Goal: Task Accomplishment & Management: Use online tool/utility

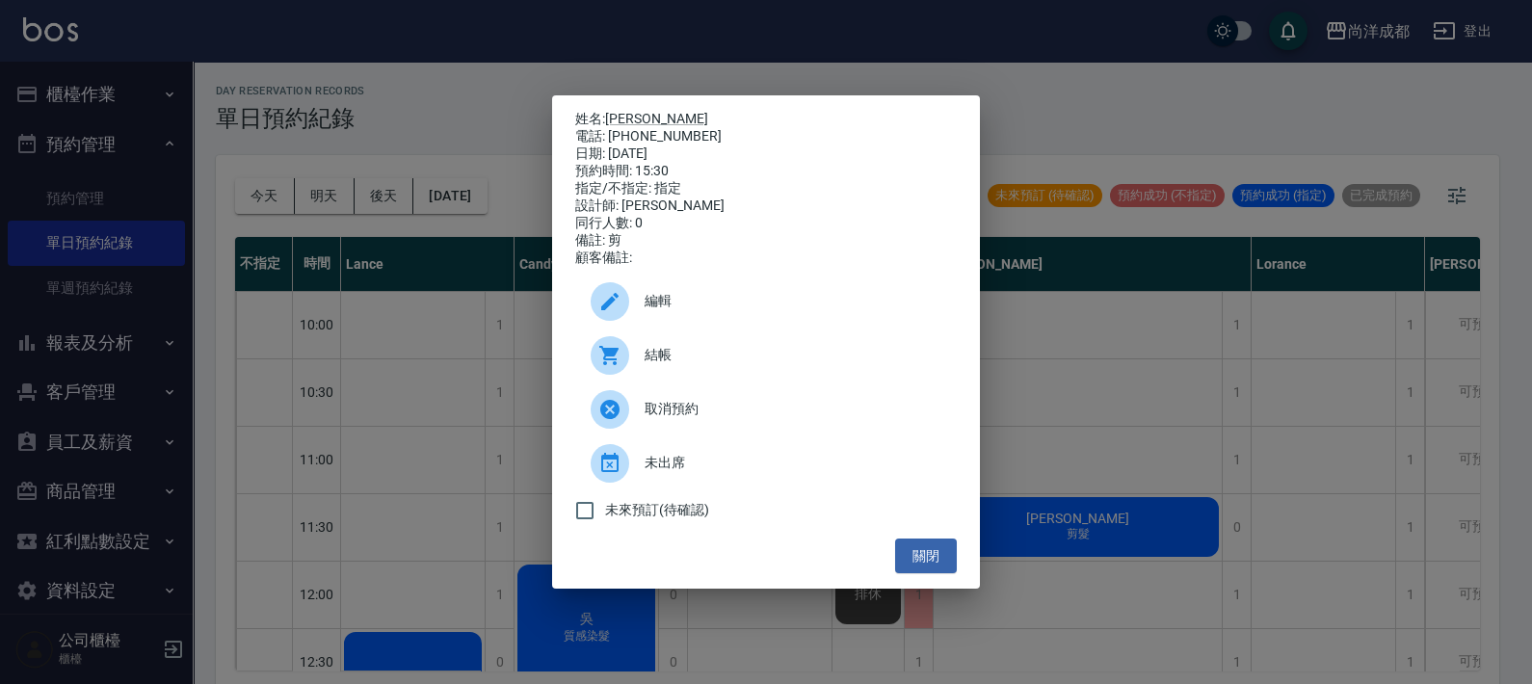
scroll to position [480, 0]
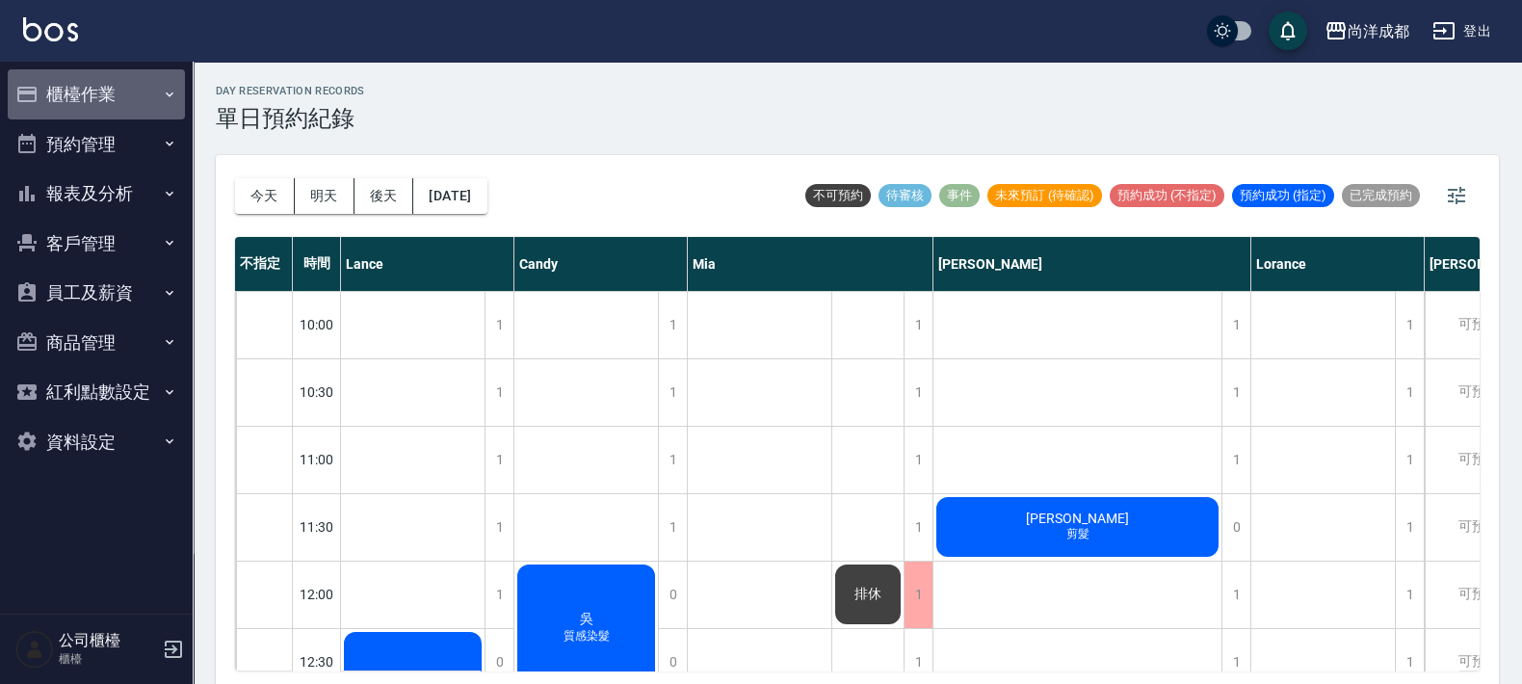
click at [43, 107] on button "櫃檯作業" at bounding box center [96, 94] width 177 height 50
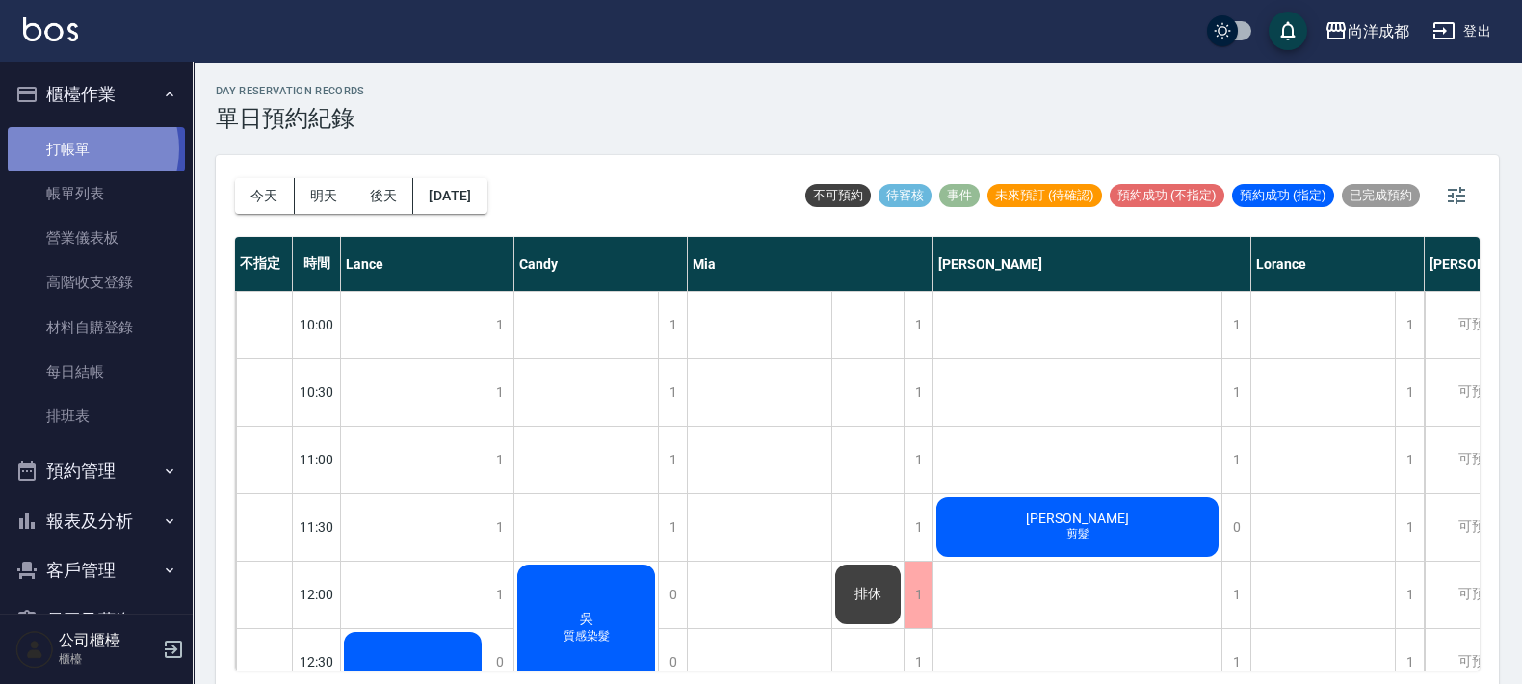
click at [82, 148] on link "打帳單" at bounding box center [96, 149] width 177 height 44
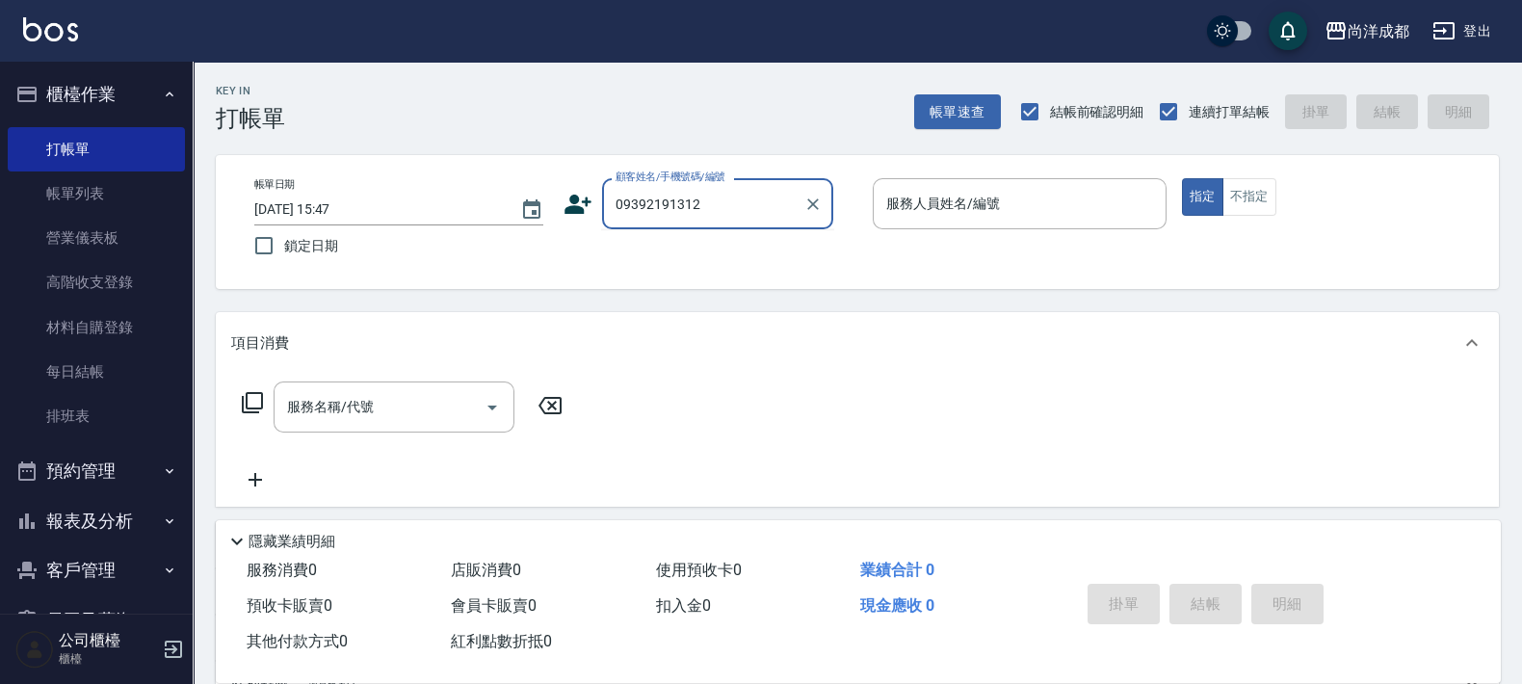
click at [721, 193] on input "09392191312" at bounding box center [703, 204] width 185 height 34
type input "[PERSON_NAME]/0939219131/null"
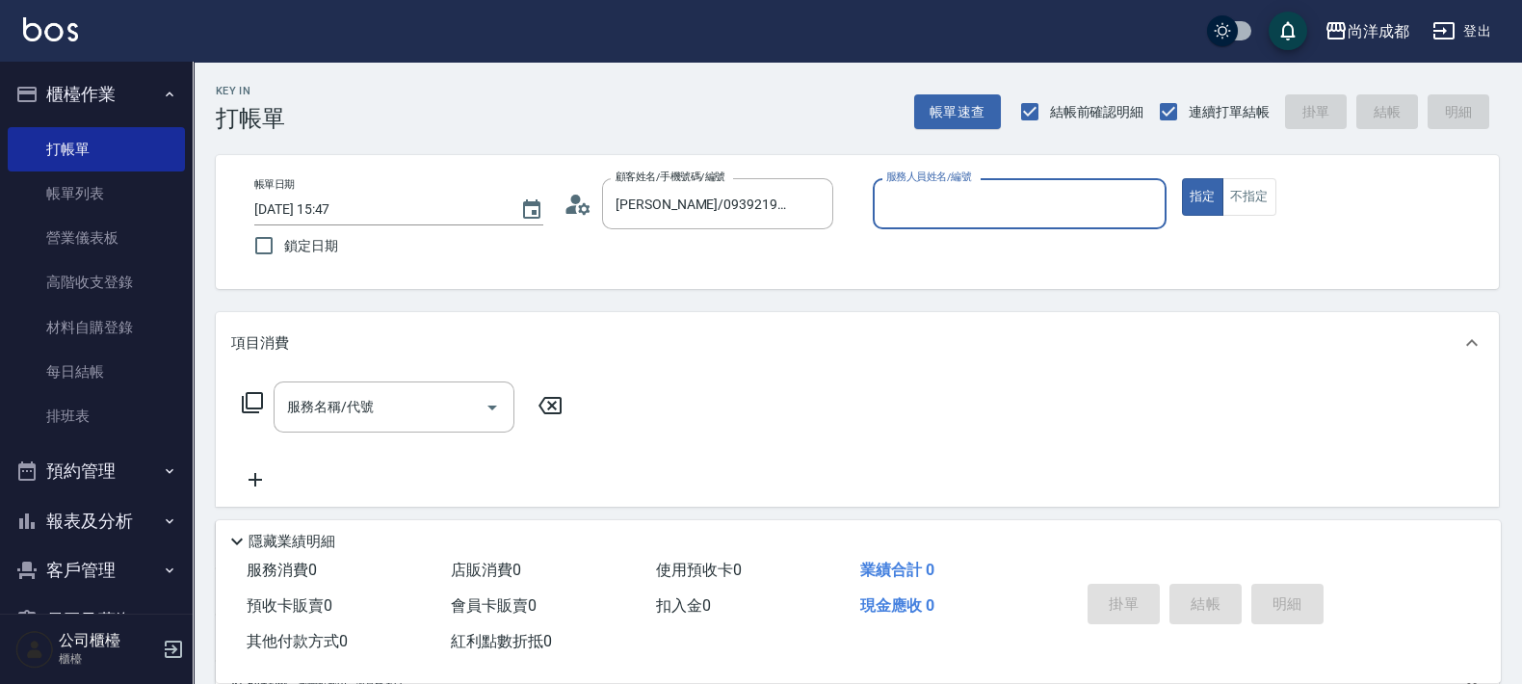
type input "Lance-02"
click at [1182, 178] on button "指定" at bounding box center [1202, 197] width 41 height 38
type button "true"
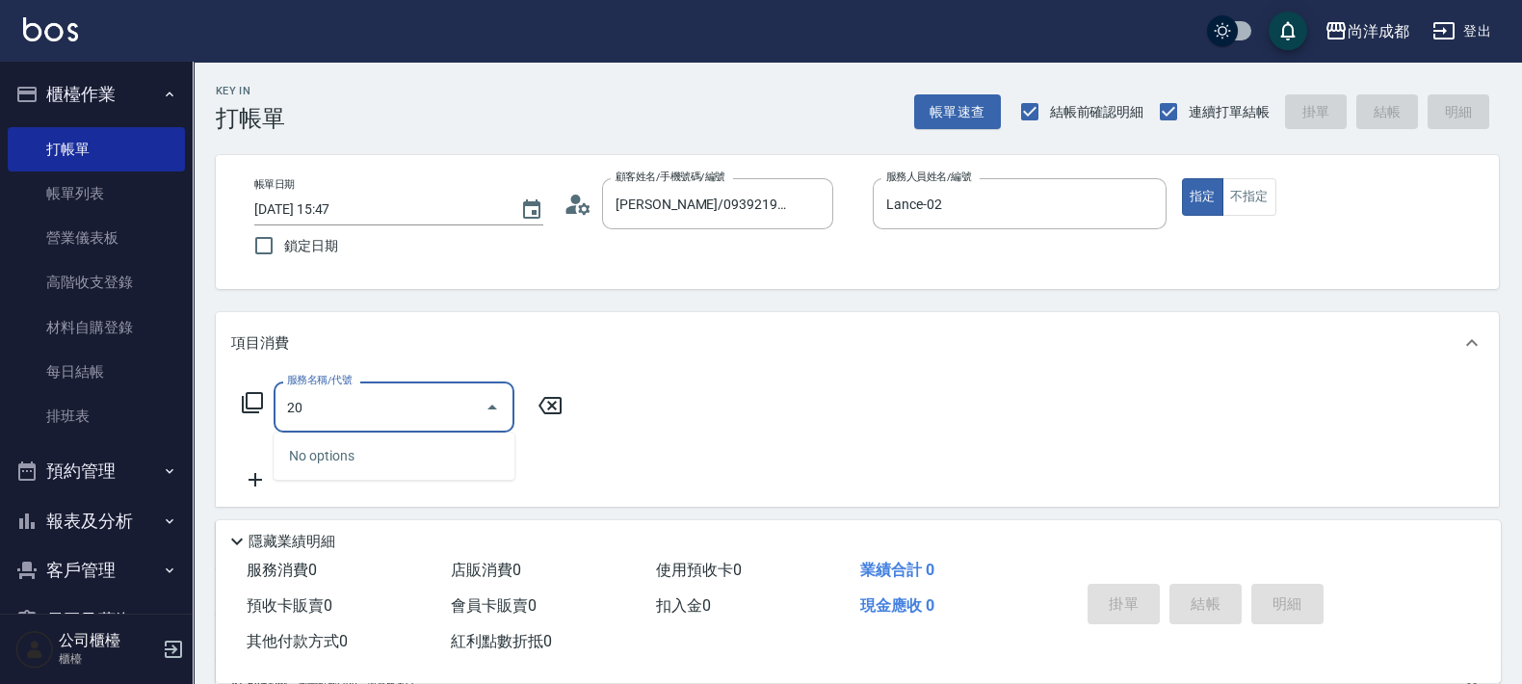
type input "201"
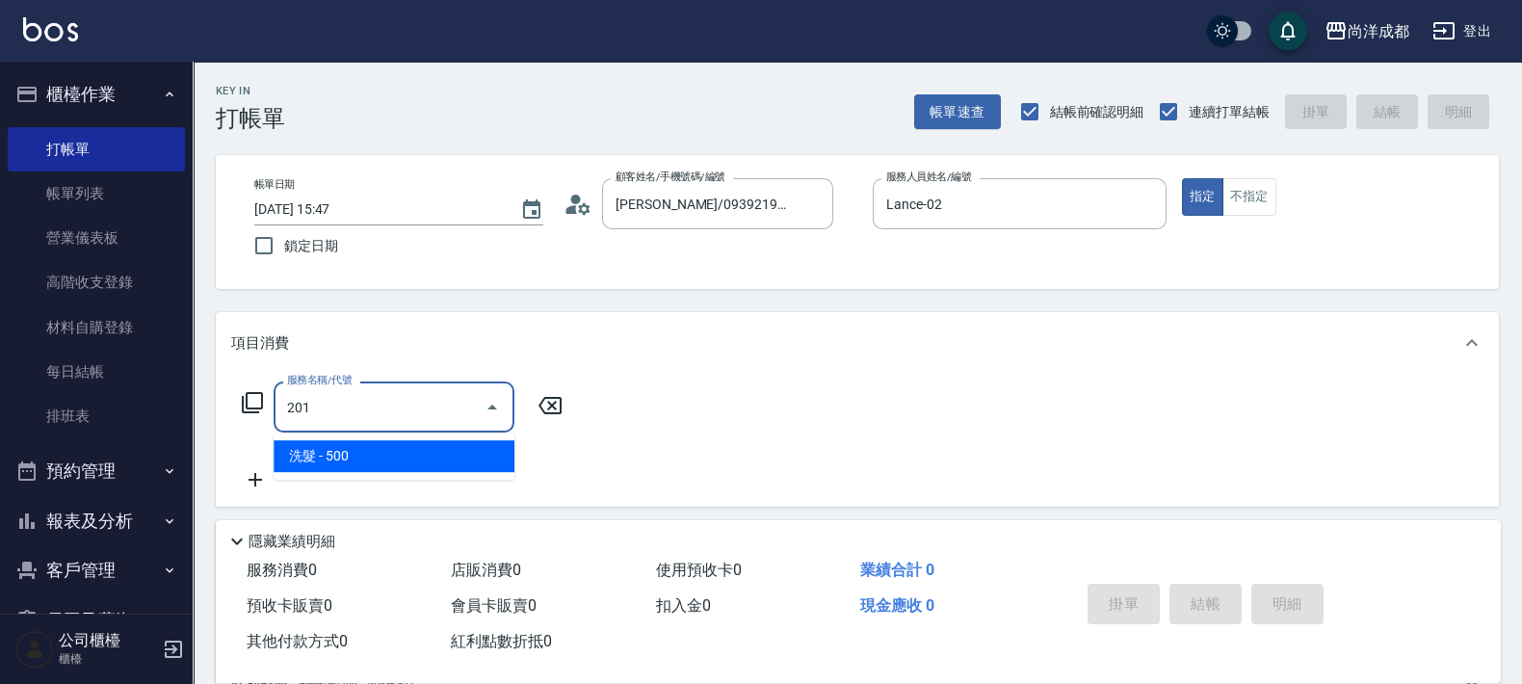
type input "50"
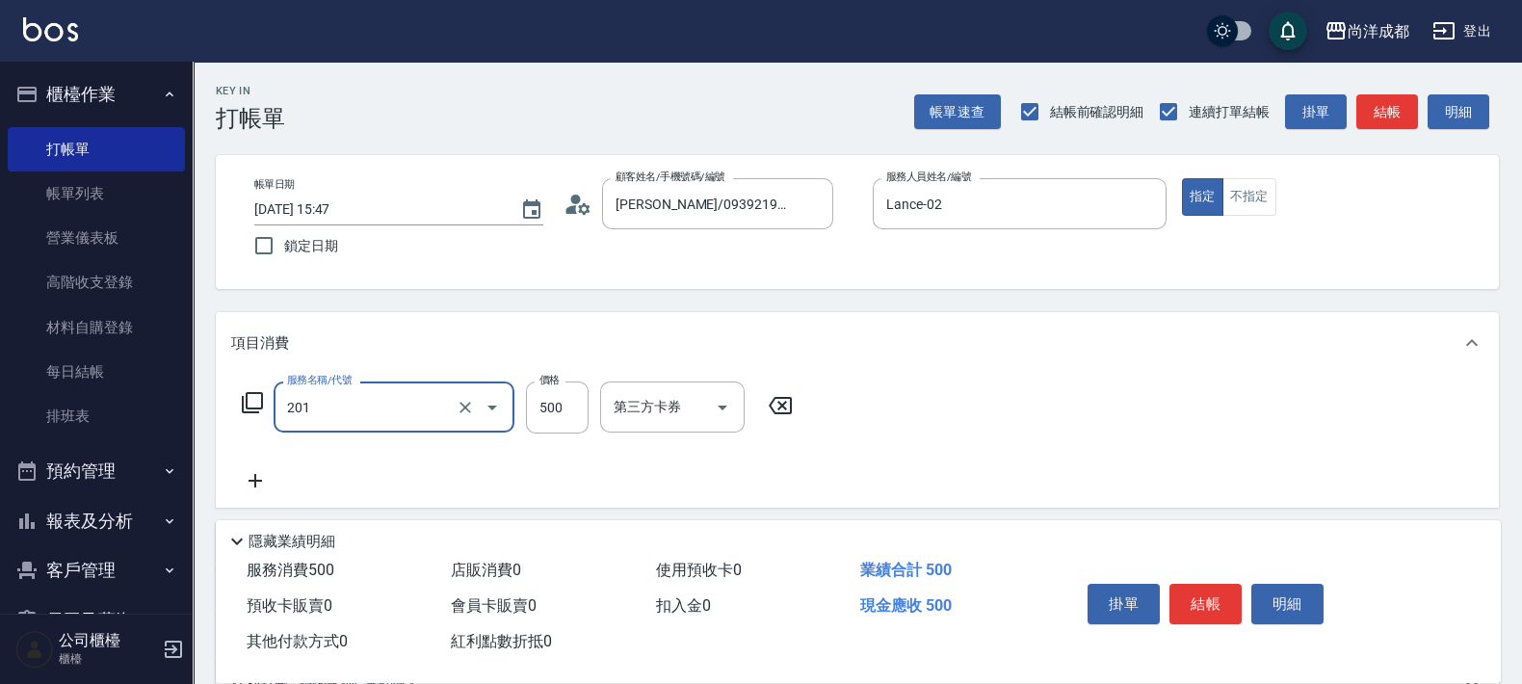
type input "洗髮(201)"
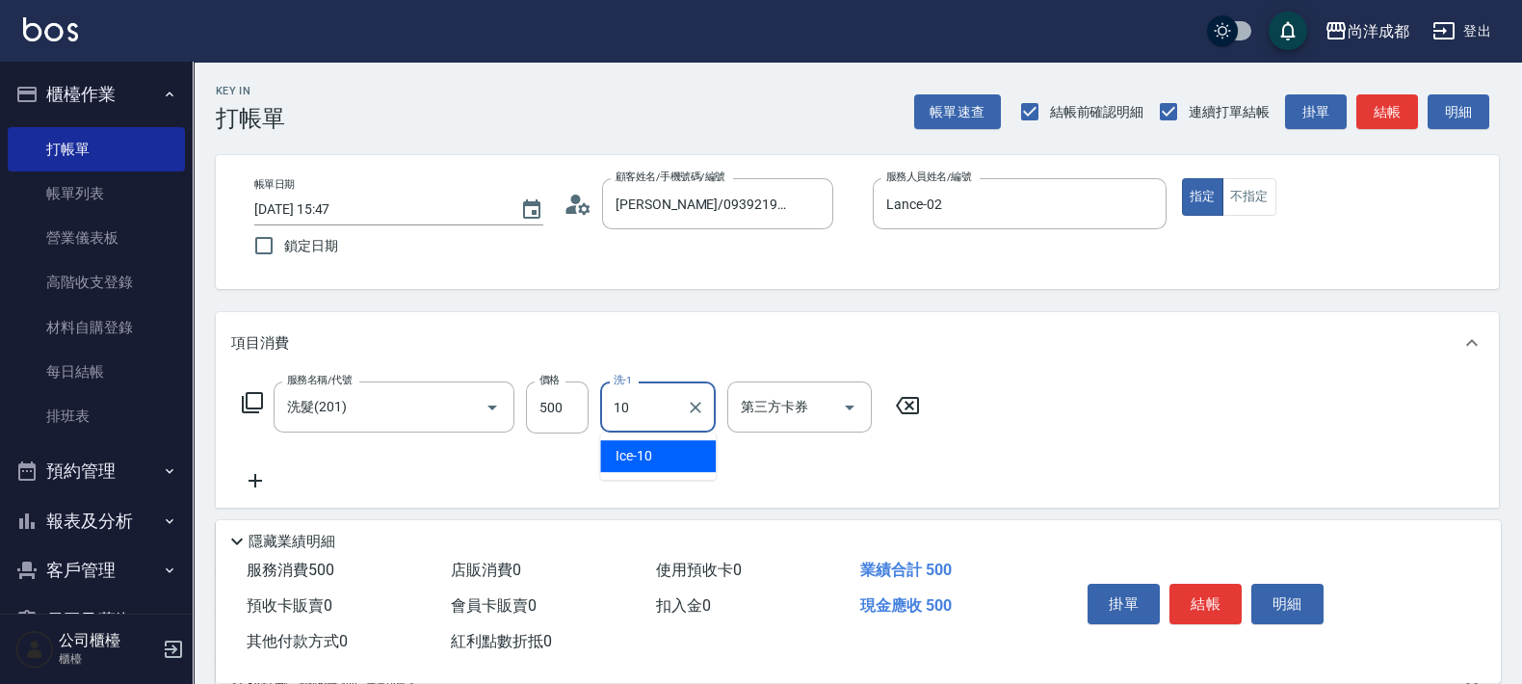
type input "Ice-10"
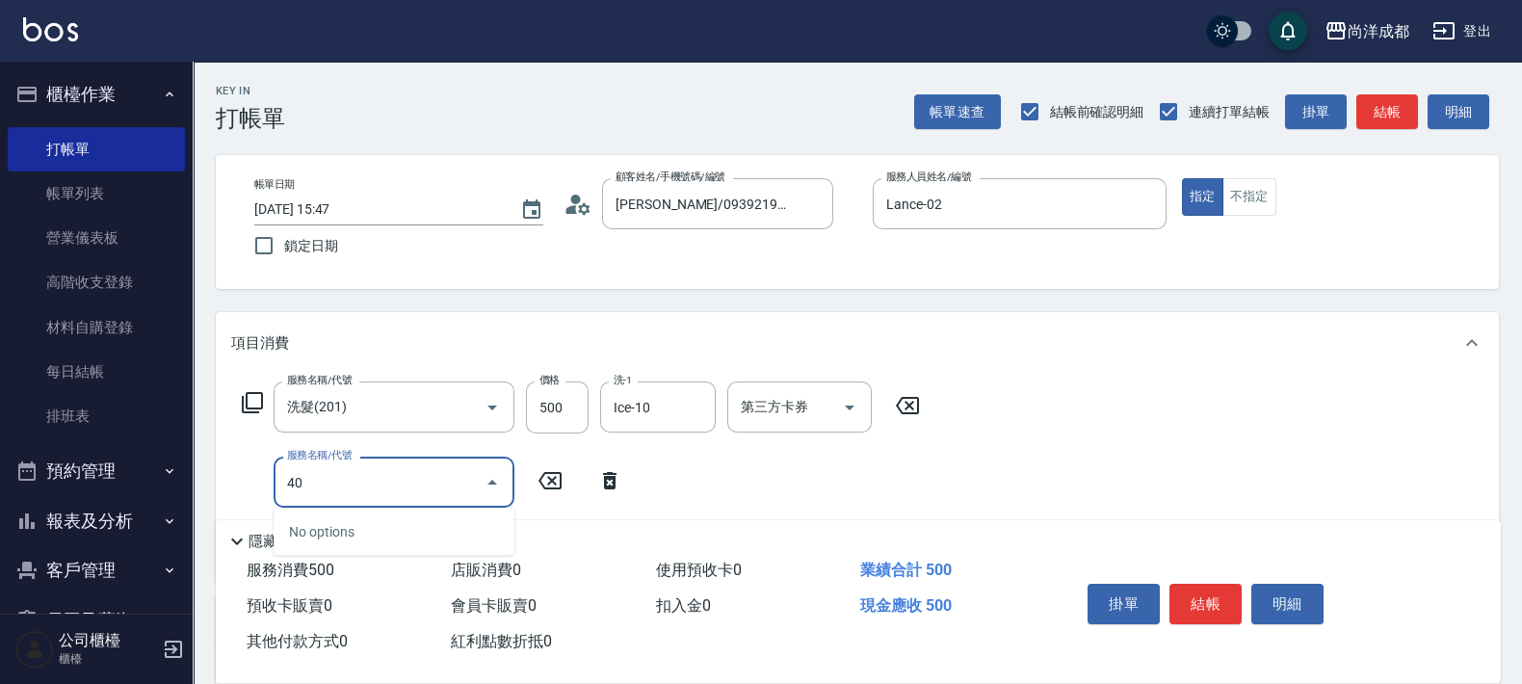
type input "401"
type input "70"
type input "剪髮(401)"
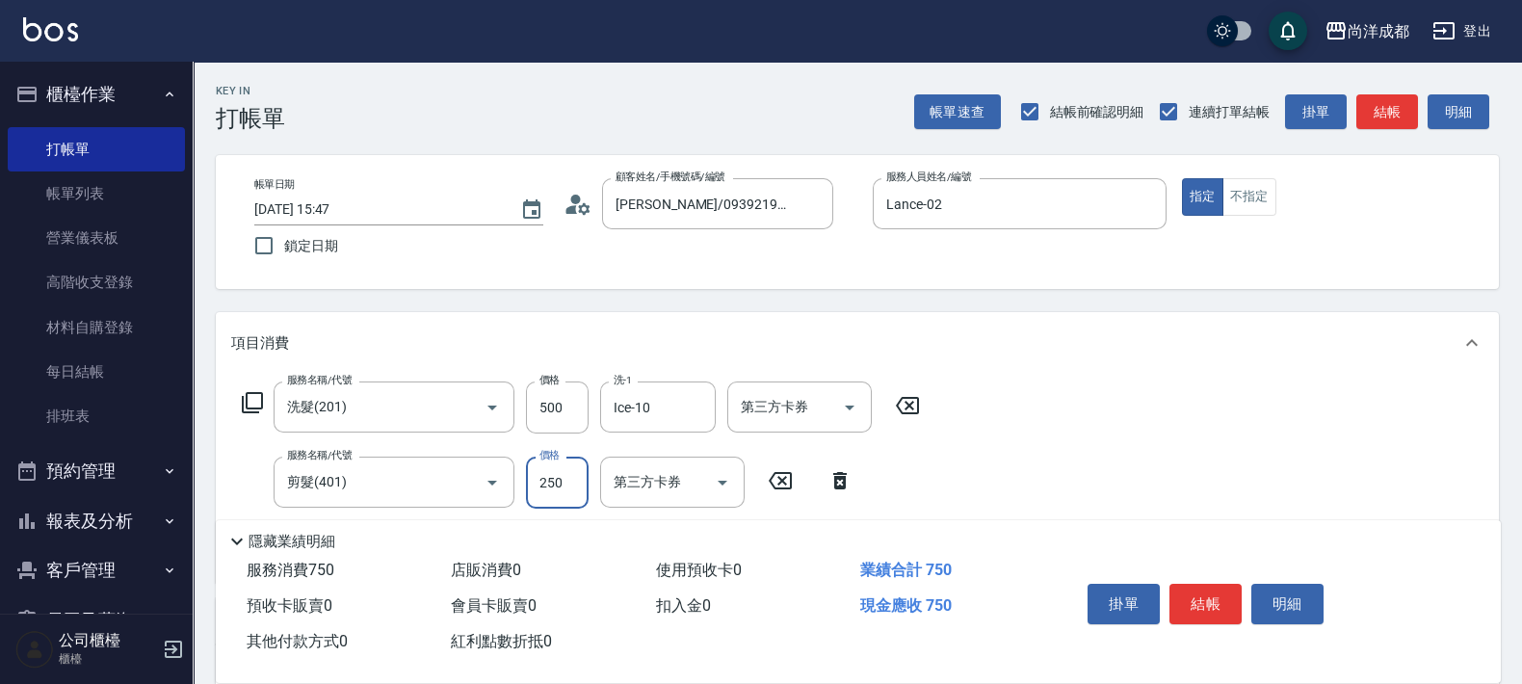
type input "5"
type input "50"
type input "100"
type input "500"
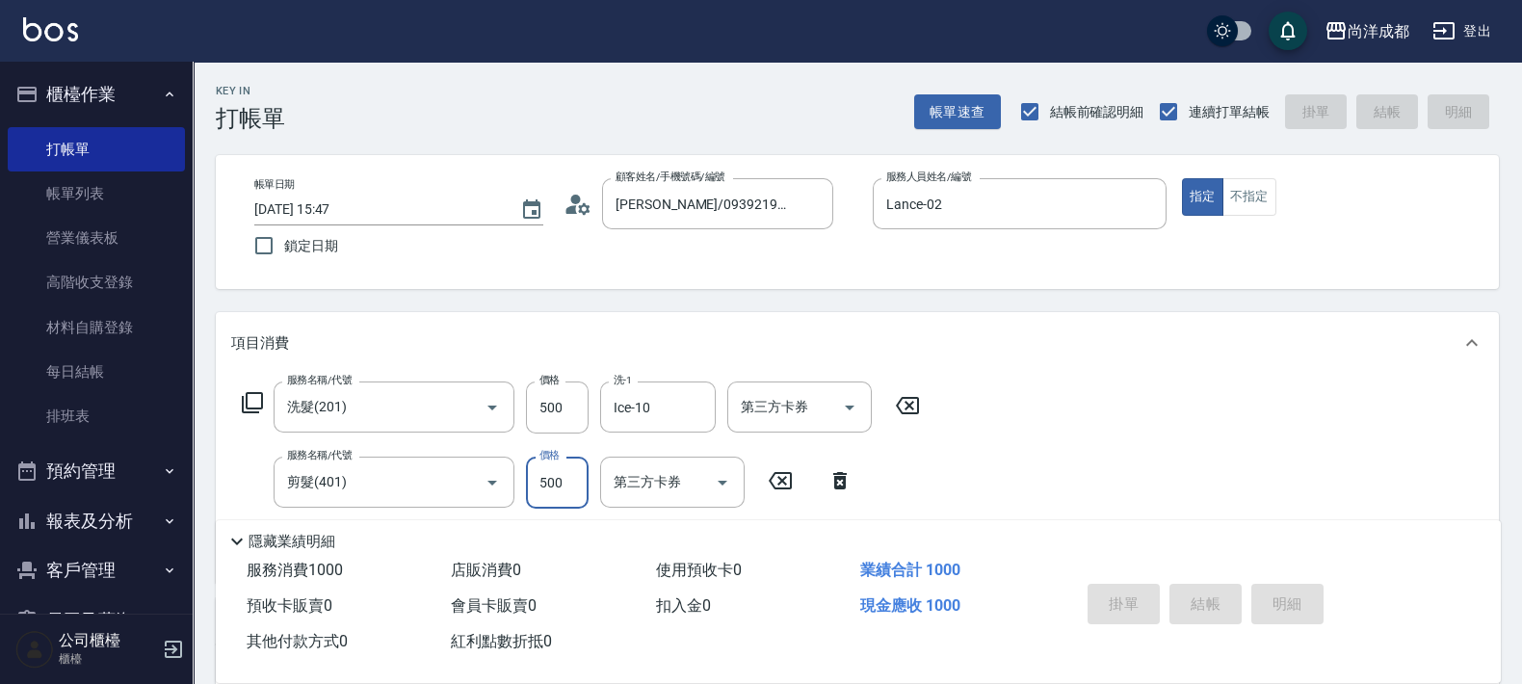
type input "0"
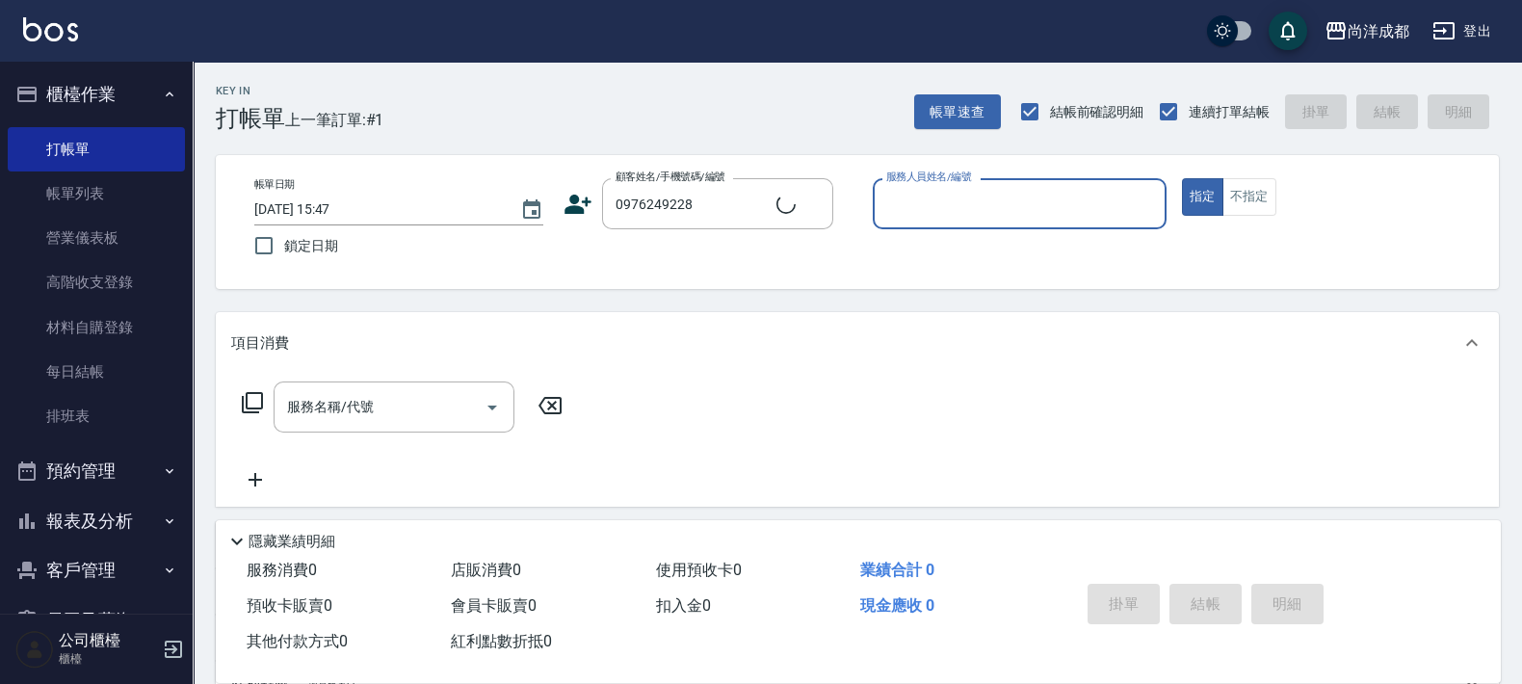
type input "吳/0976249228/"
type input "Candy-08"
click at [1182, 178] on button "指定" at bounding box center [1202, 197] width 41 height 38
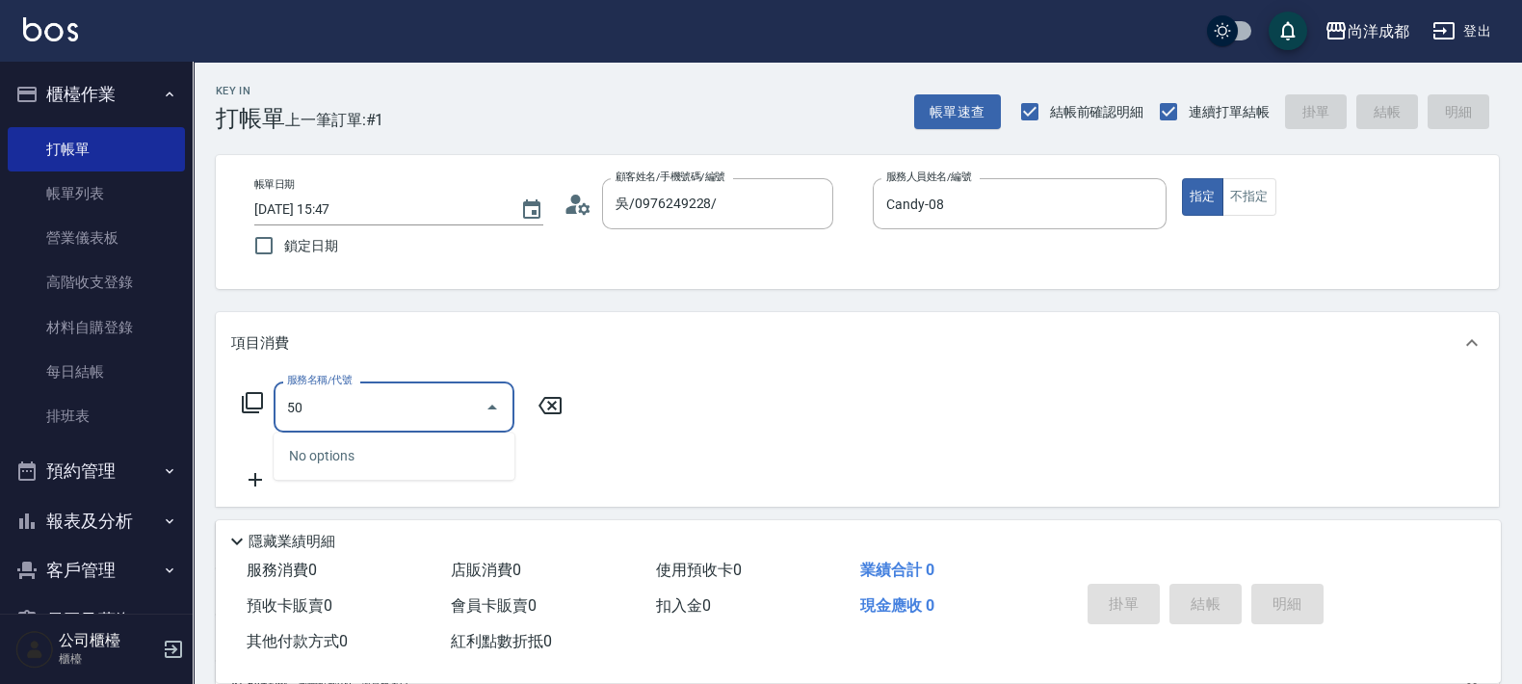
type input "501"
type input "100"
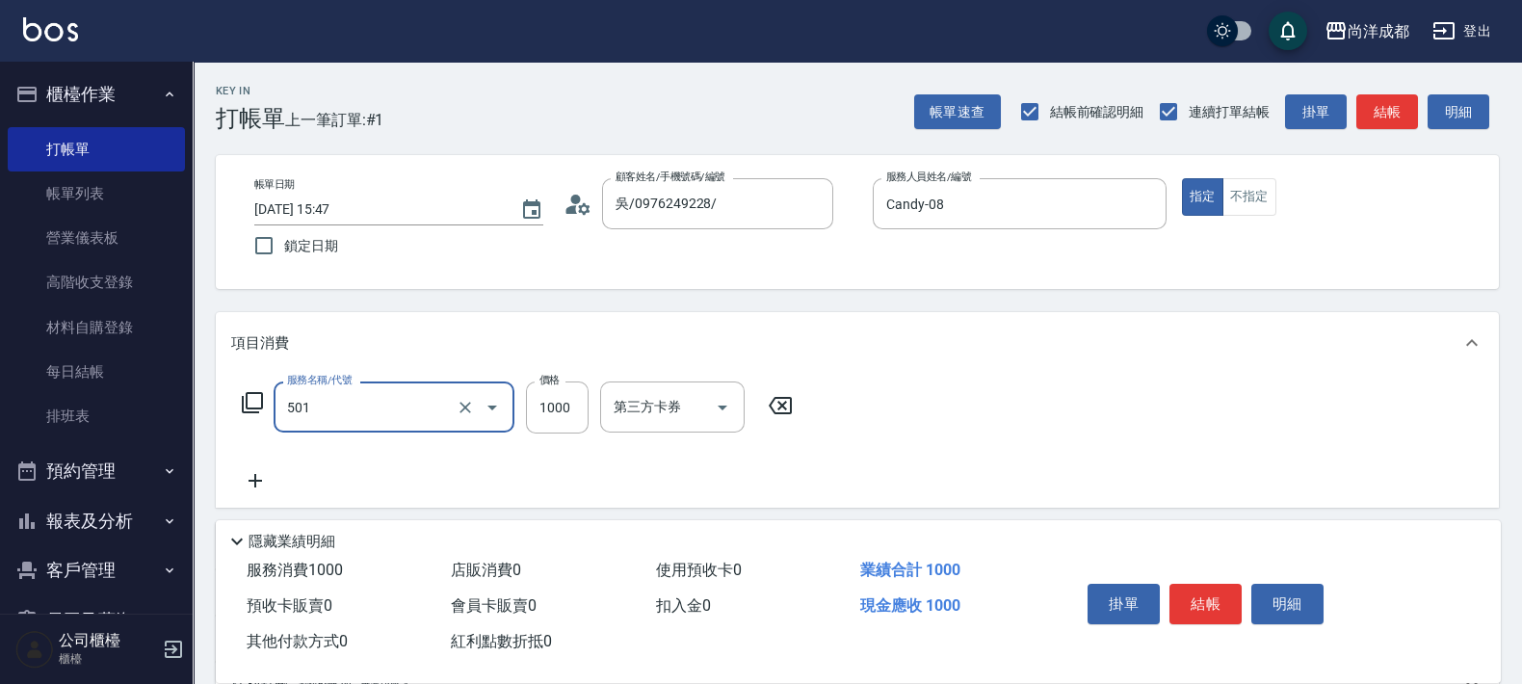
type input "染髮(501)"
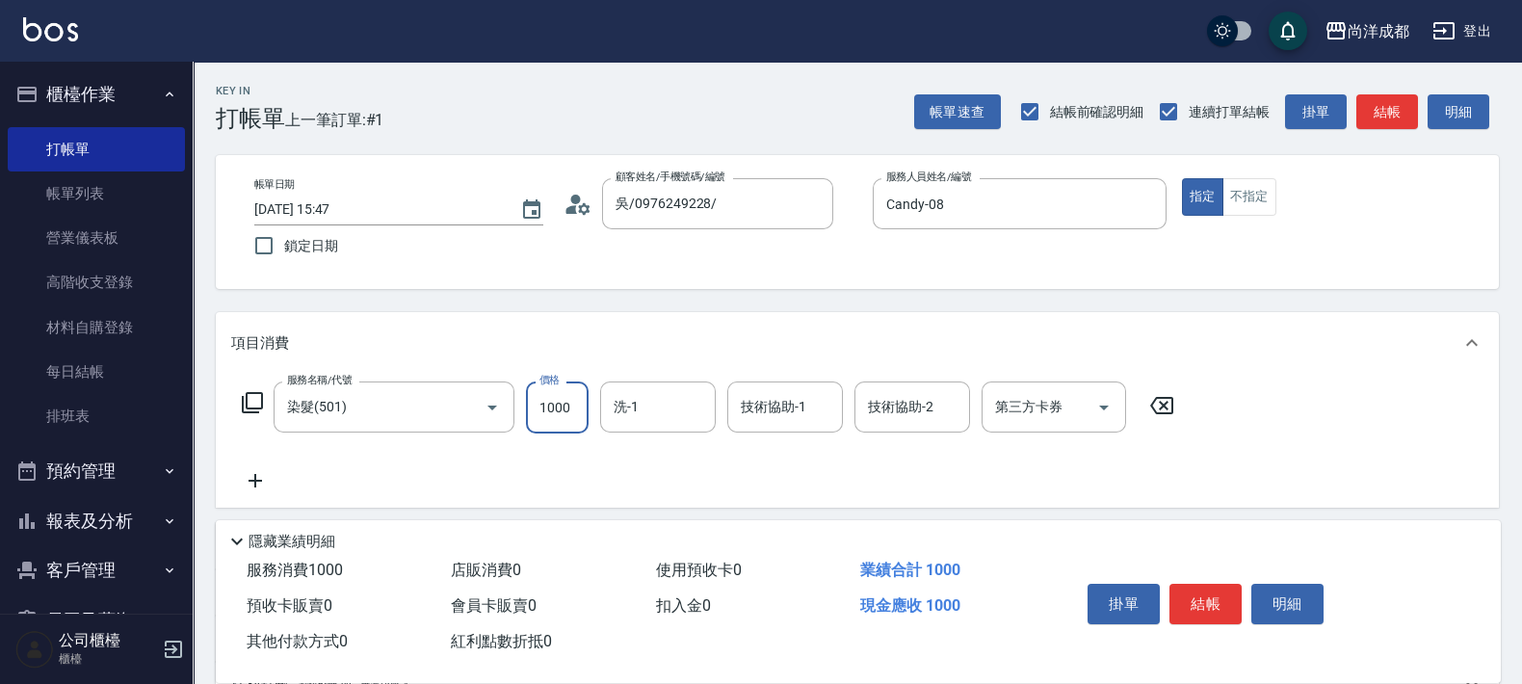
type input "1"
type input "0"
type input "11"
type input "10"
type input "119"
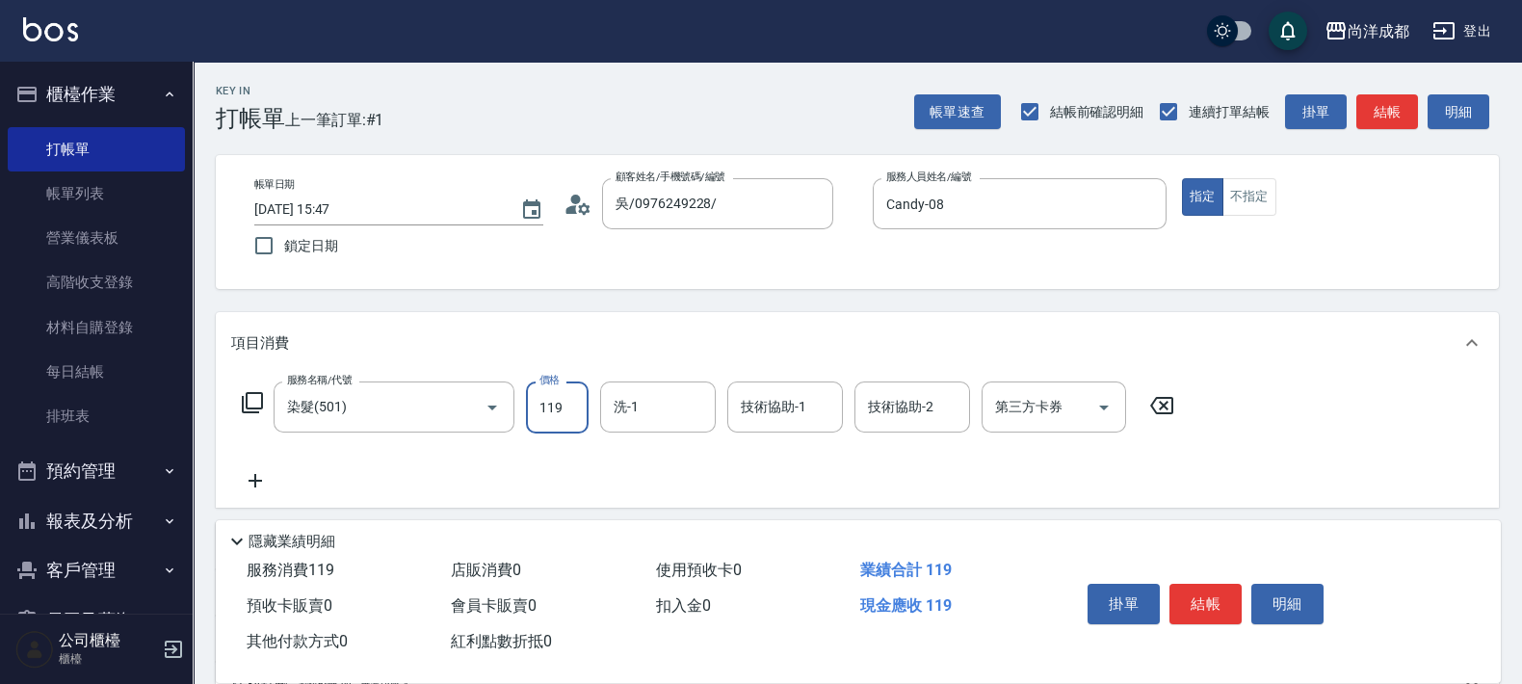
type input "110"
type input "1199"
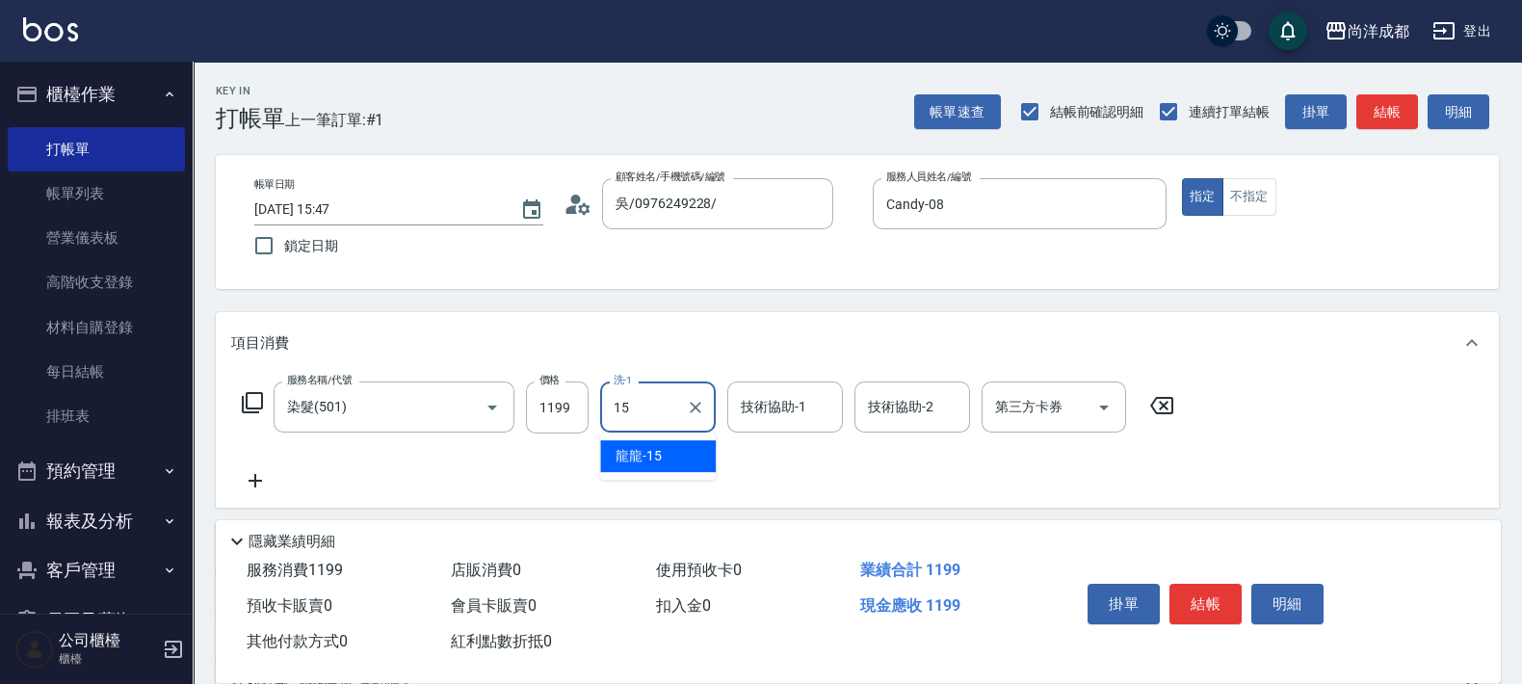
type input "龍龍-15"
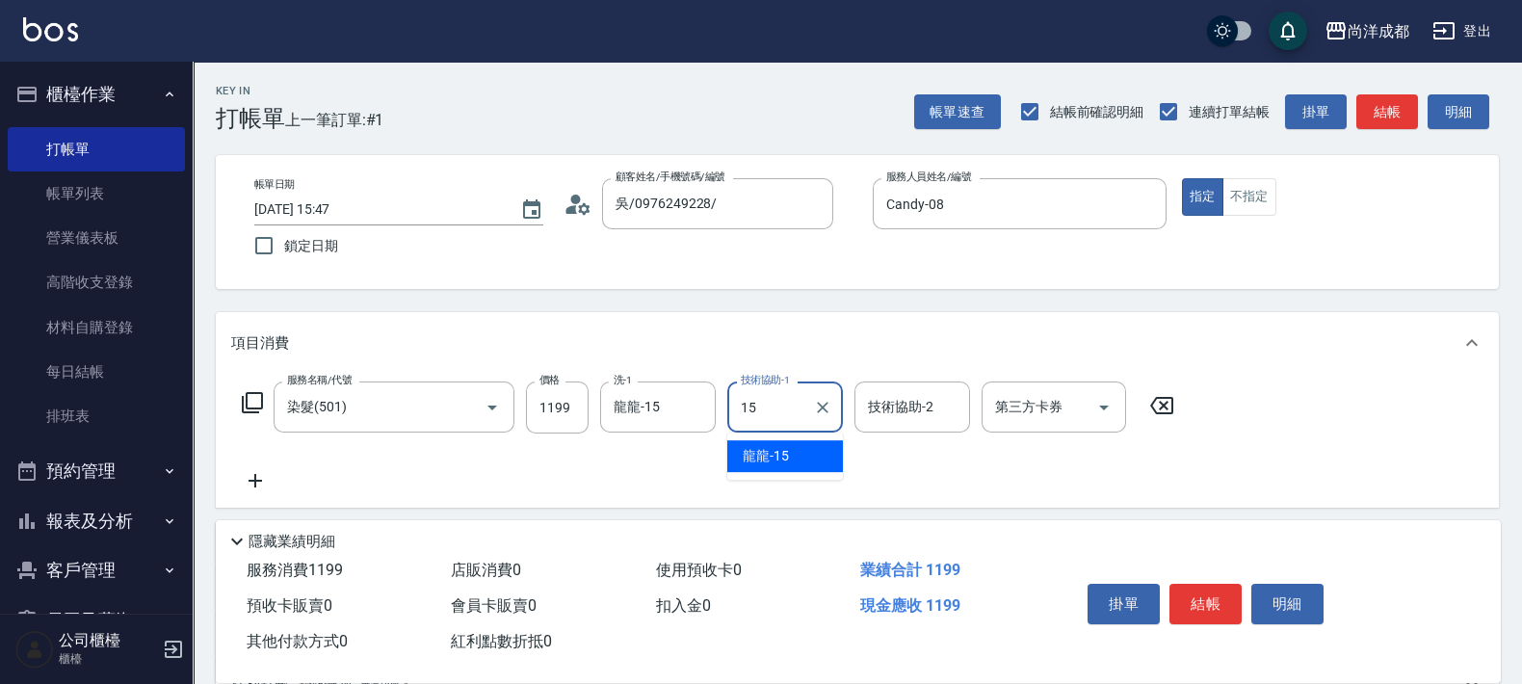
type input "龍龍-15"
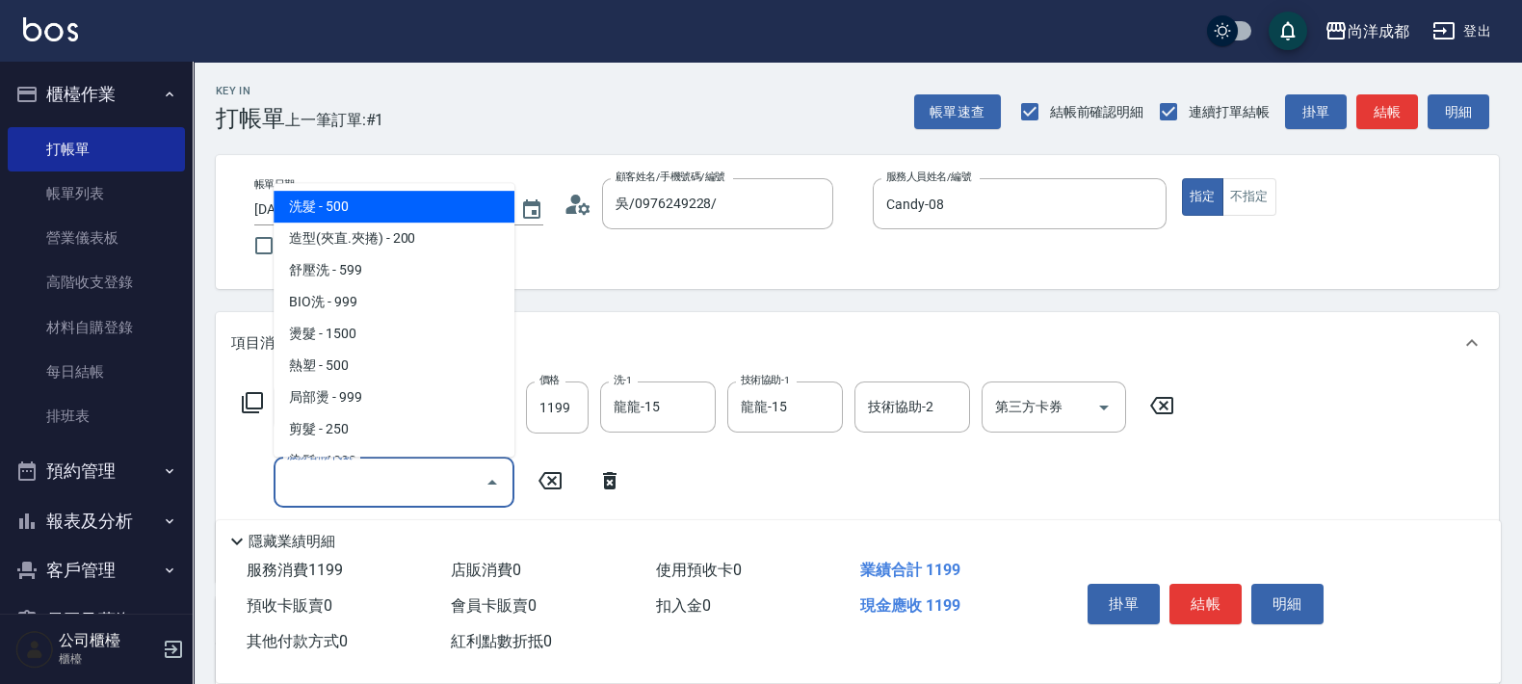
click at [341, 487] on input "服務名稱/代號" at bounding box center [379, 482] width 195 height 34
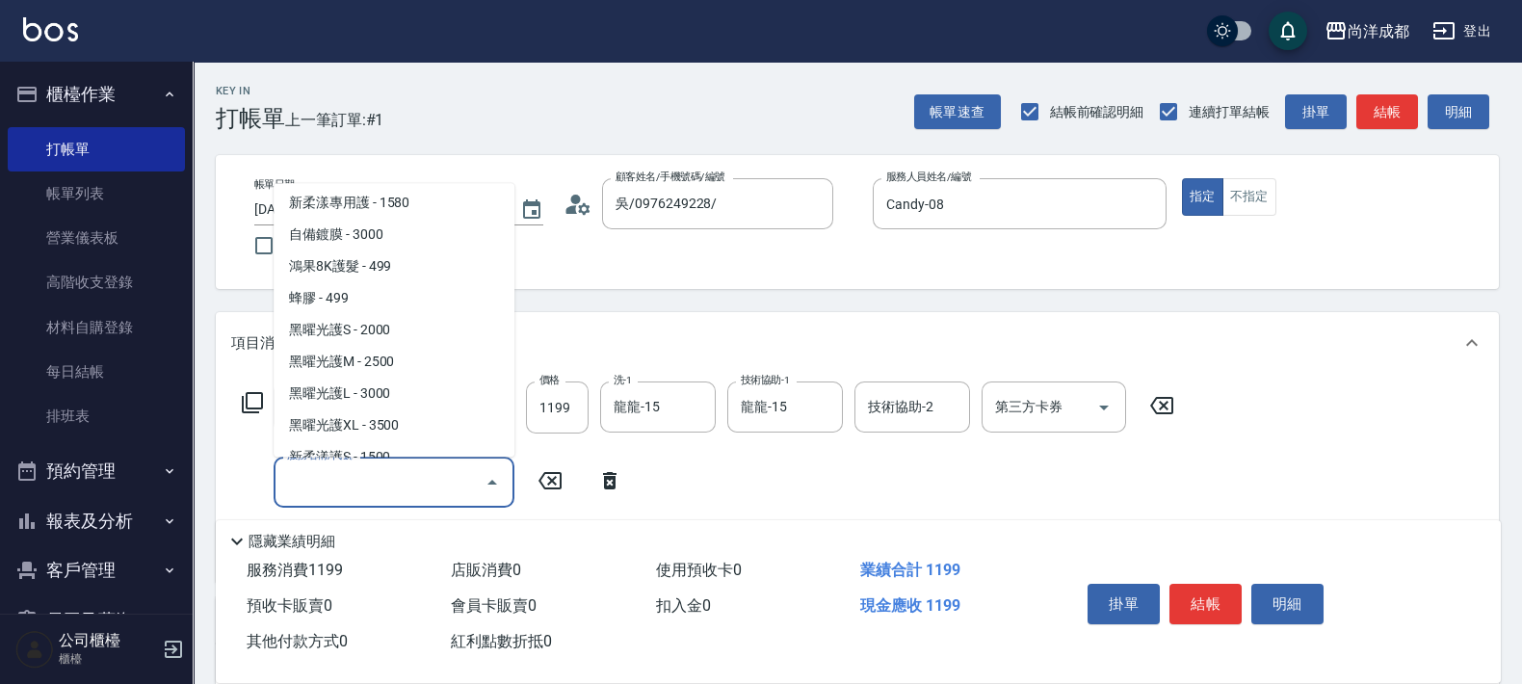
scroll to position [602, 0]
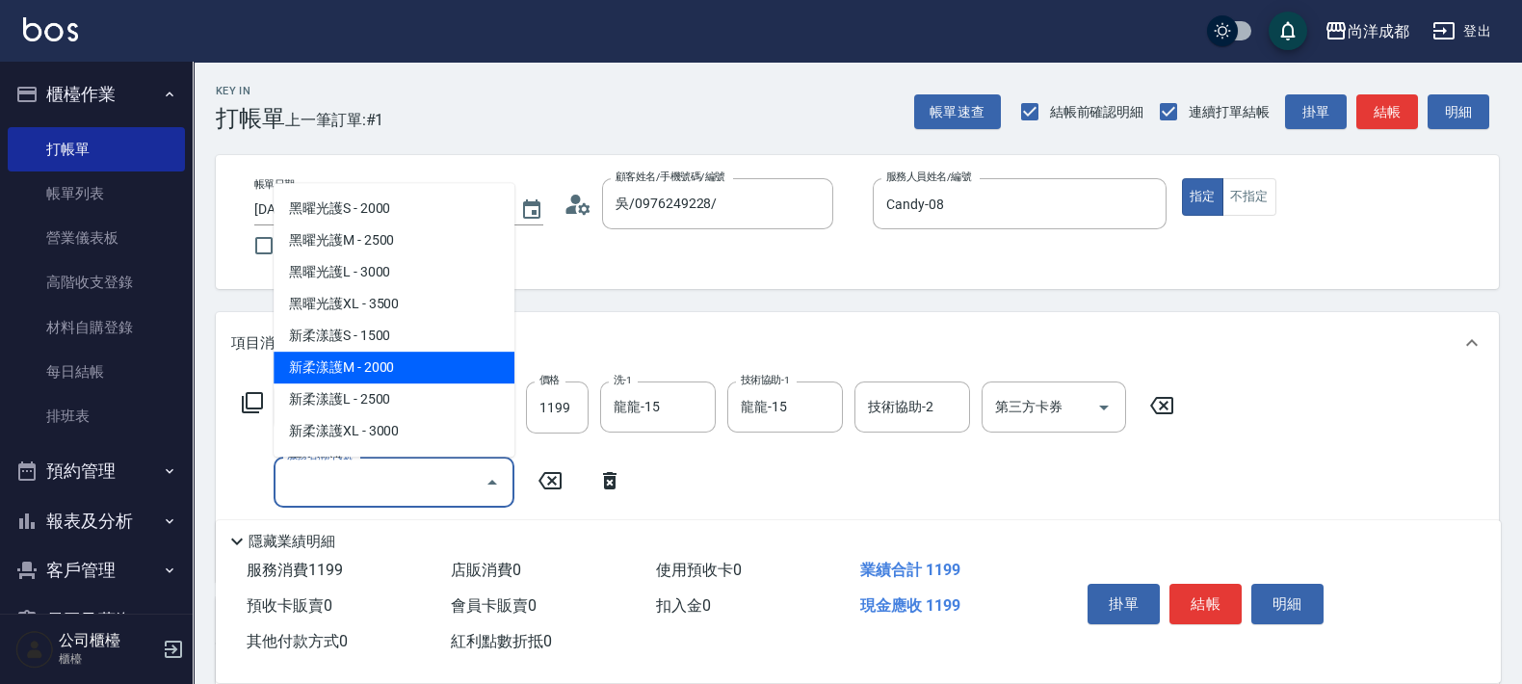
click at [430, 374] on span "新柔漾護M - 2000" at bounding box center [394, 368] width 241 height 32
type input "310"
type input "新柔漾護M(614)"
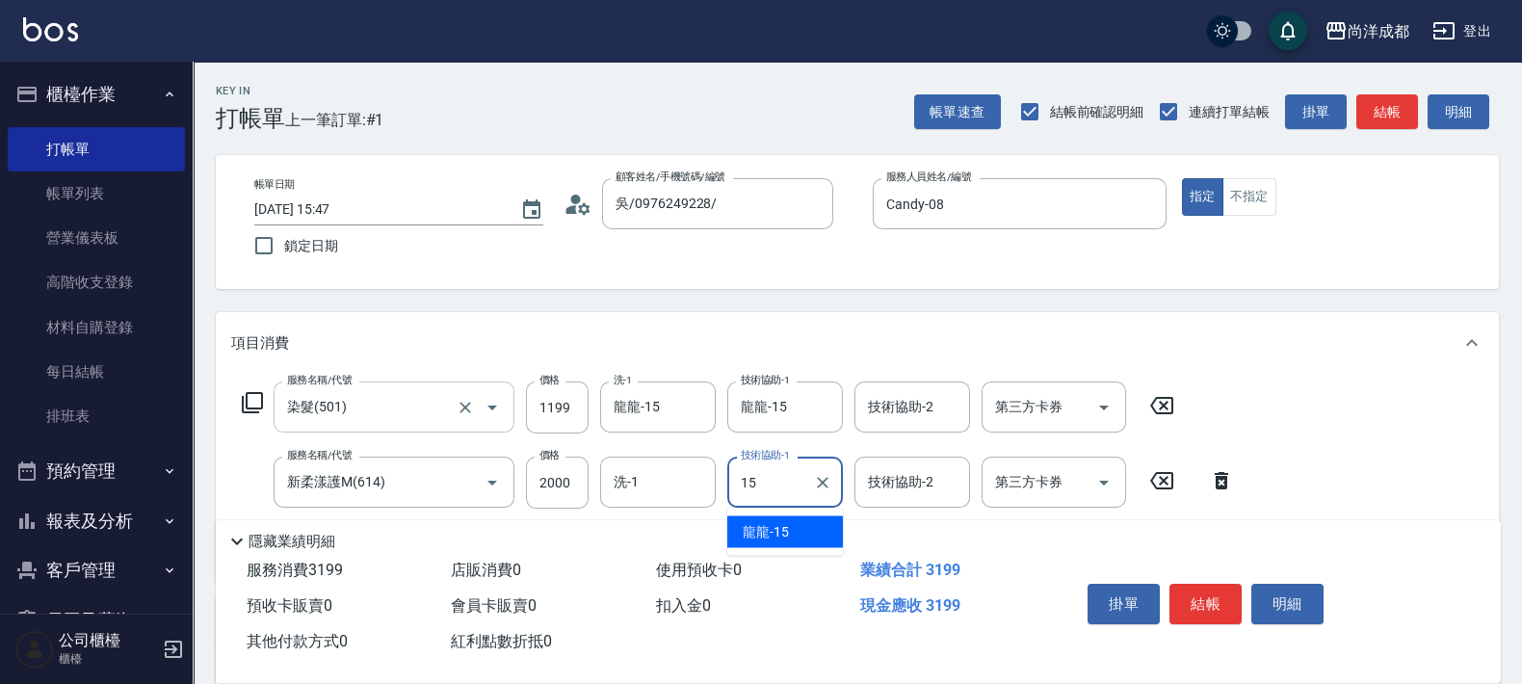
type input "龍龍-15"
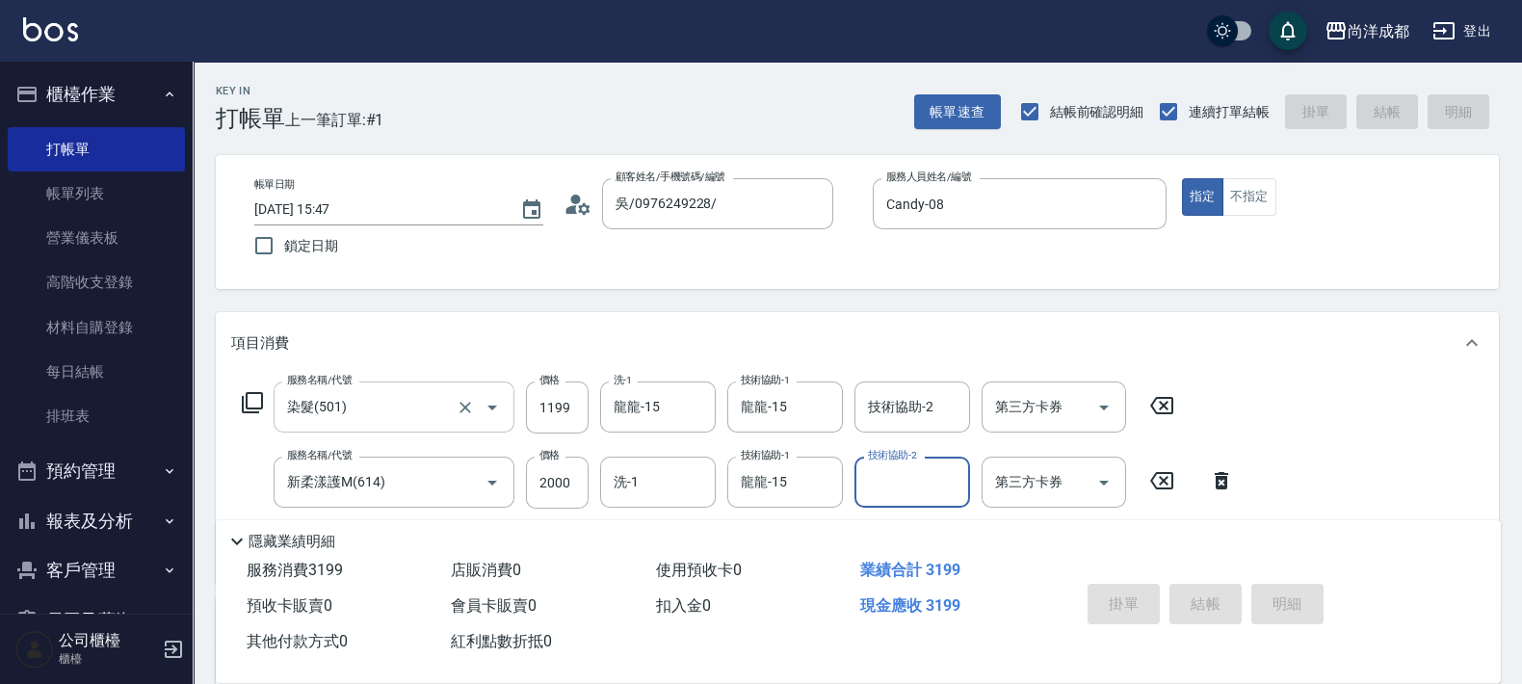
type input "[DATE] 15:48"
type input "0"
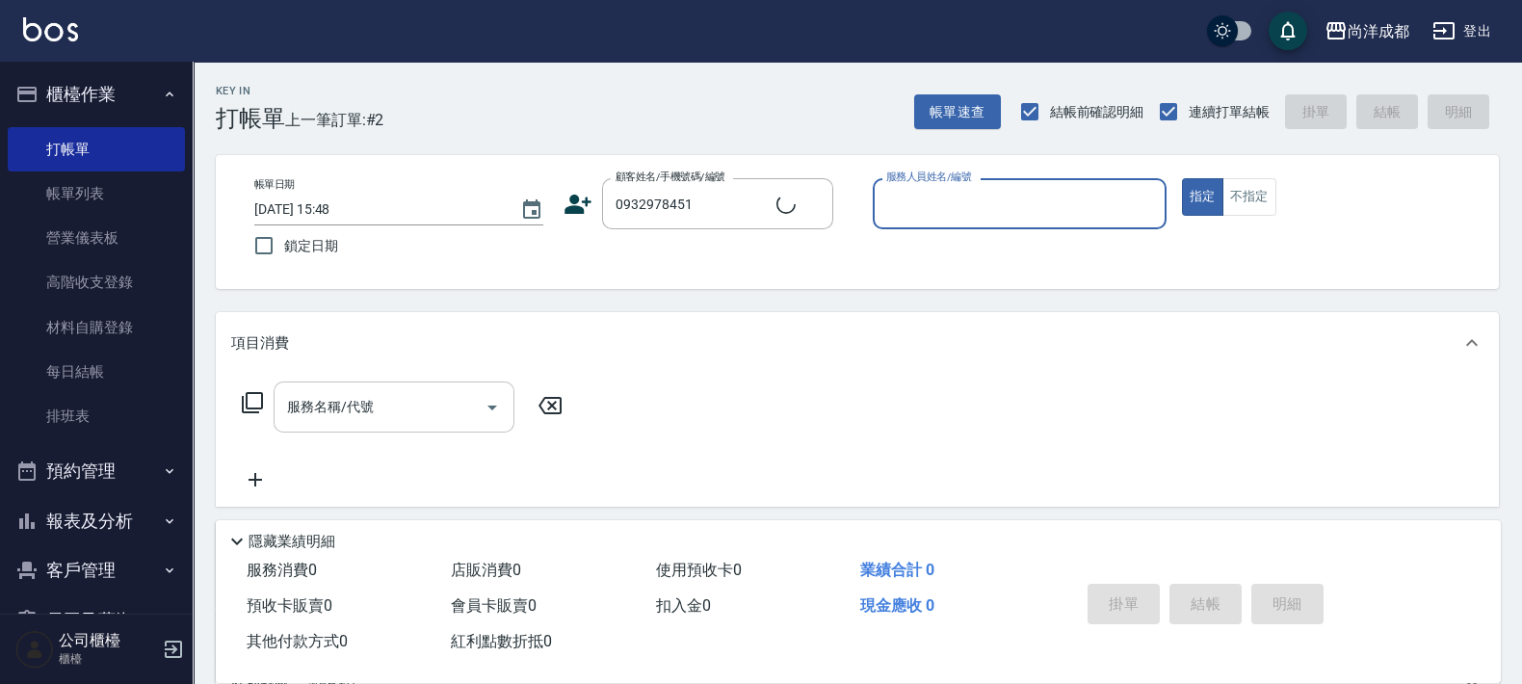
type input "[PERSON_NAME]/0932978451/"
type input "[PERSON_NAME]-01"
click at [1182, 178] on button "指定" at bounding box center [1202, 197] width 41 height 38
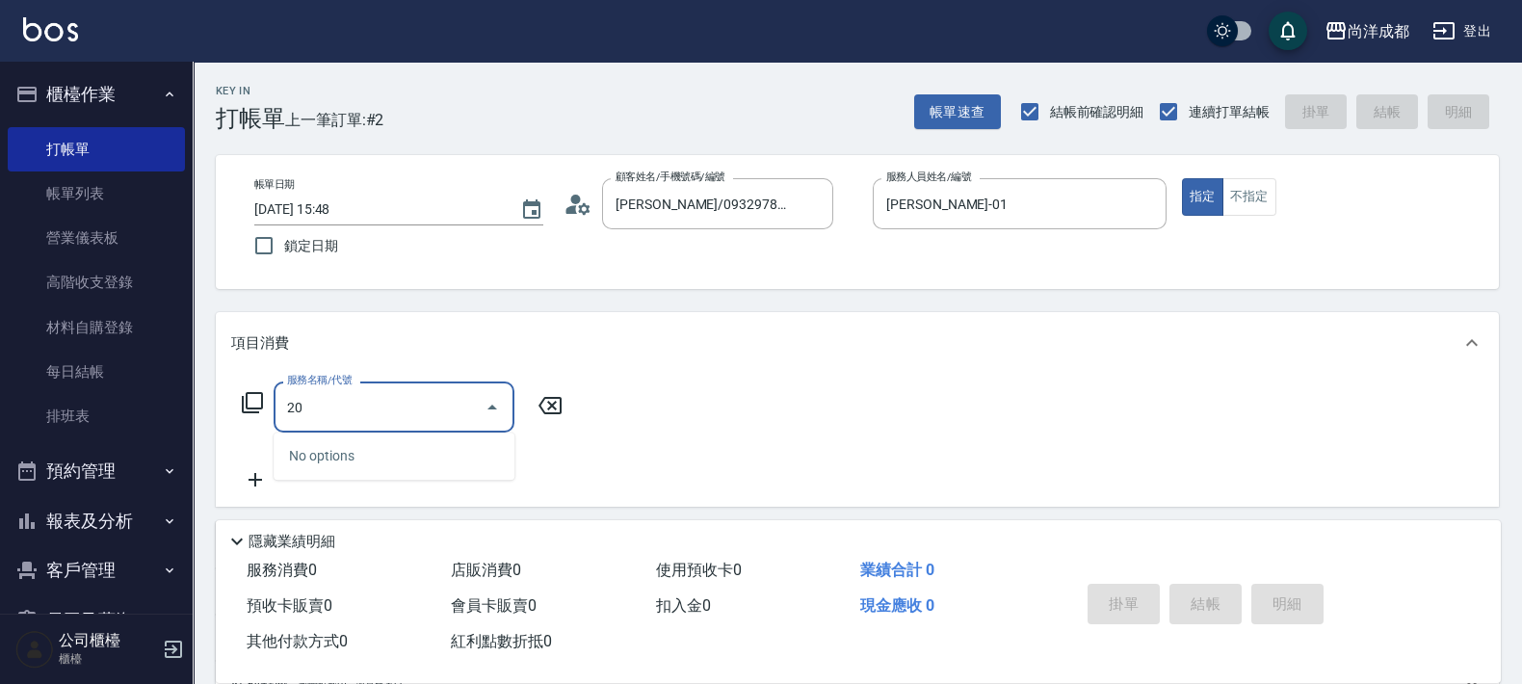
type input "201"
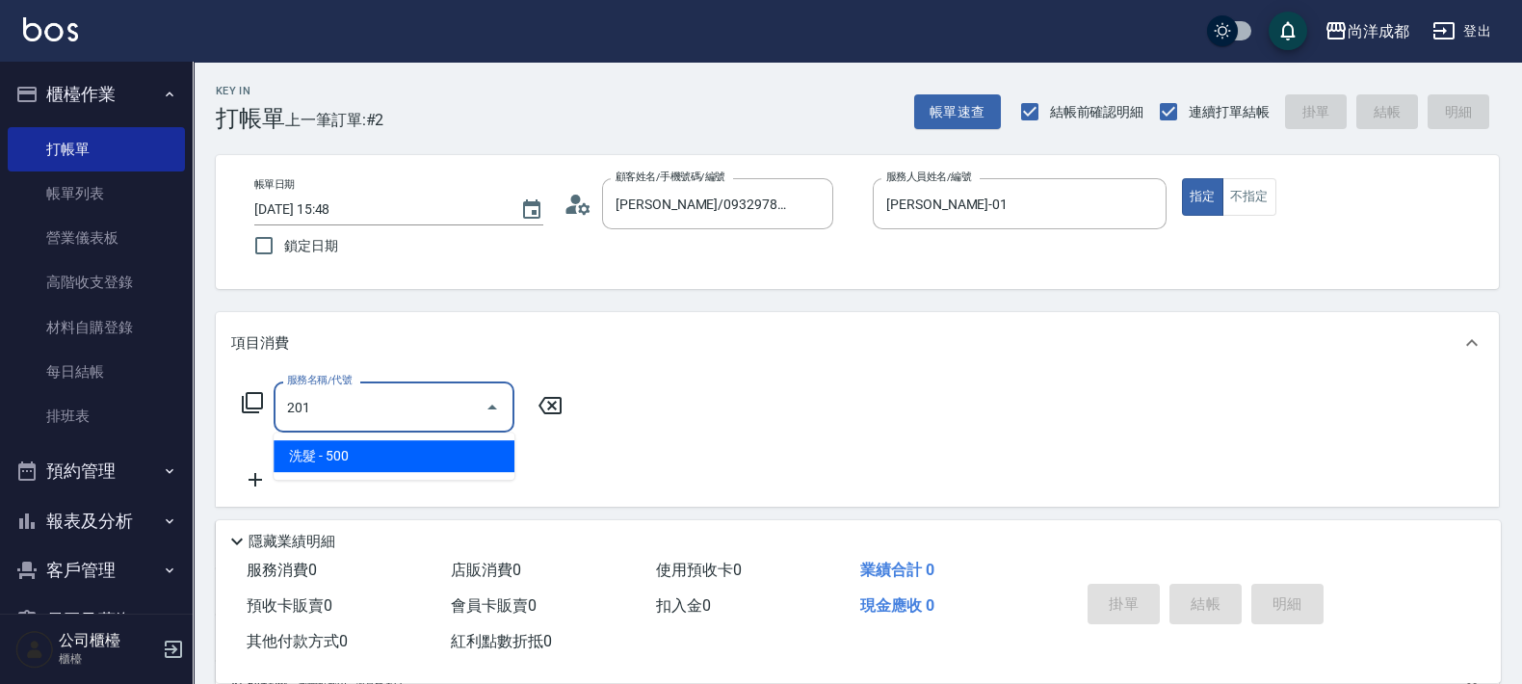
type input "50"
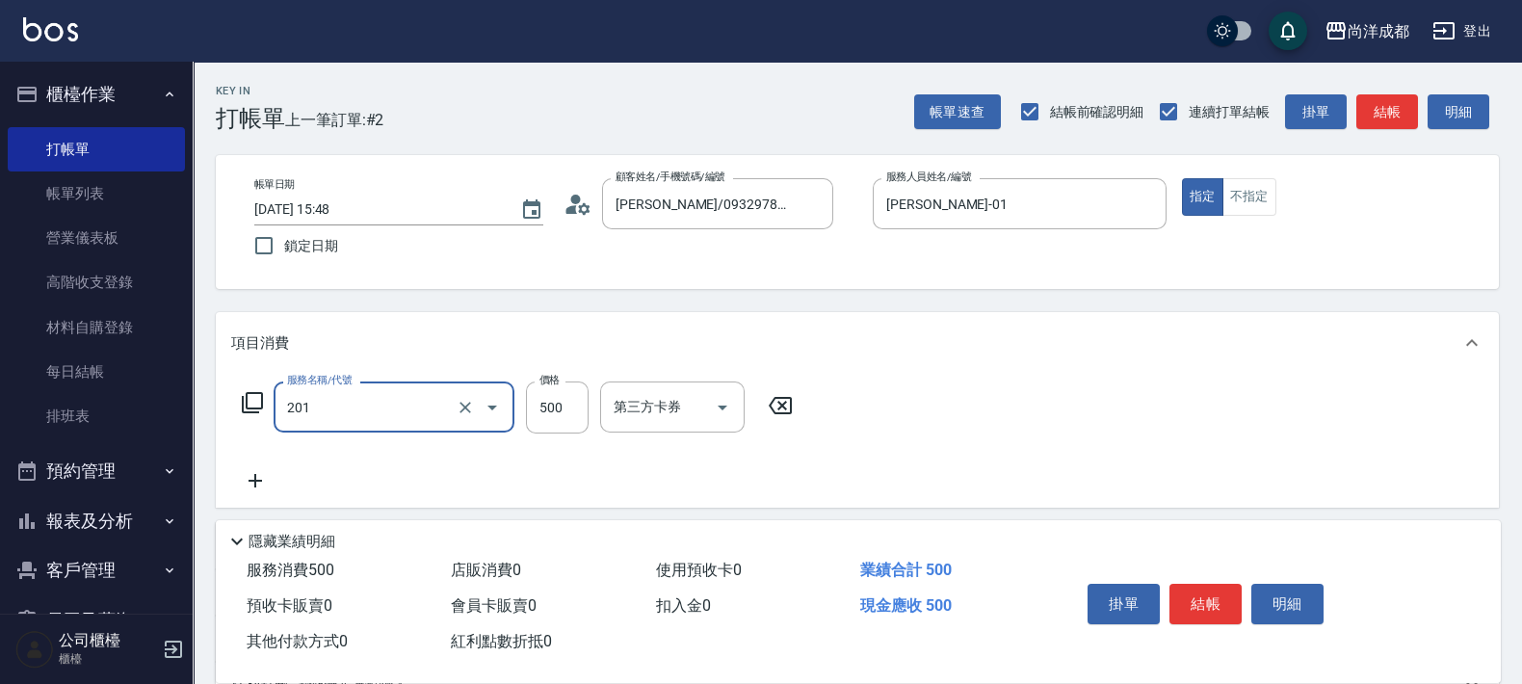
type input "洗髮(201)"
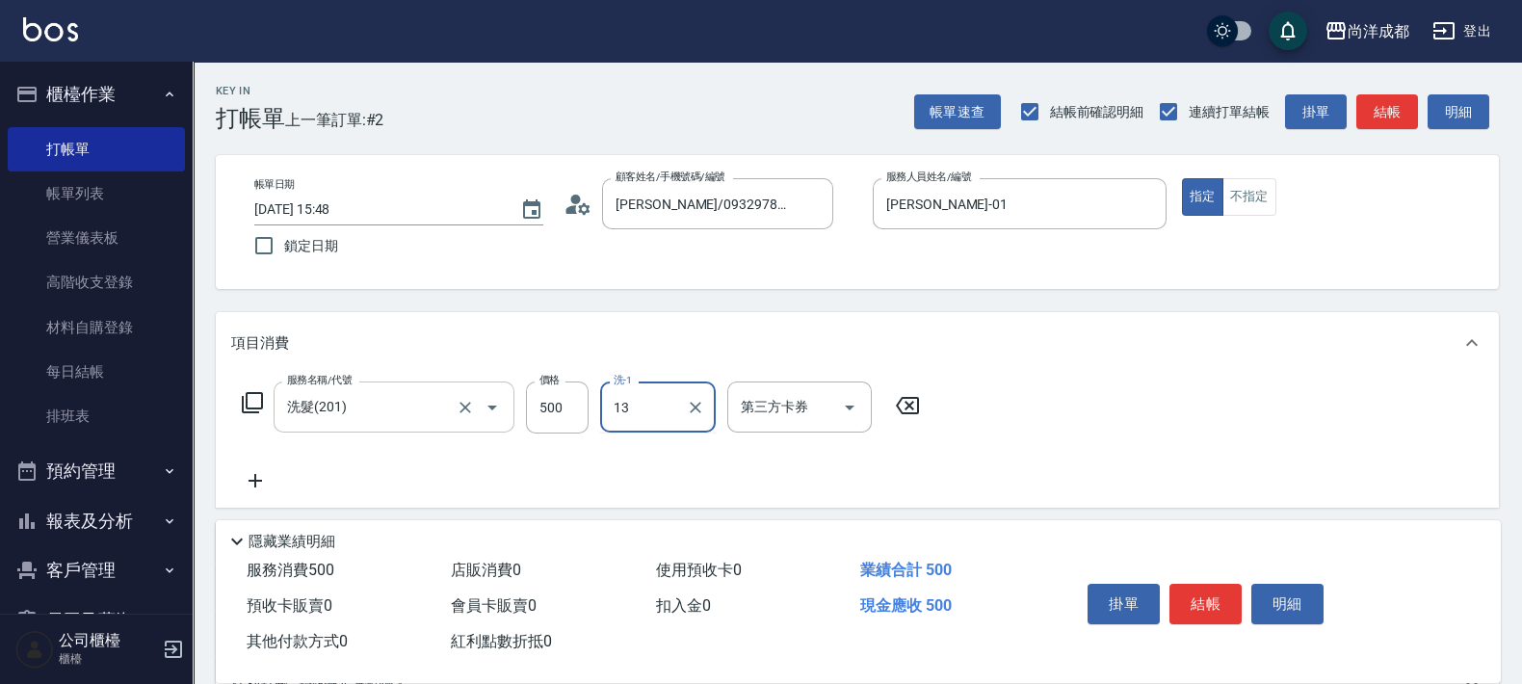
type input "Peggy-13"
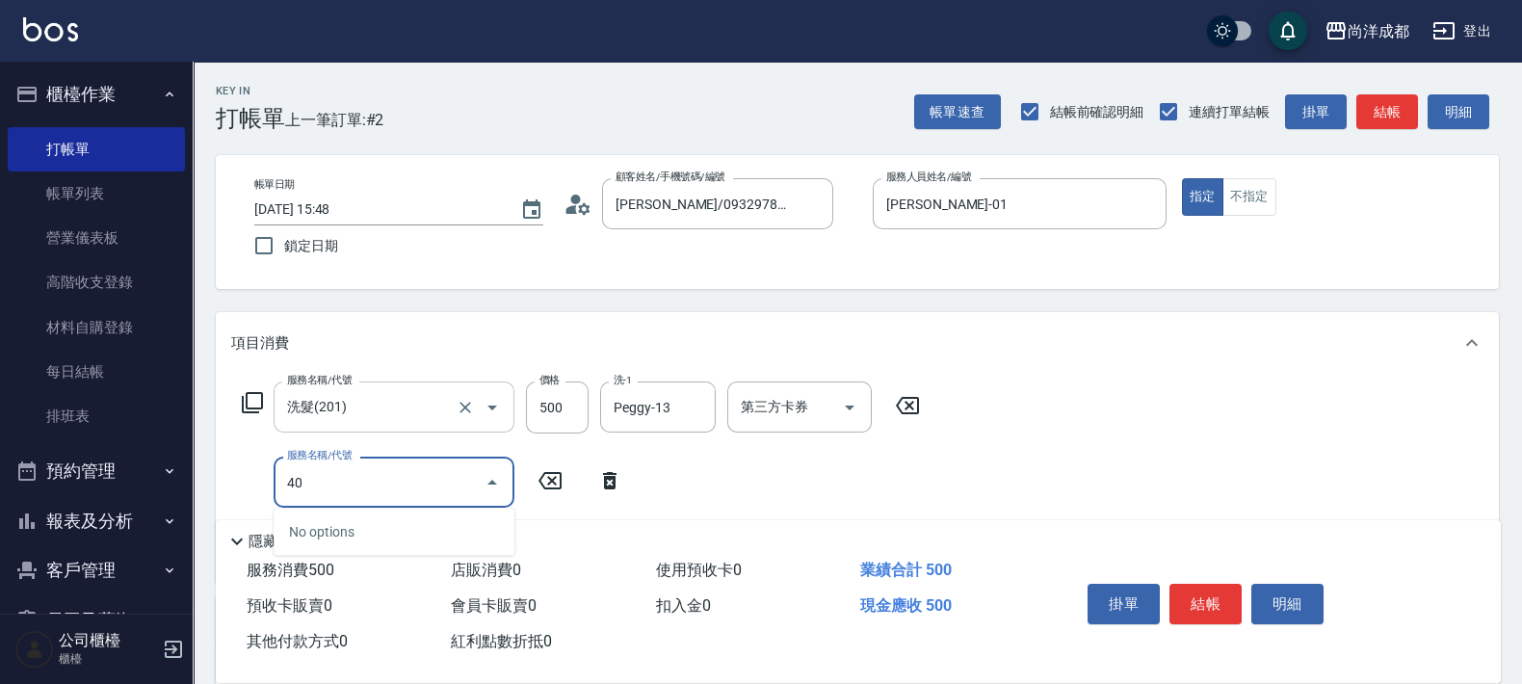
type input "401"
type input "70"
type input "剪髮(401)"
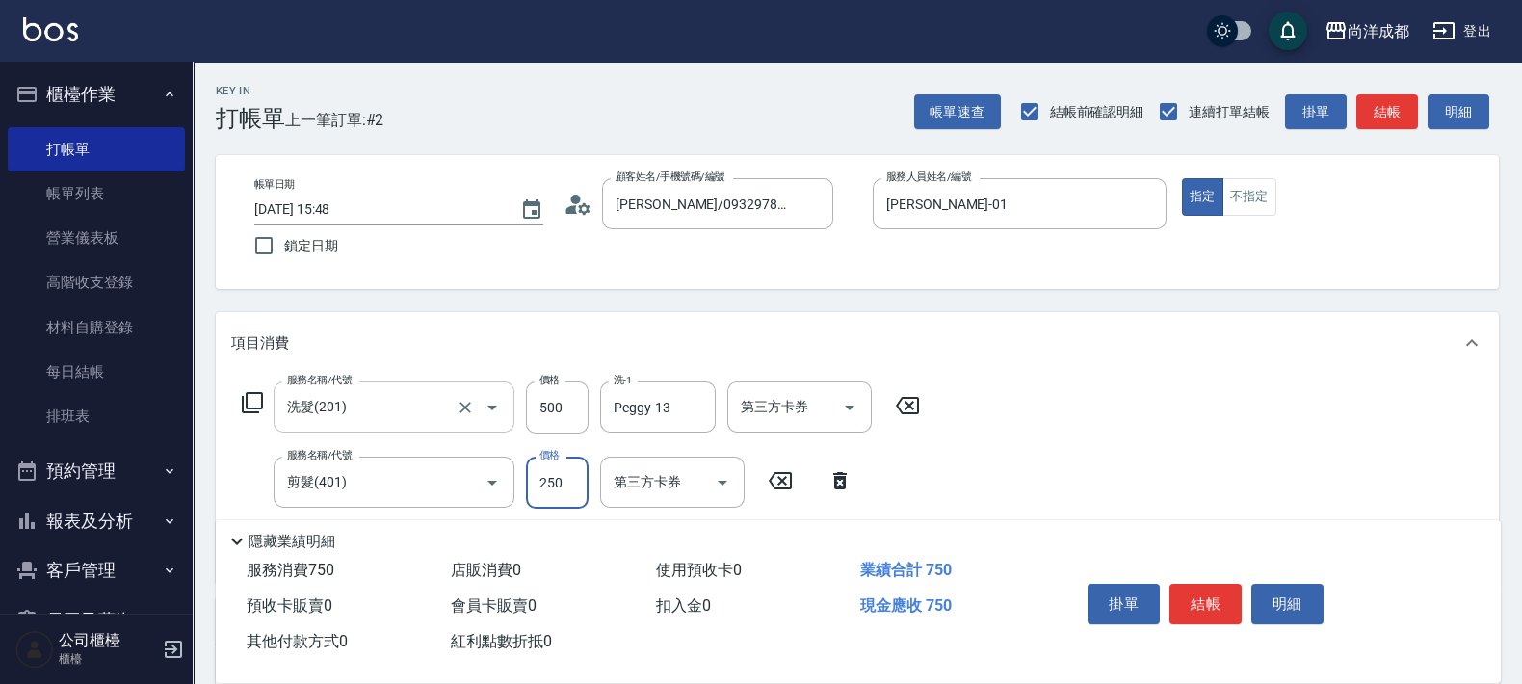
type input "1"
type input "50"
type input "10"
type input "60"
type input "100"
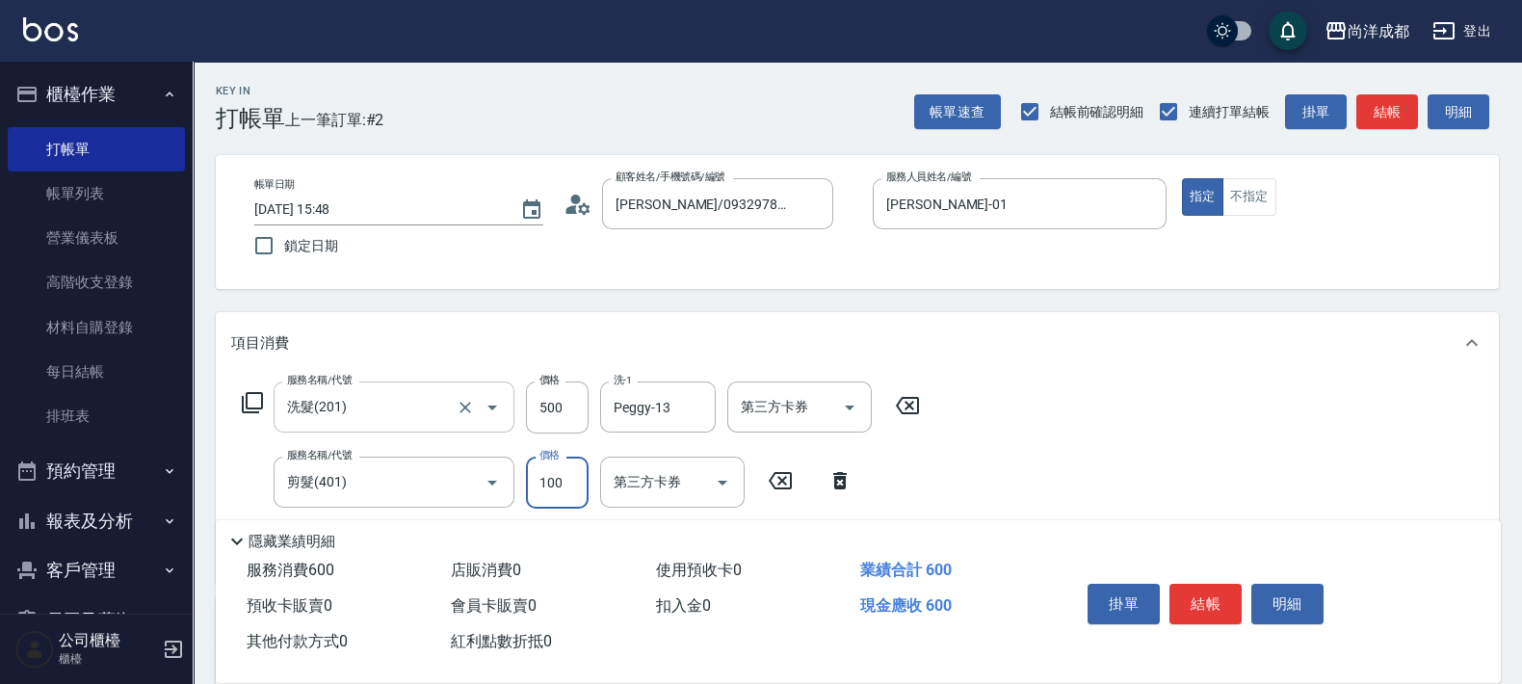
type input "150"
type input "1000"
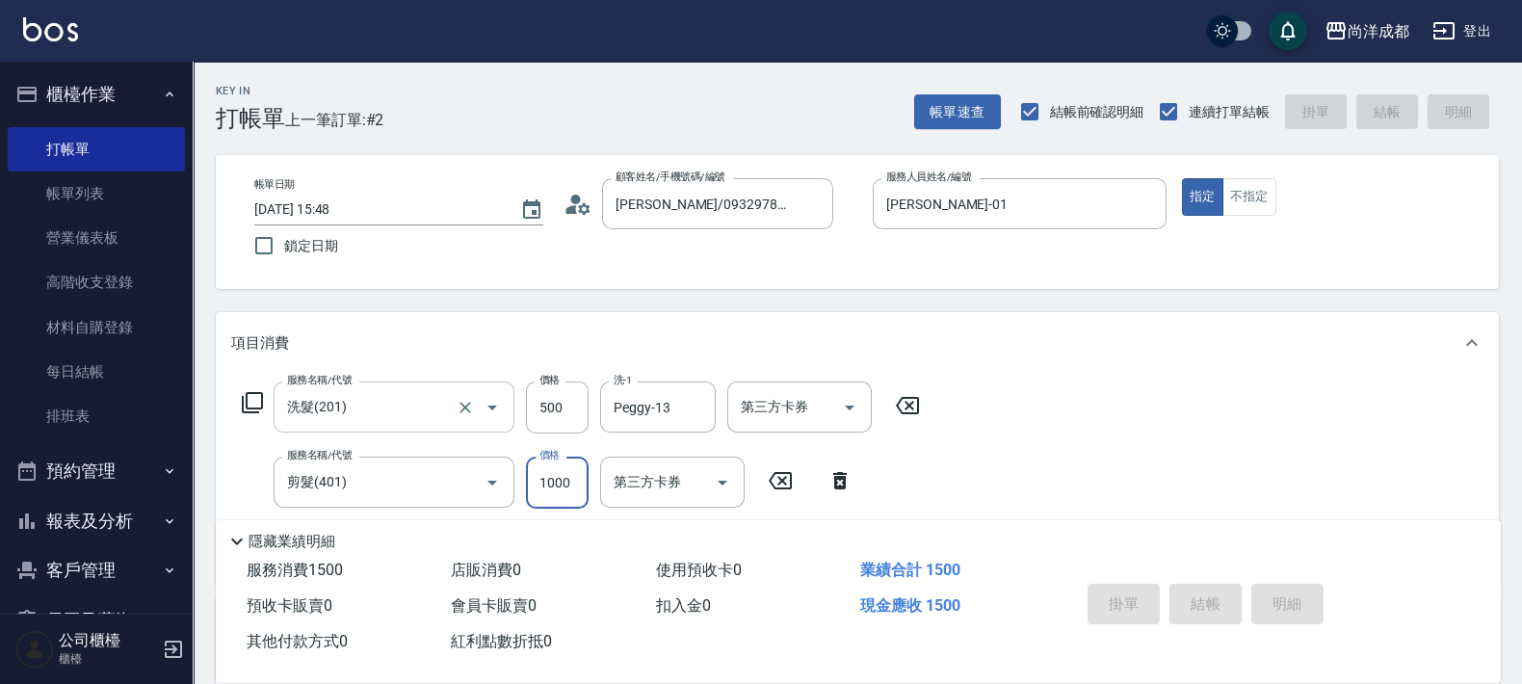
type input "0"
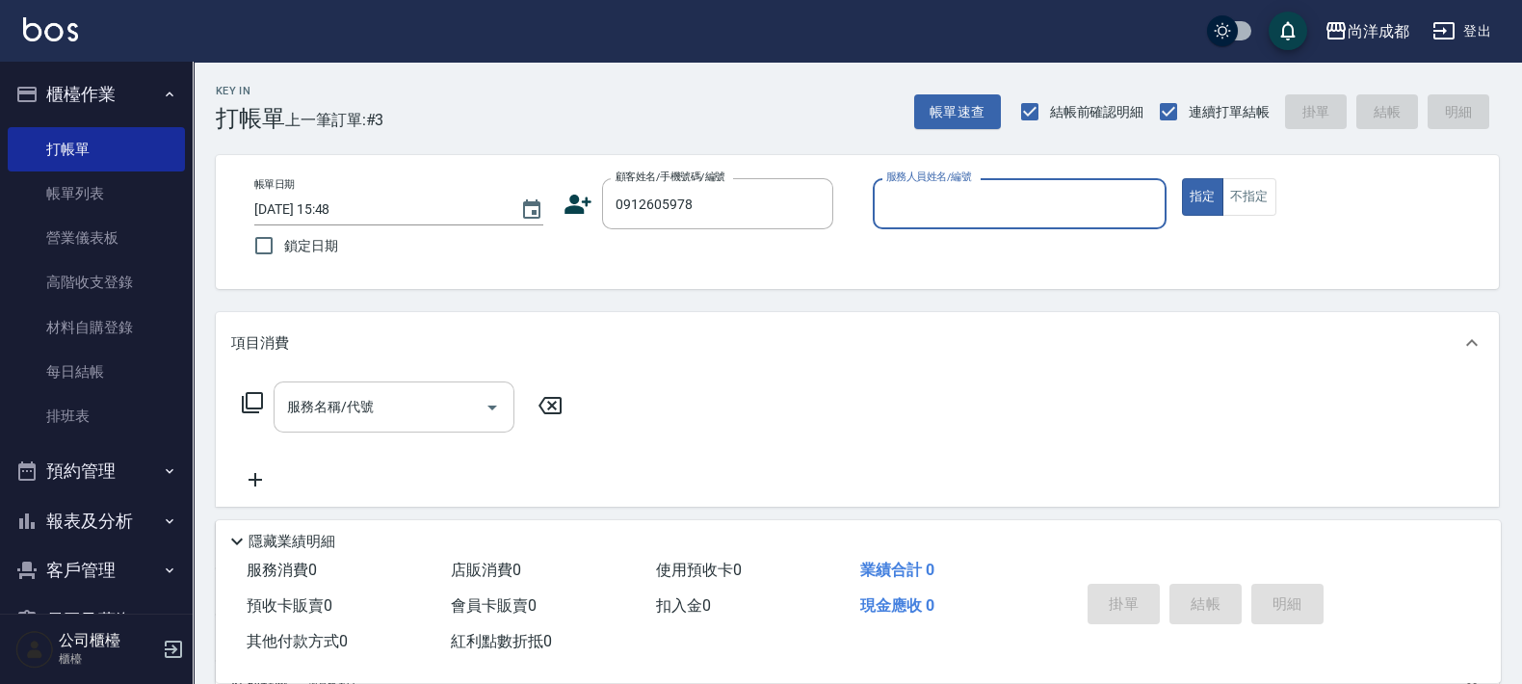
type input "[PERSON_NAME]/0912605978/null"
type input "[PERSON_NAME]-01"
click at [1182, 178] on button "指定" at bounding box center [1202, 197] width 41 height 38
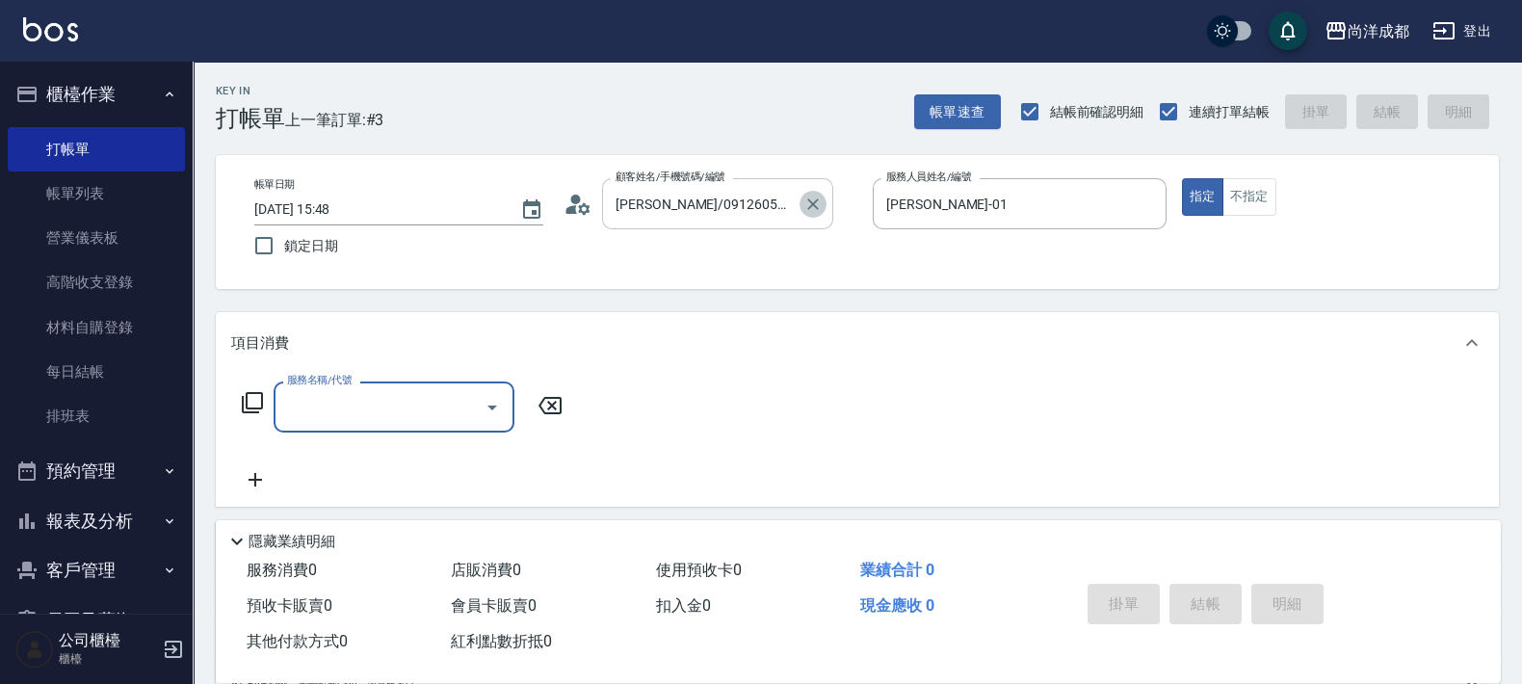
click at [819, 202] on icon "Clear" at bounding box center [813, 204] width 19 height 19
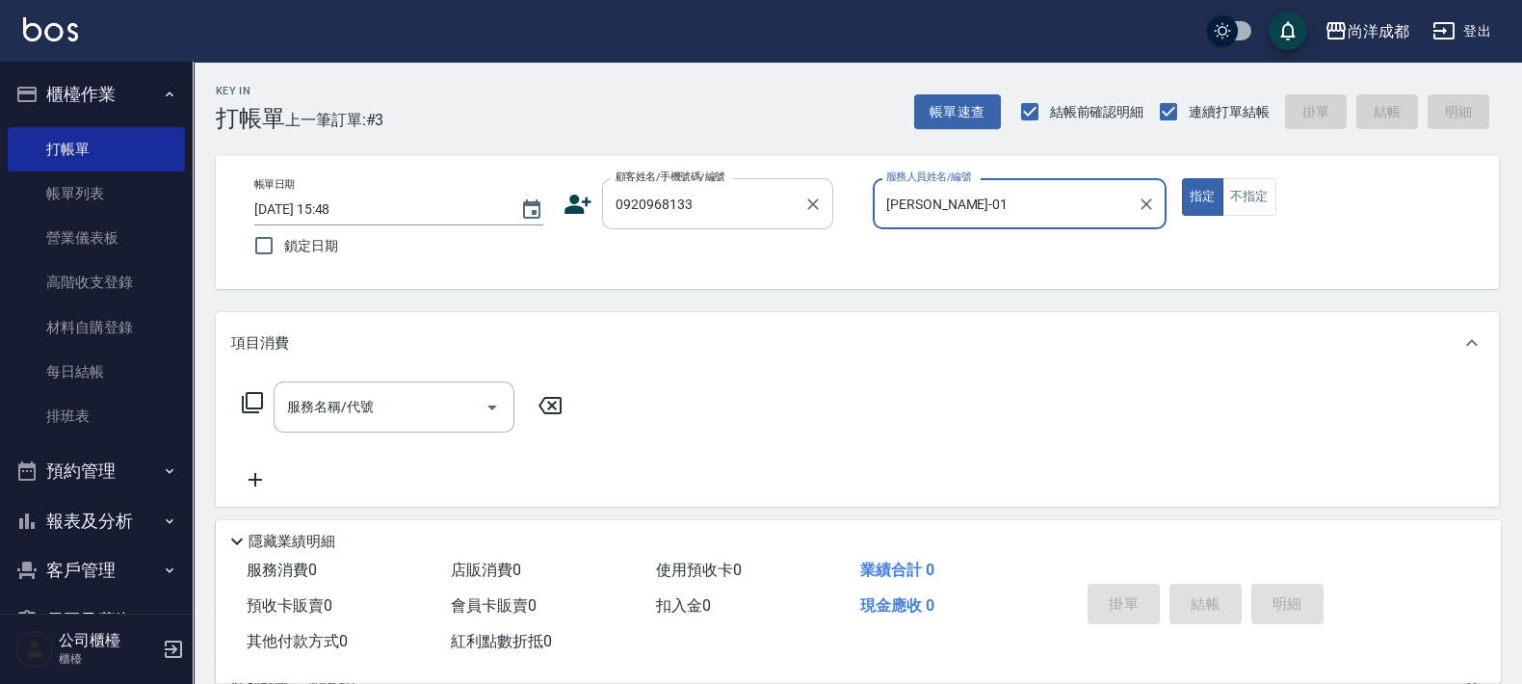
type input "[PERSON_NAME]/0920968133/null"
click at [1182, 178] on button "指定" at bounding box center [1202, 197] width 41 height 38
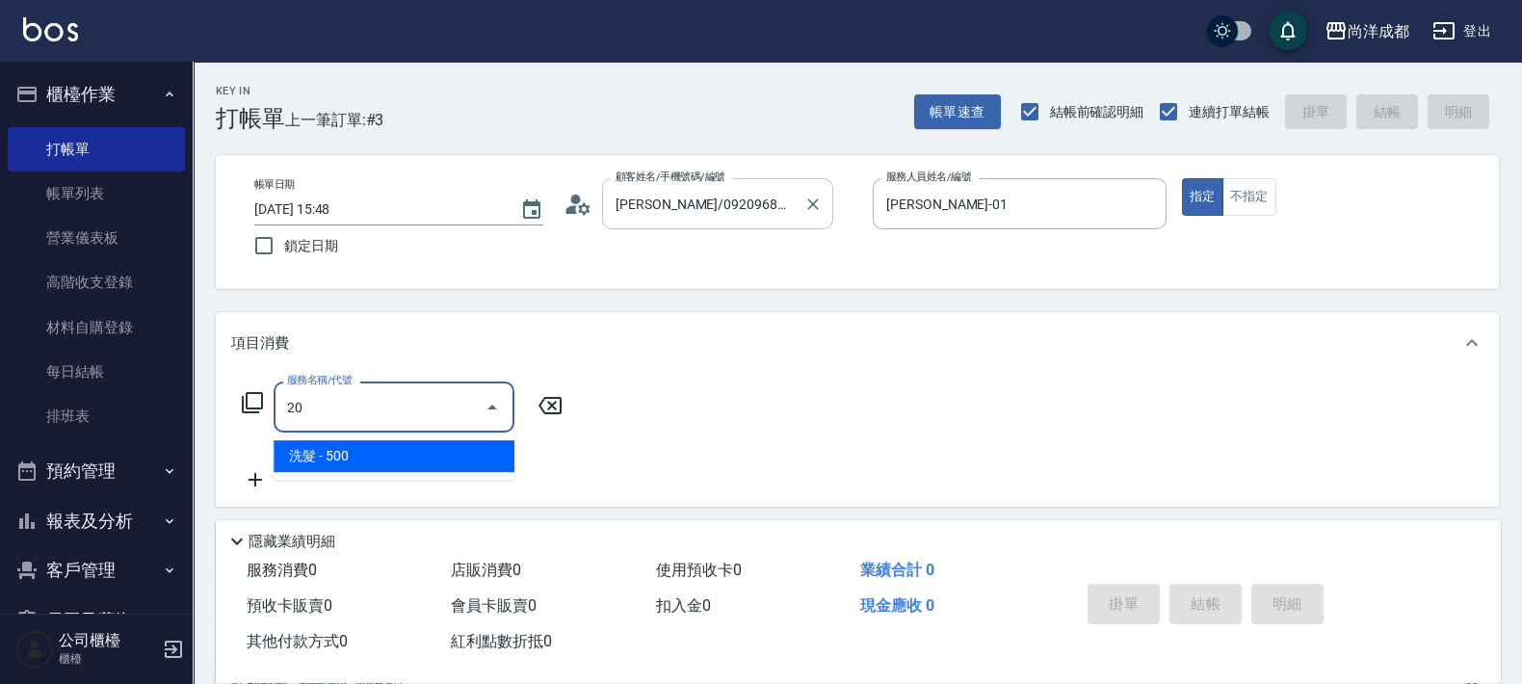
type input "201"
type input "50"
type input "洗髮(201)"
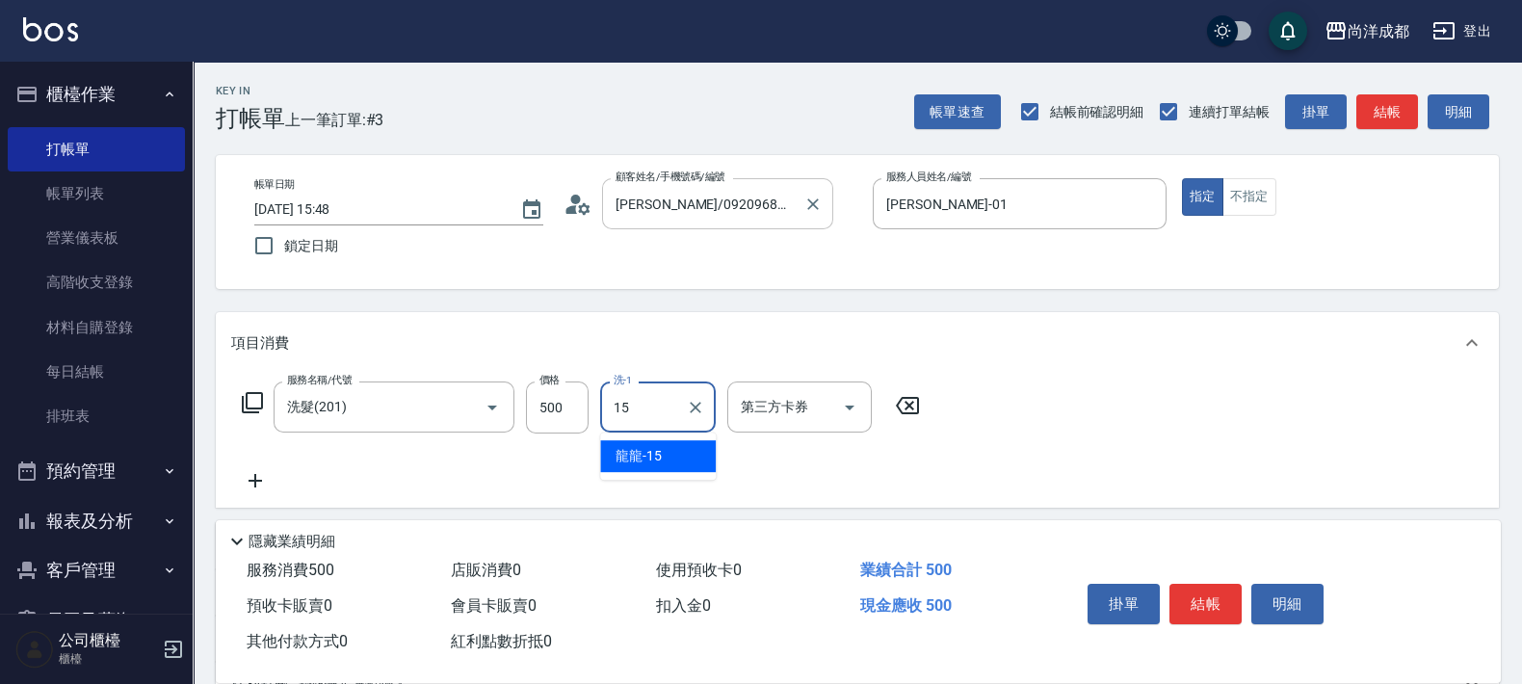
type input "龍龍-15"
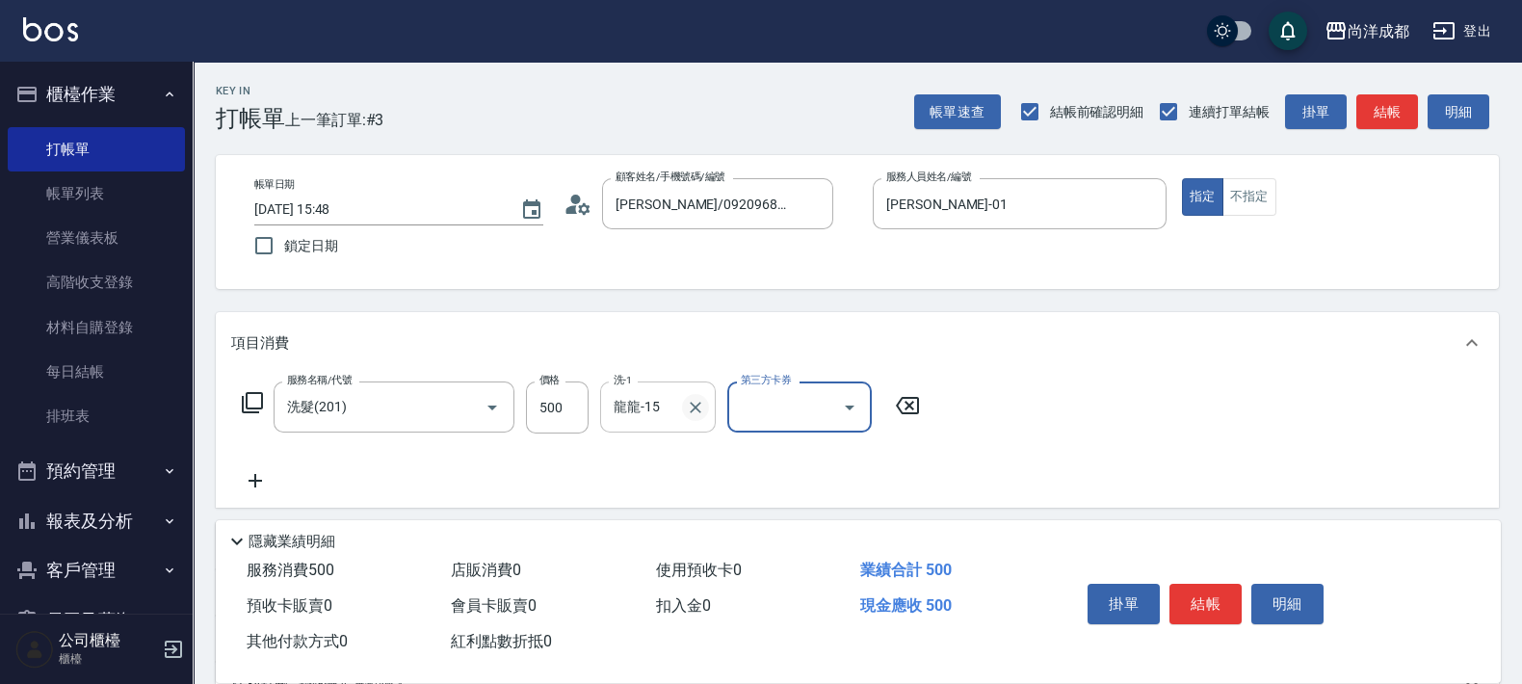
click at [692, 404] on icon "Clear" at bounding box center [696, 408] width 12 height 12
type input "Emma-14"
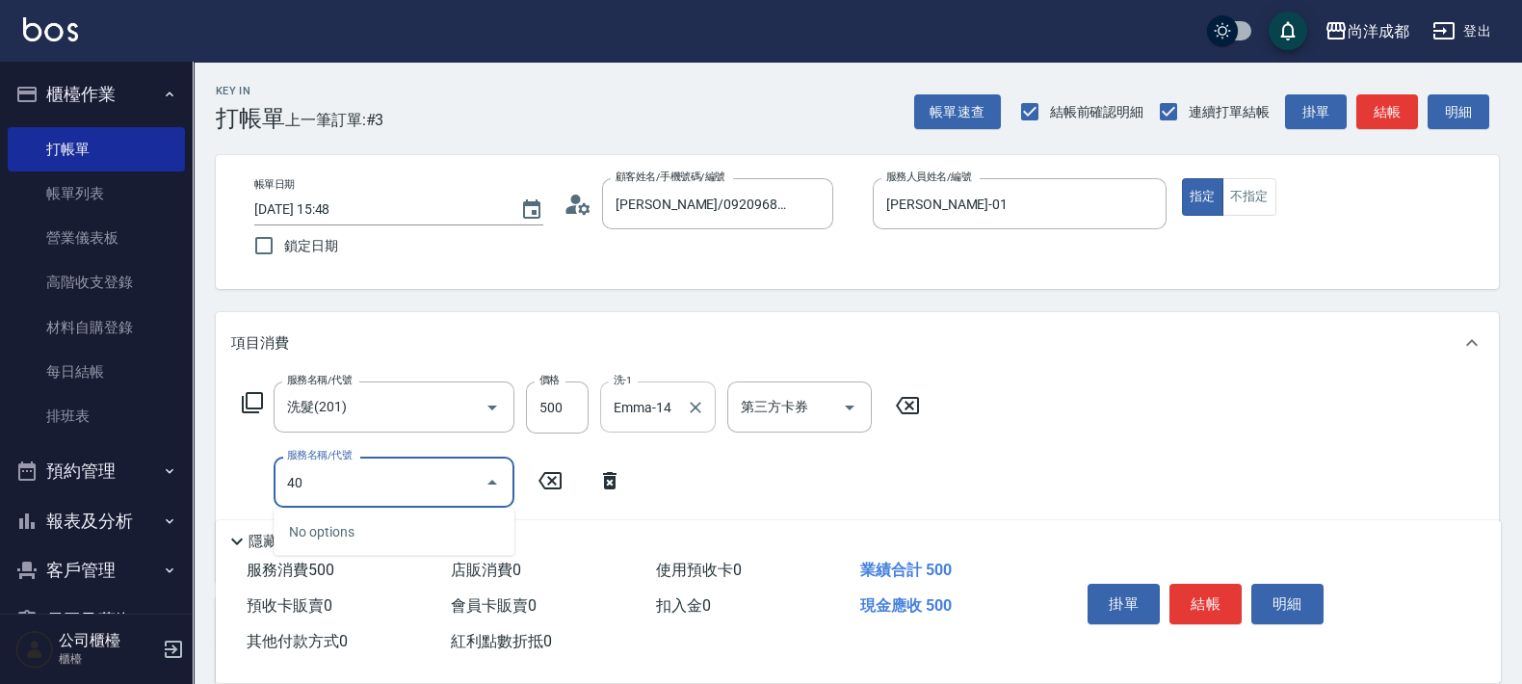
type input "401"
type input "70"
type input "剪髮(401)"
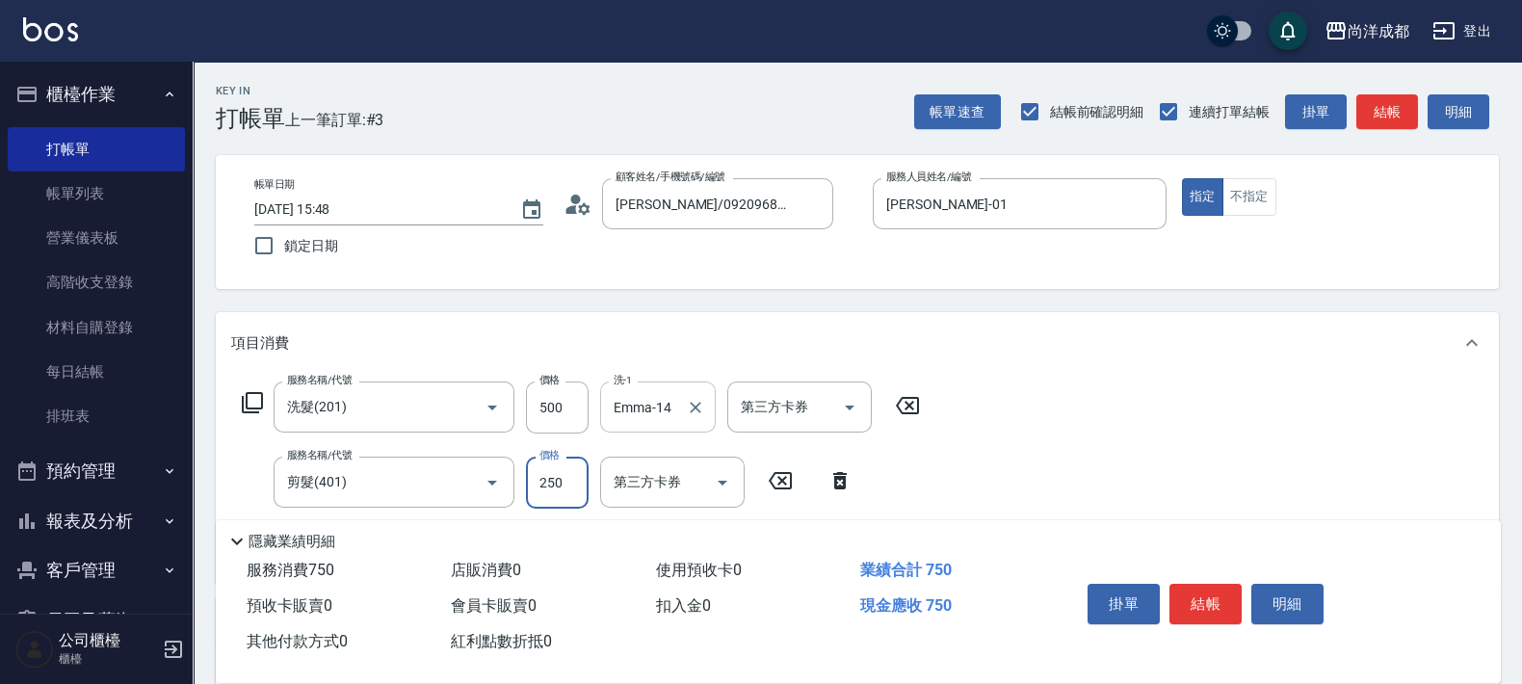
type input "8"
type input "50"
type input "800"
type input "130"
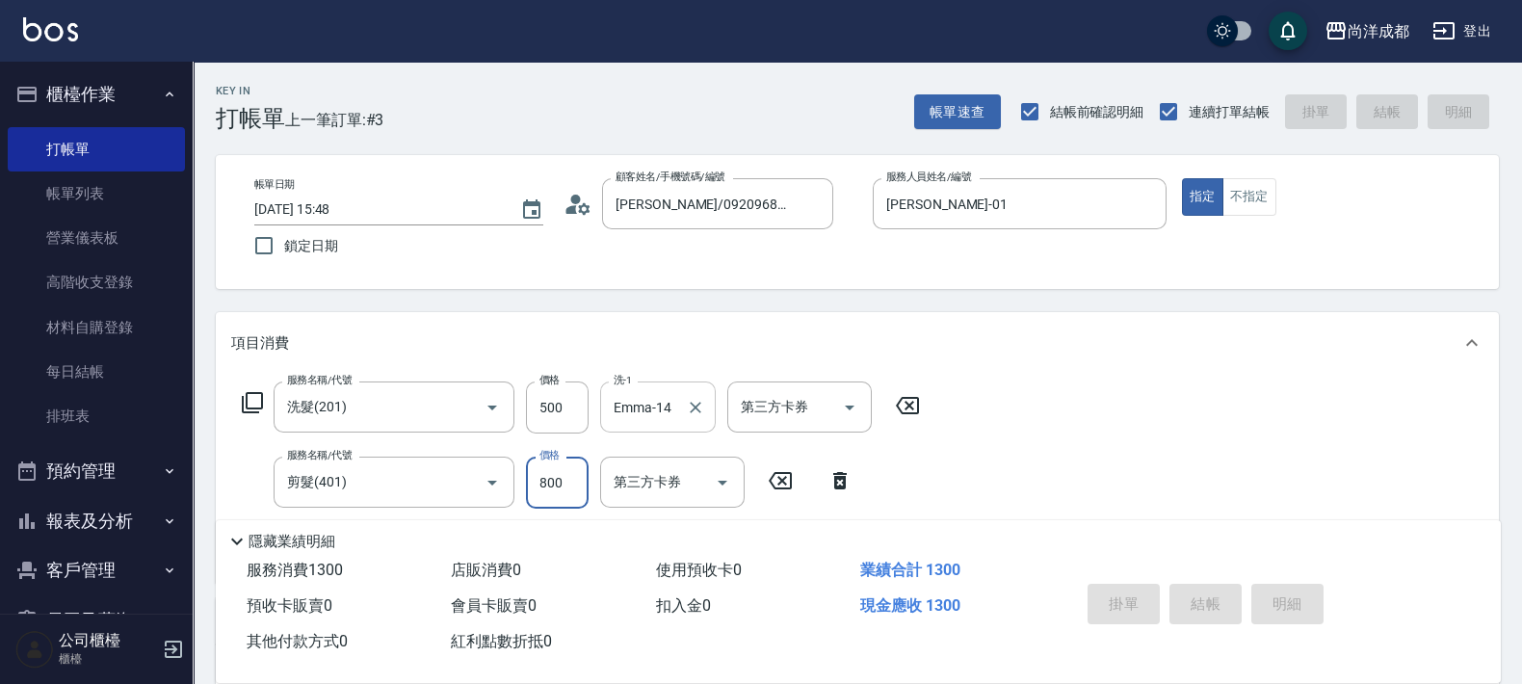
type input "[DATE] 15:50"
type input "0"
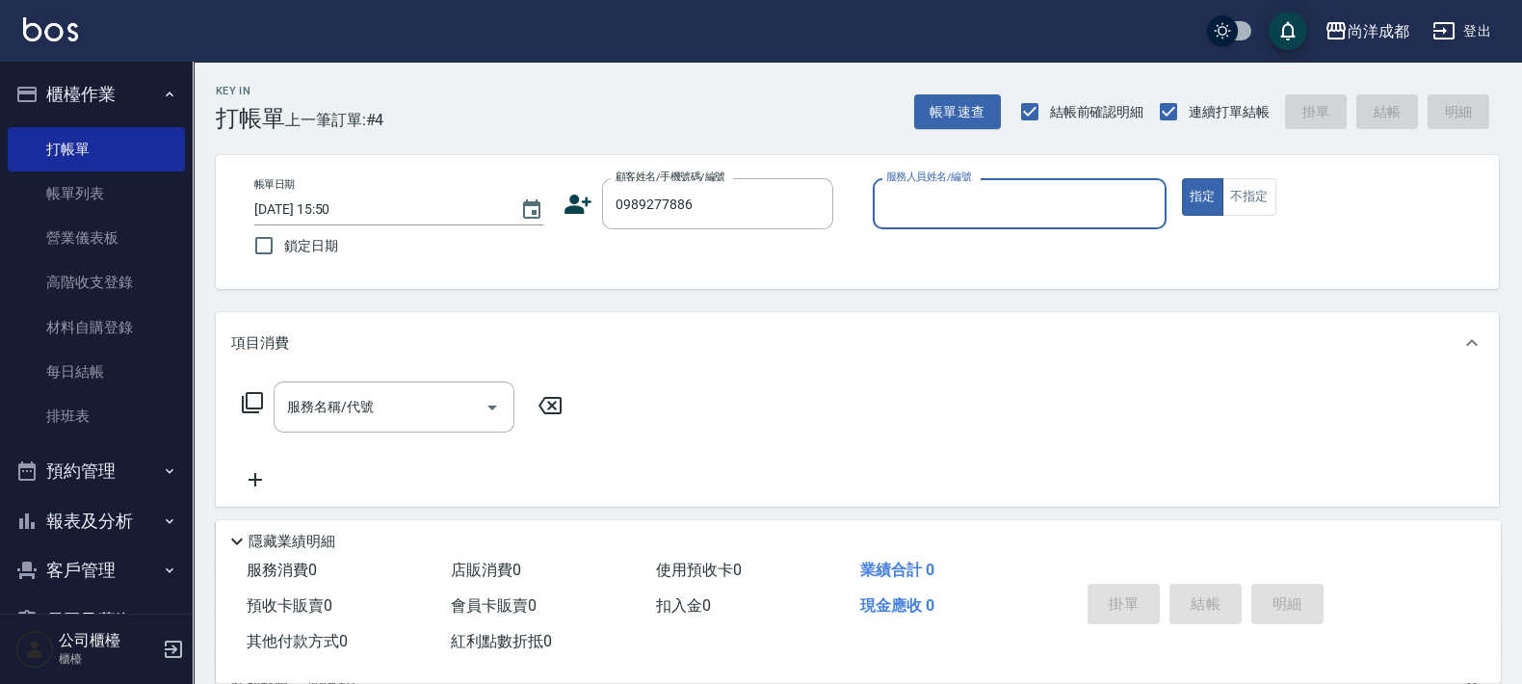
type input "[PERSON_NAME]/0989277886/null"
type input "Mia-04"
click at [1182, 178] on button "指定" at bounding box center [1202, 197] width 41 height 38
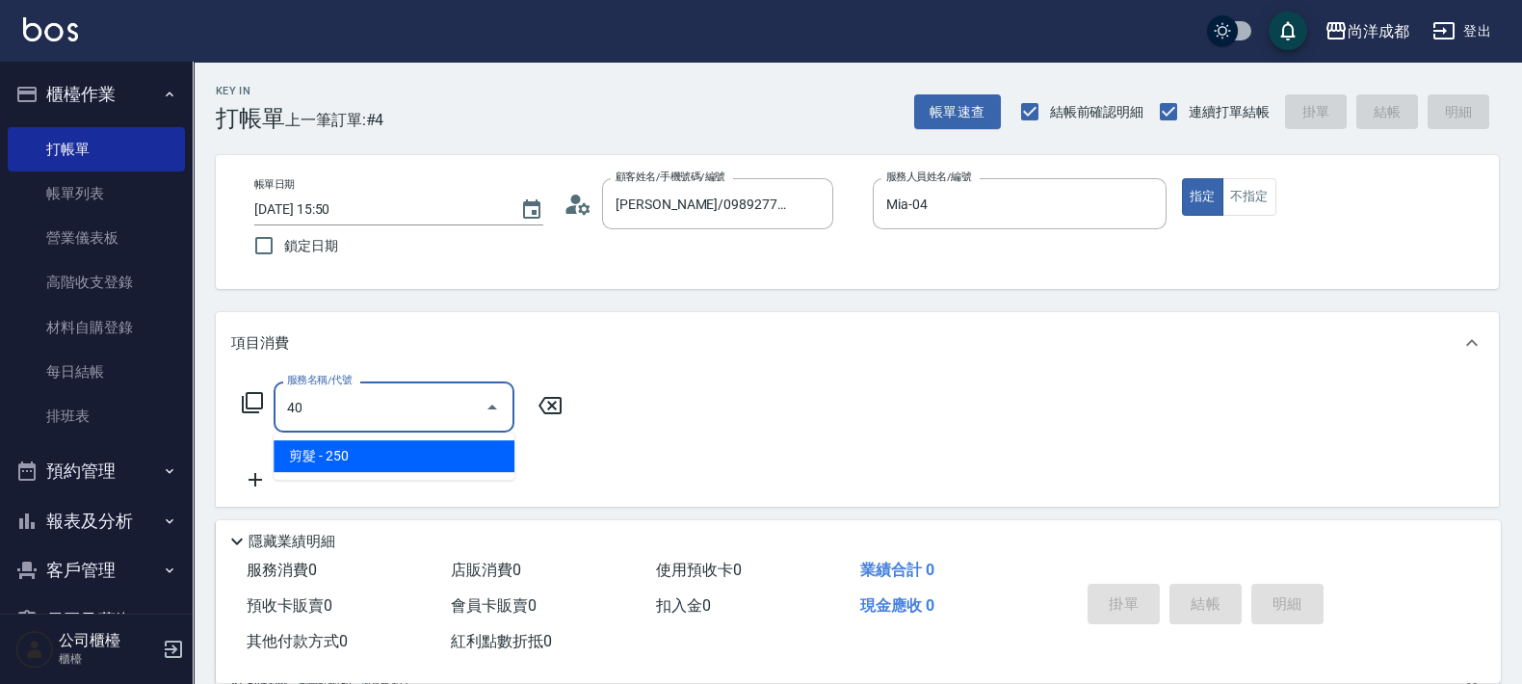
type input "401"
type input "20"
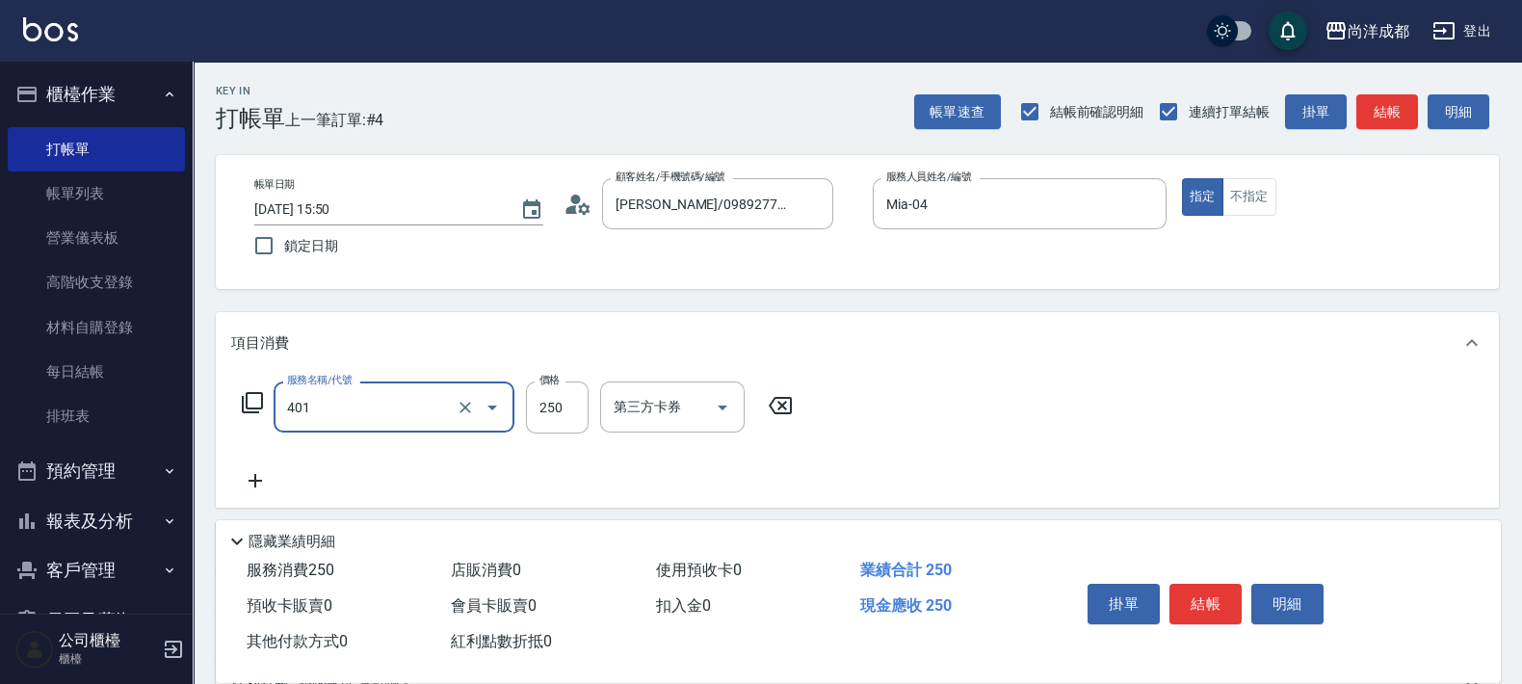
type input "剪髮(401)"
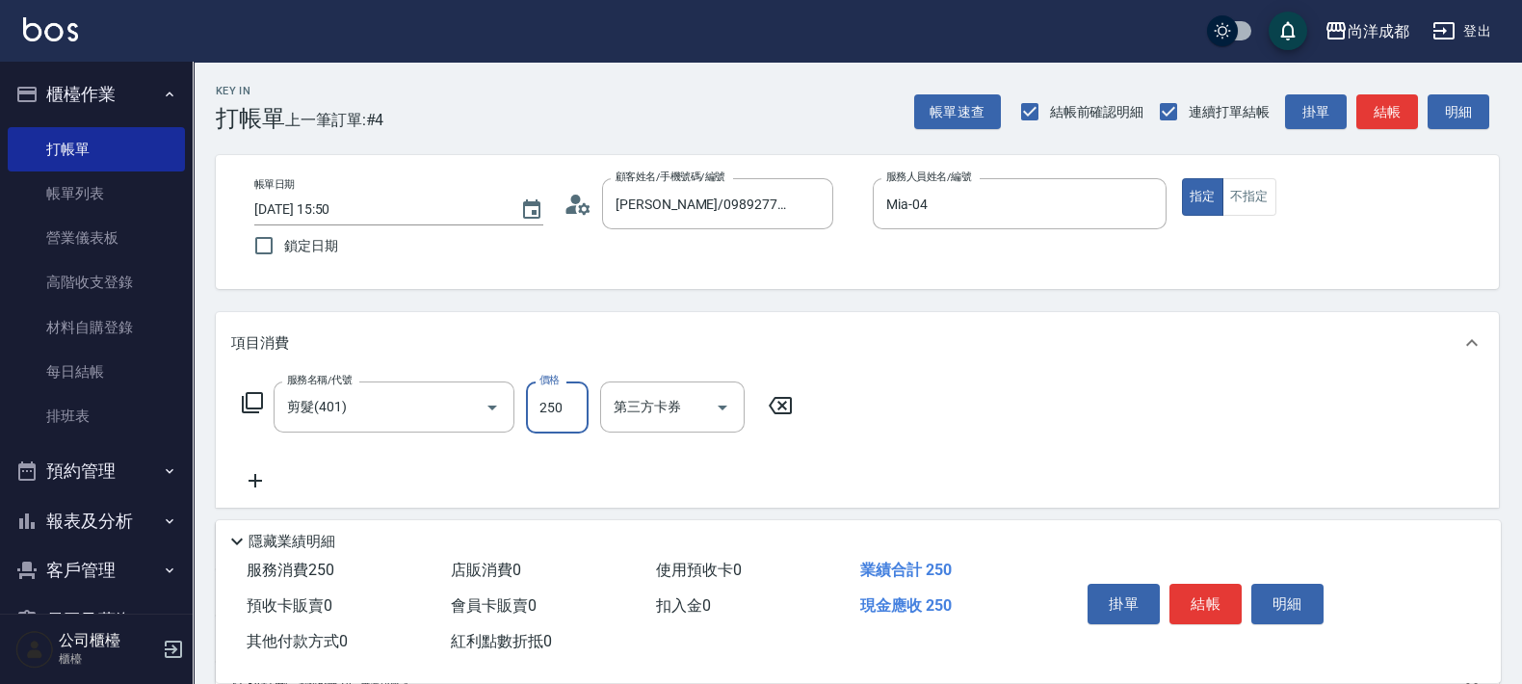
type input "0"
type input "687"
type input "60"
type input "687"
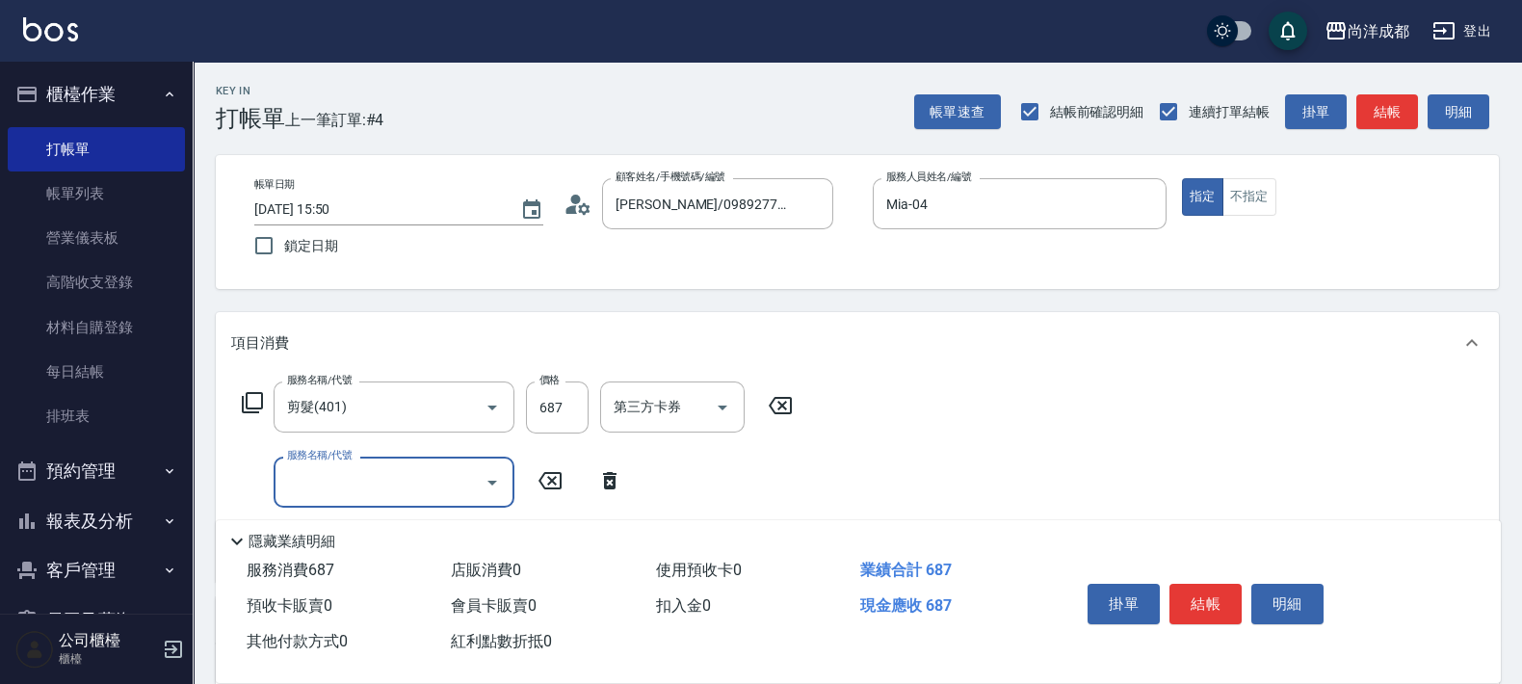
click at [696, 484] on div "服務名稱/代號 剪髮(401) 服務名稱/代號 價格 687 價格 第三方卡券 第三方卡券 服務名稱/代號 服務名稱/代號" at bounding box center [517, 474] width 573 height 185
click at [628, 494] on div "服務名稱/代號 服務名稱/代號" at bounding box center [432, 482] width 403 height 51
click at [598, 473] on icon at bounding box center [610, 480] width 48 height 23
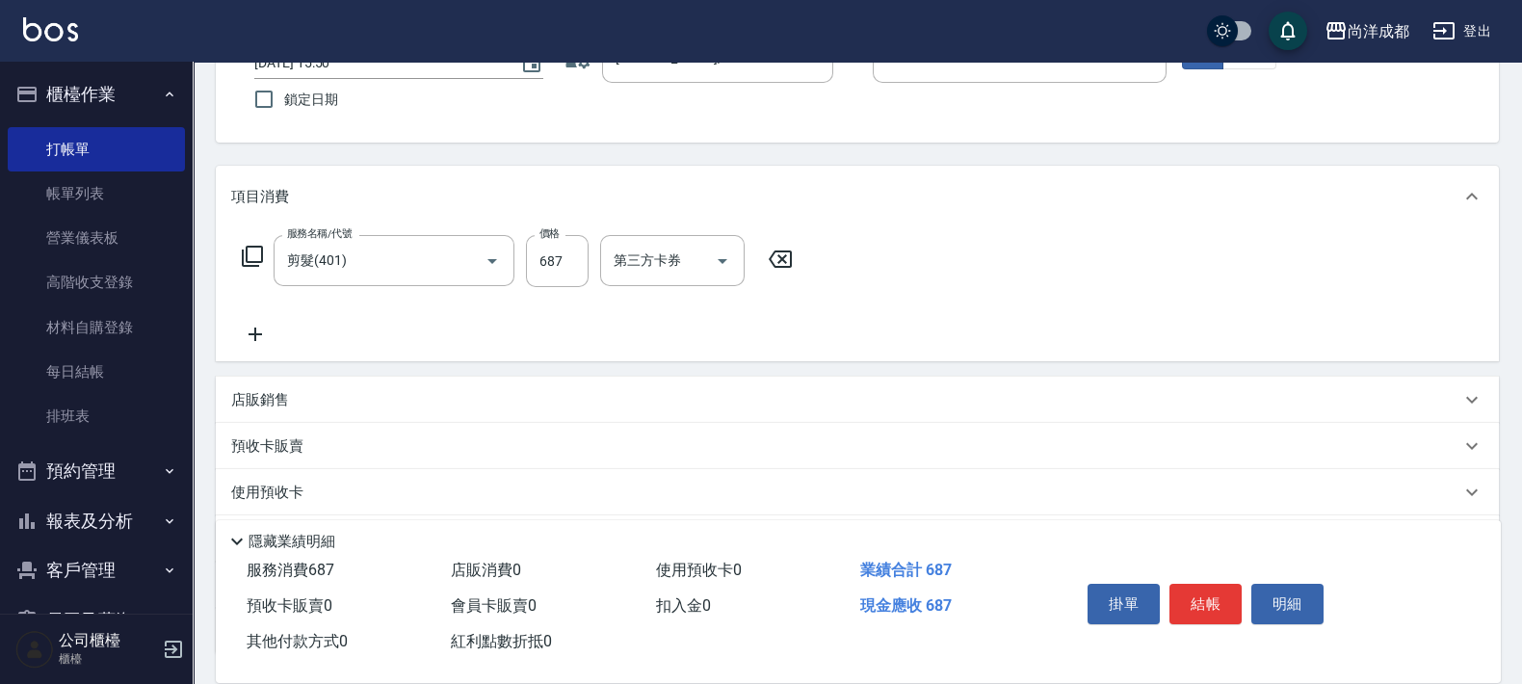
scroll to position [299, 0]
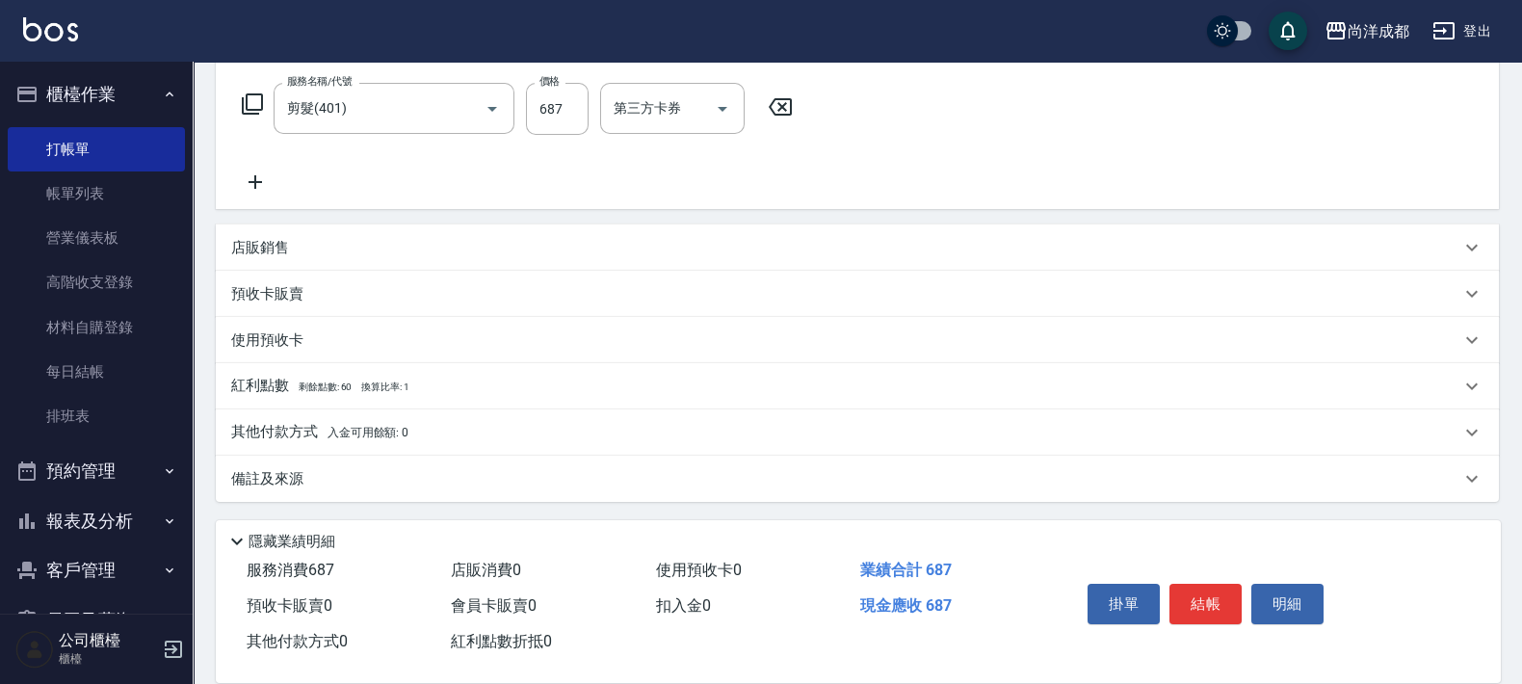
click at [351, 423] on p "其他付款方式 入金可用餘額: 0" at bounding box center [319, 432] width 177 height 21
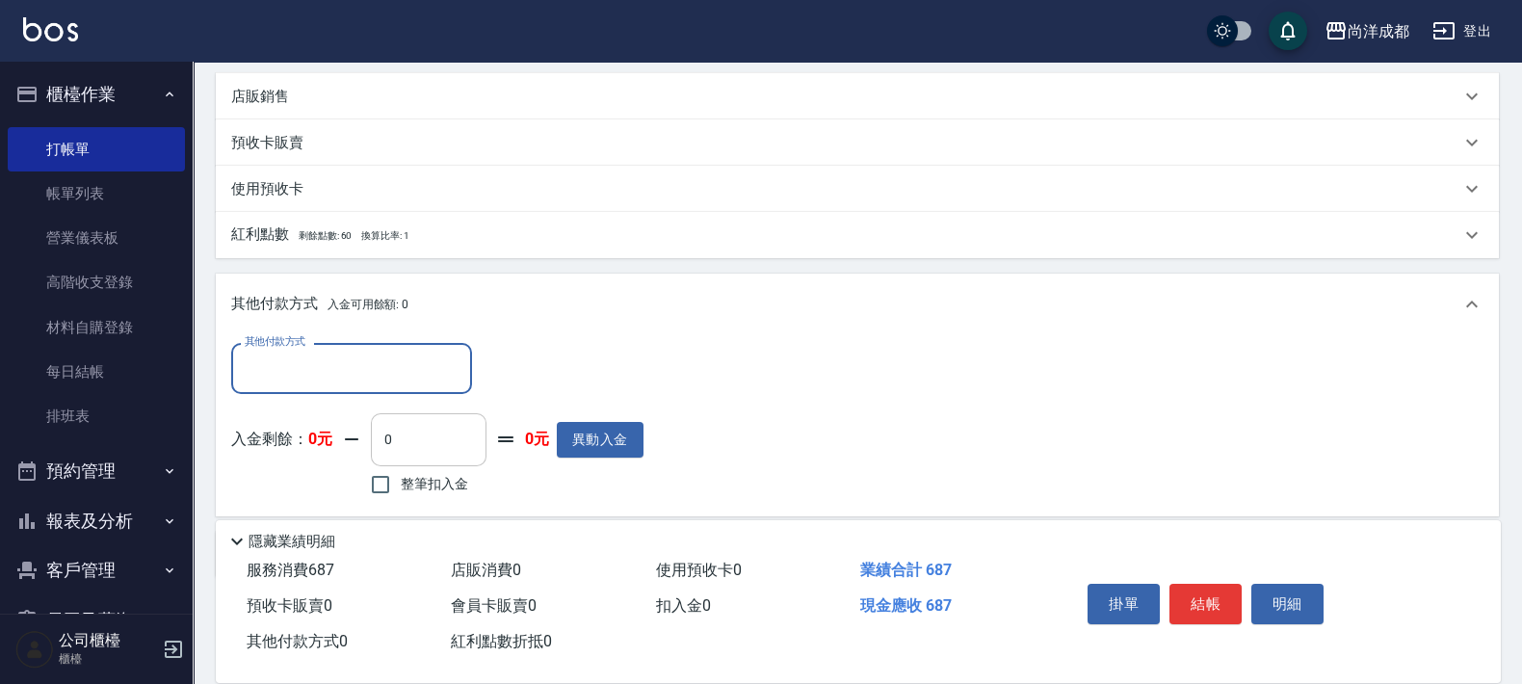
scroll to position [525, 0]
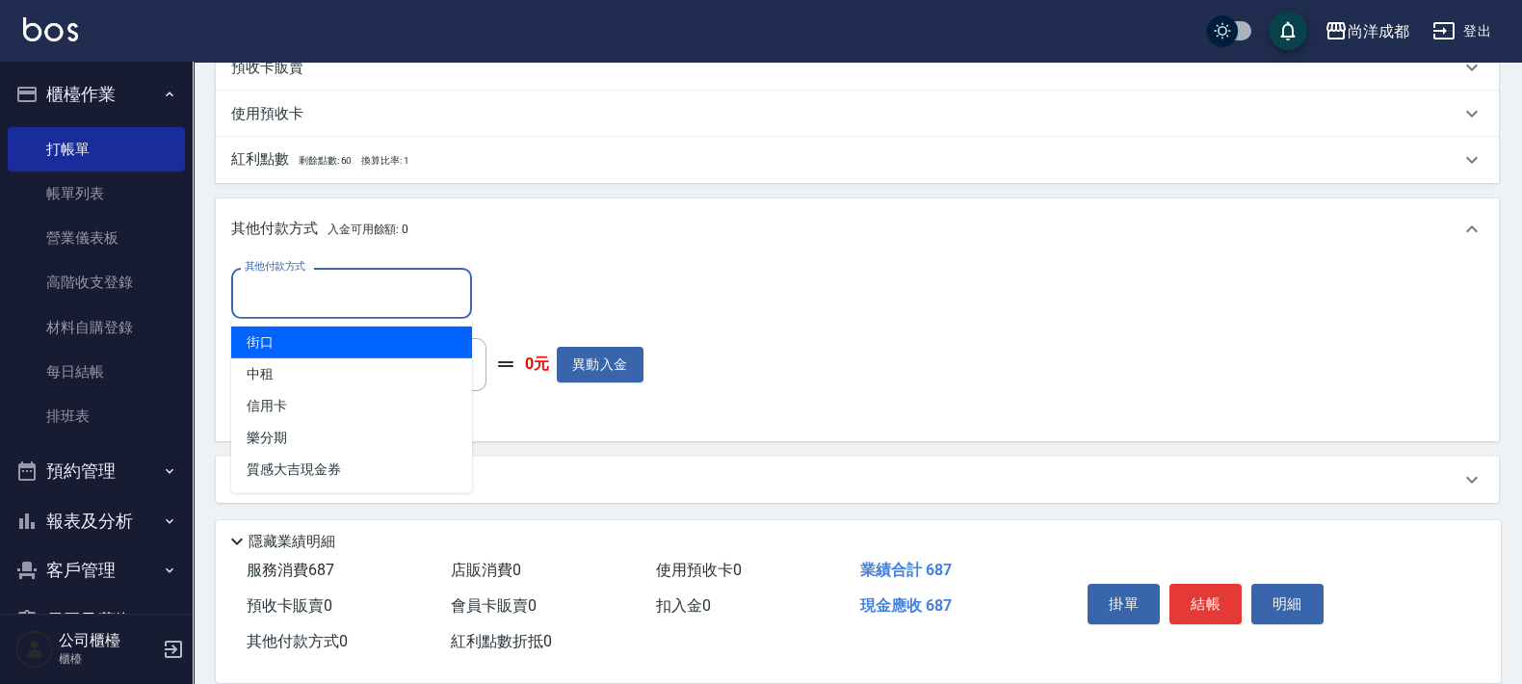
click at [376, 305] on input "其他付款方式" at bounding box center [352, 294] width 224 height 34
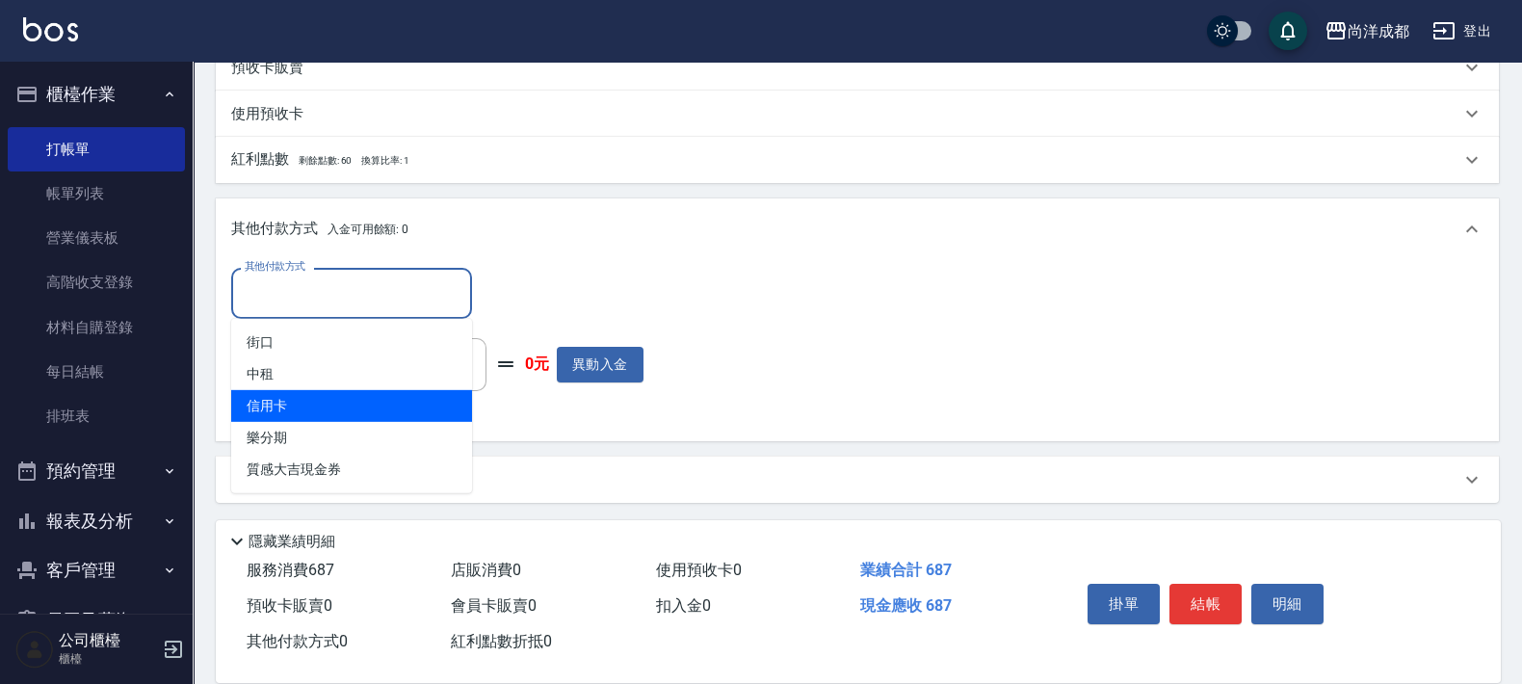
click at [380, 411] on span "信用卡" at bounding box center [351, 406] width 241 height 32
type input "信用卡"
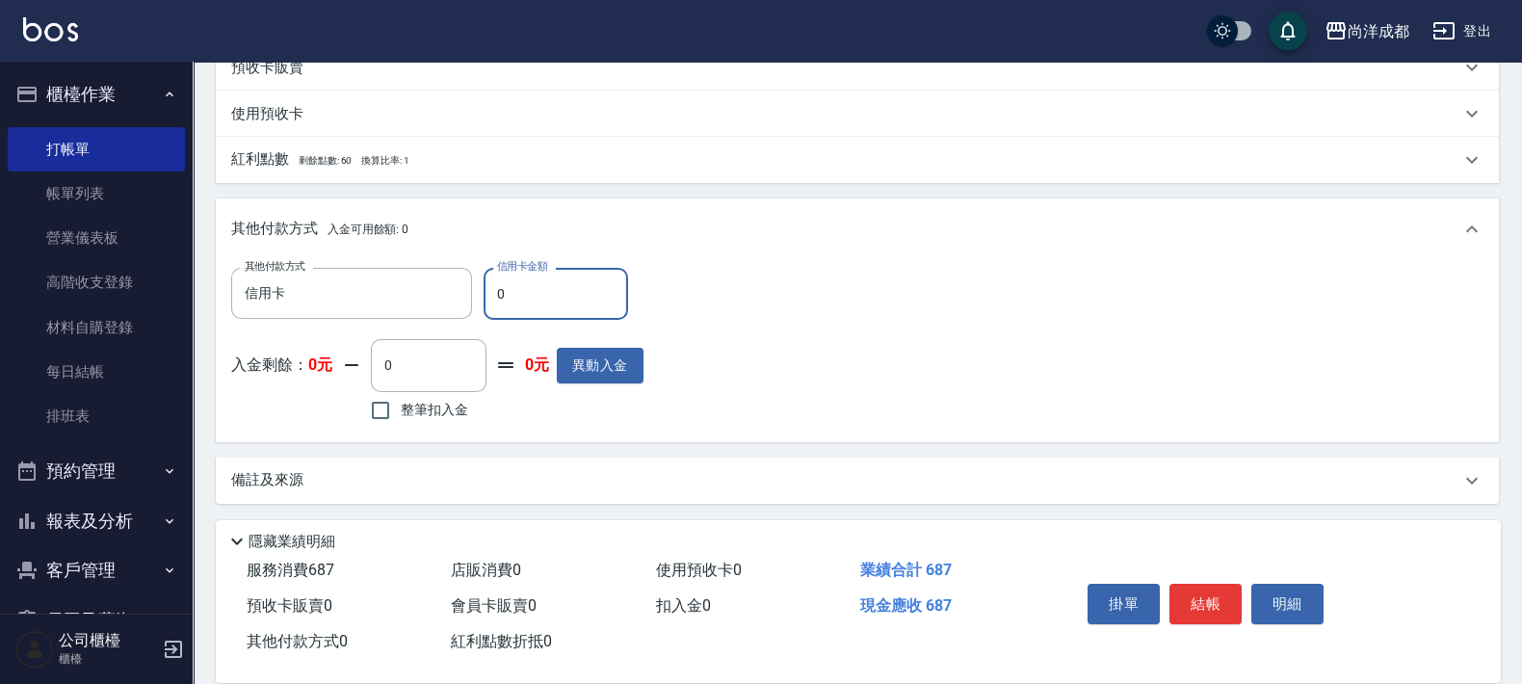
type input "66"
type input "0"
type input "668"
type input "60"
type input "68"
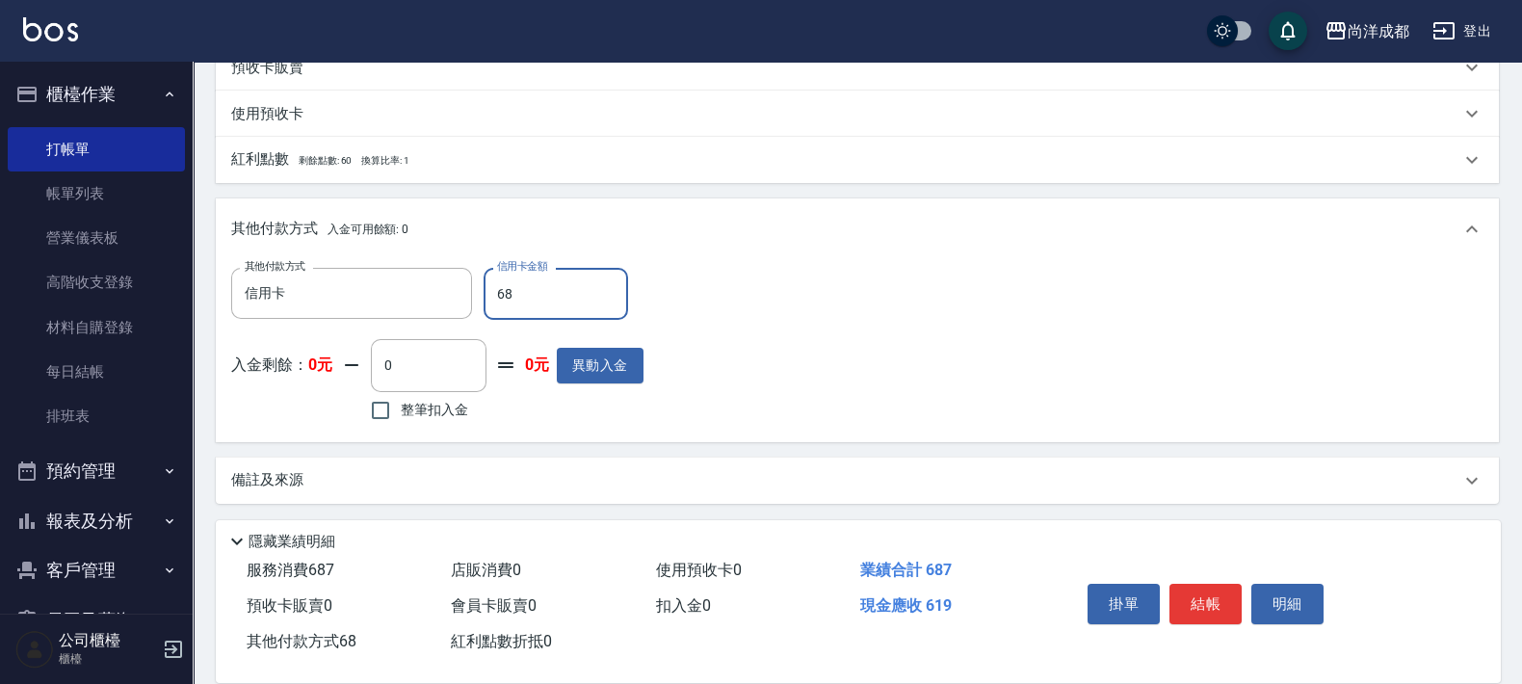
type input "0"
type input "687"
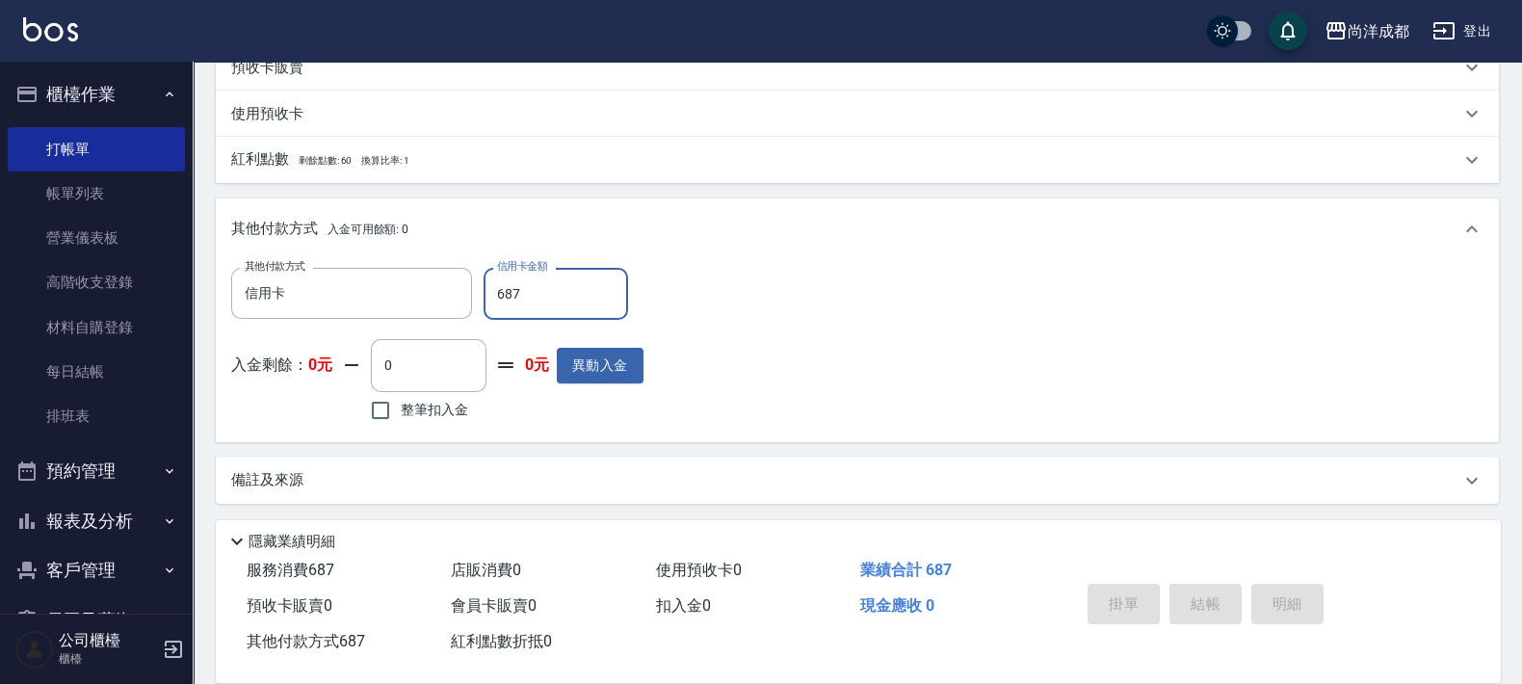
type input "[DATE] 15:51"
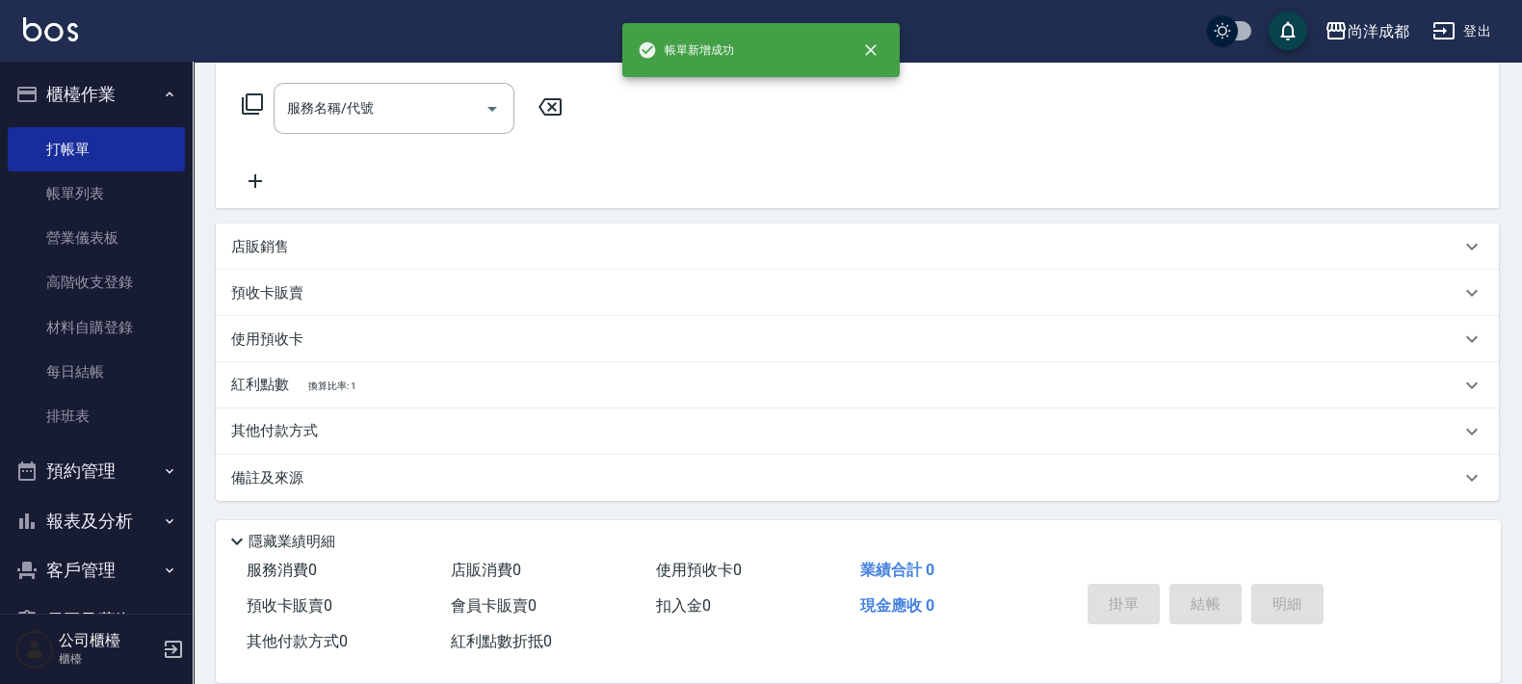
scroll to position [0, 0]
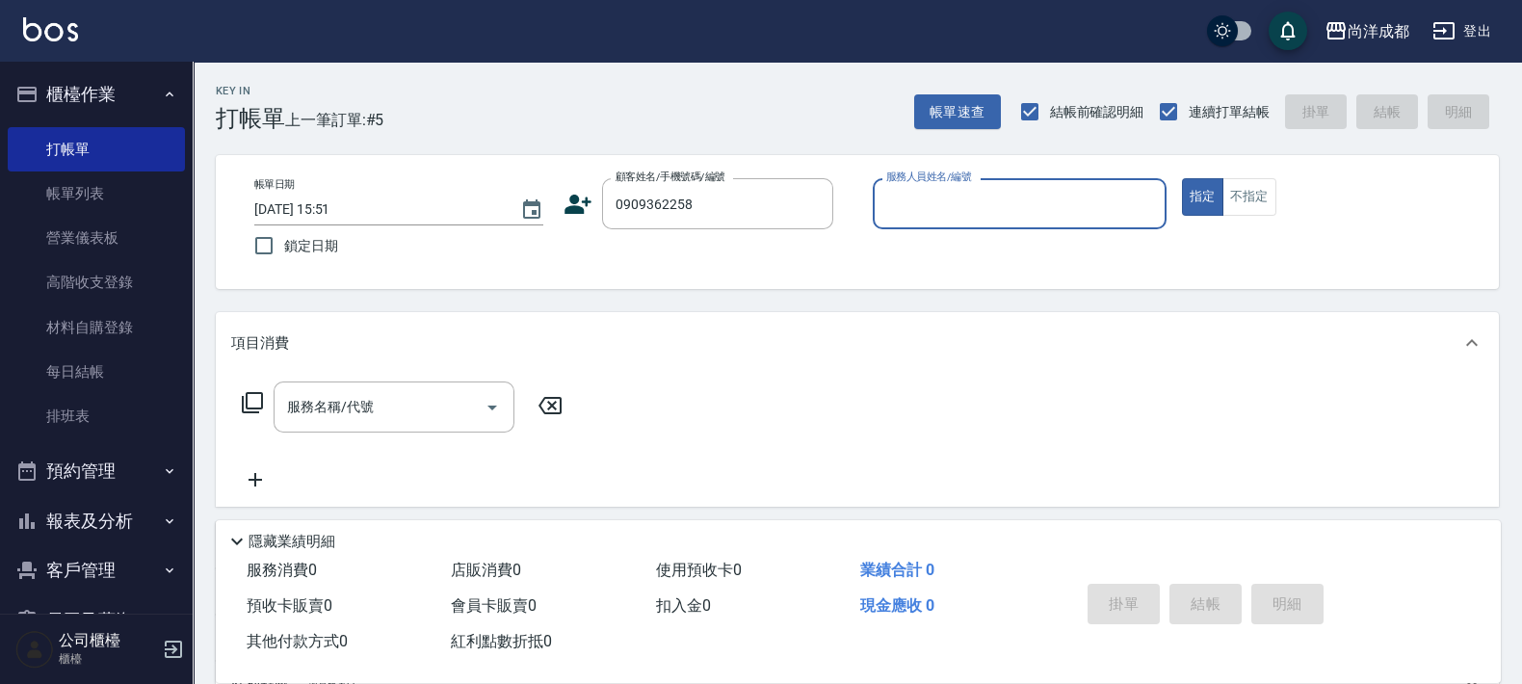
type input "[PERSON_NAME]/0909362258/"
type input "Lorance-03"
click at [1182, 178] on button "指定" at bounding box center [1202, 197] width 41 height 38
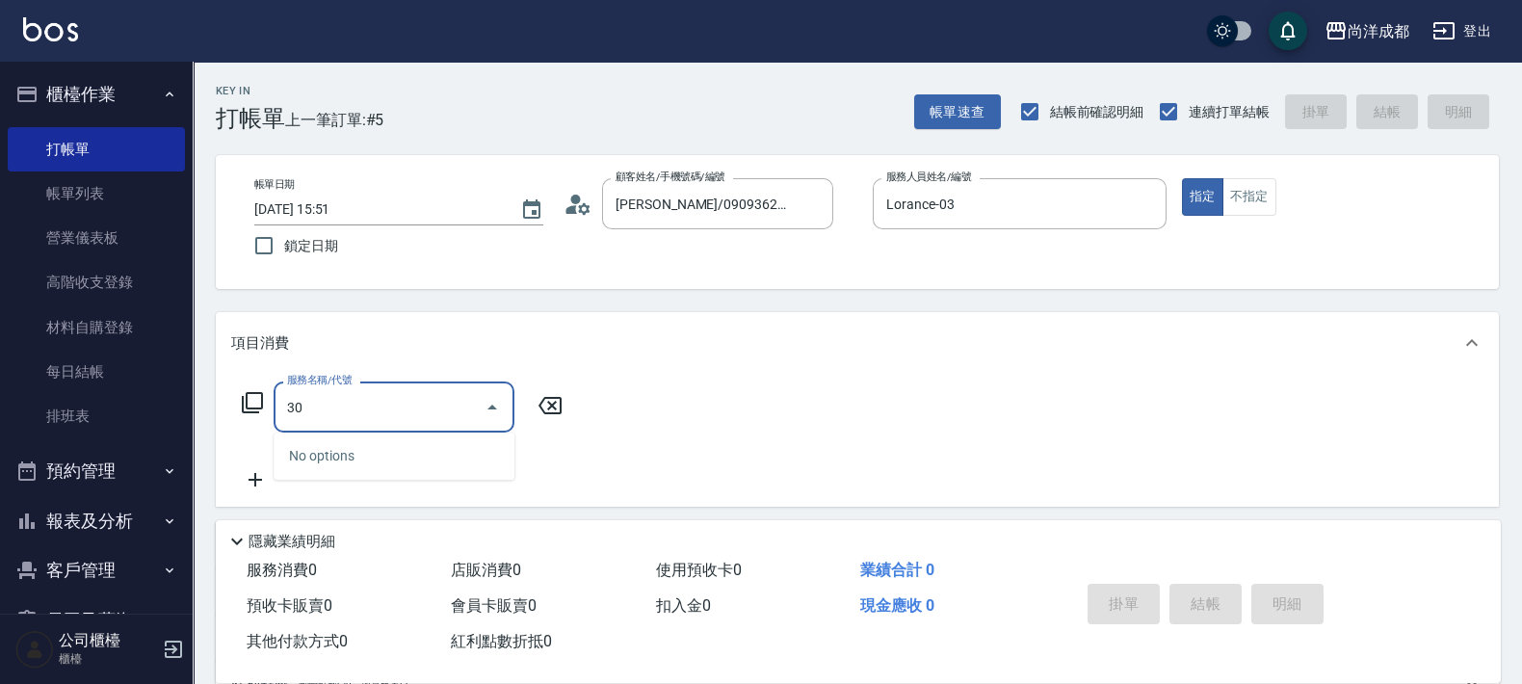
type input "301"
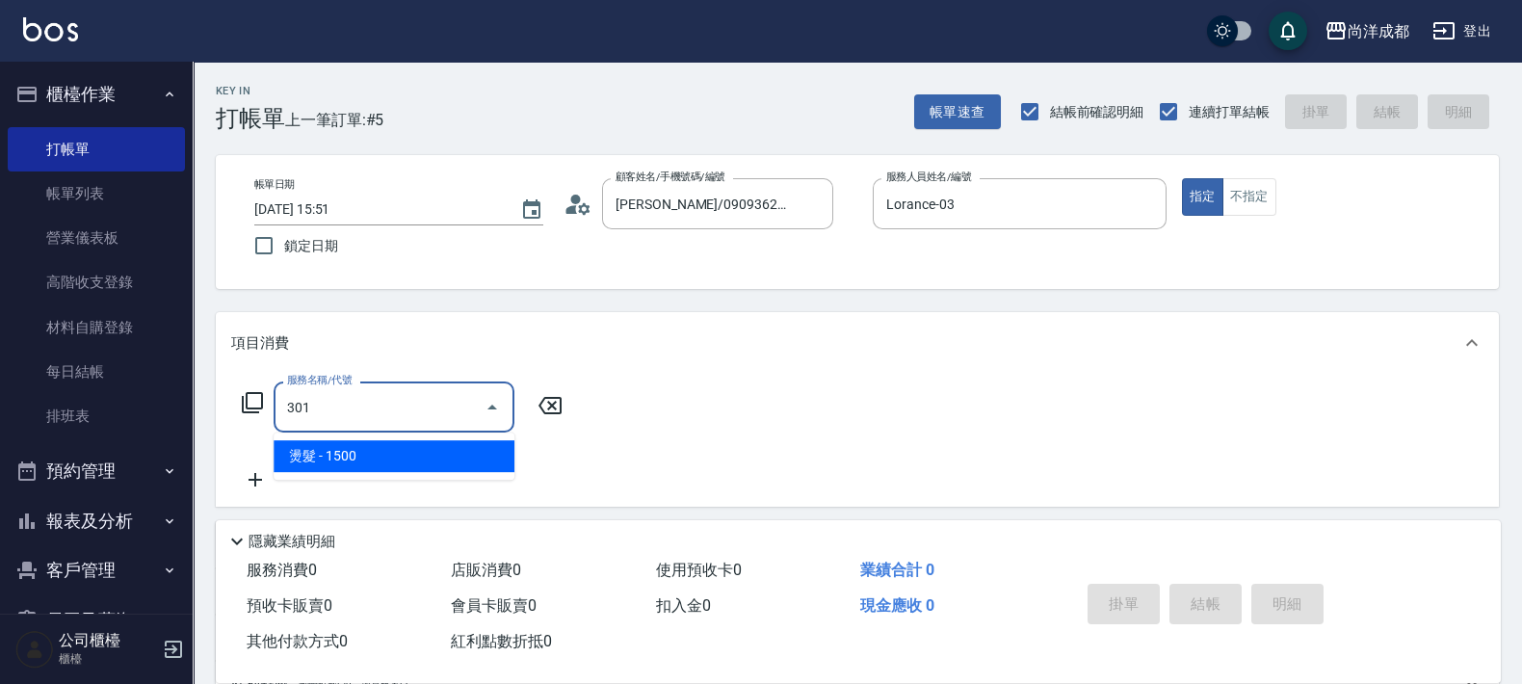
type input "150"
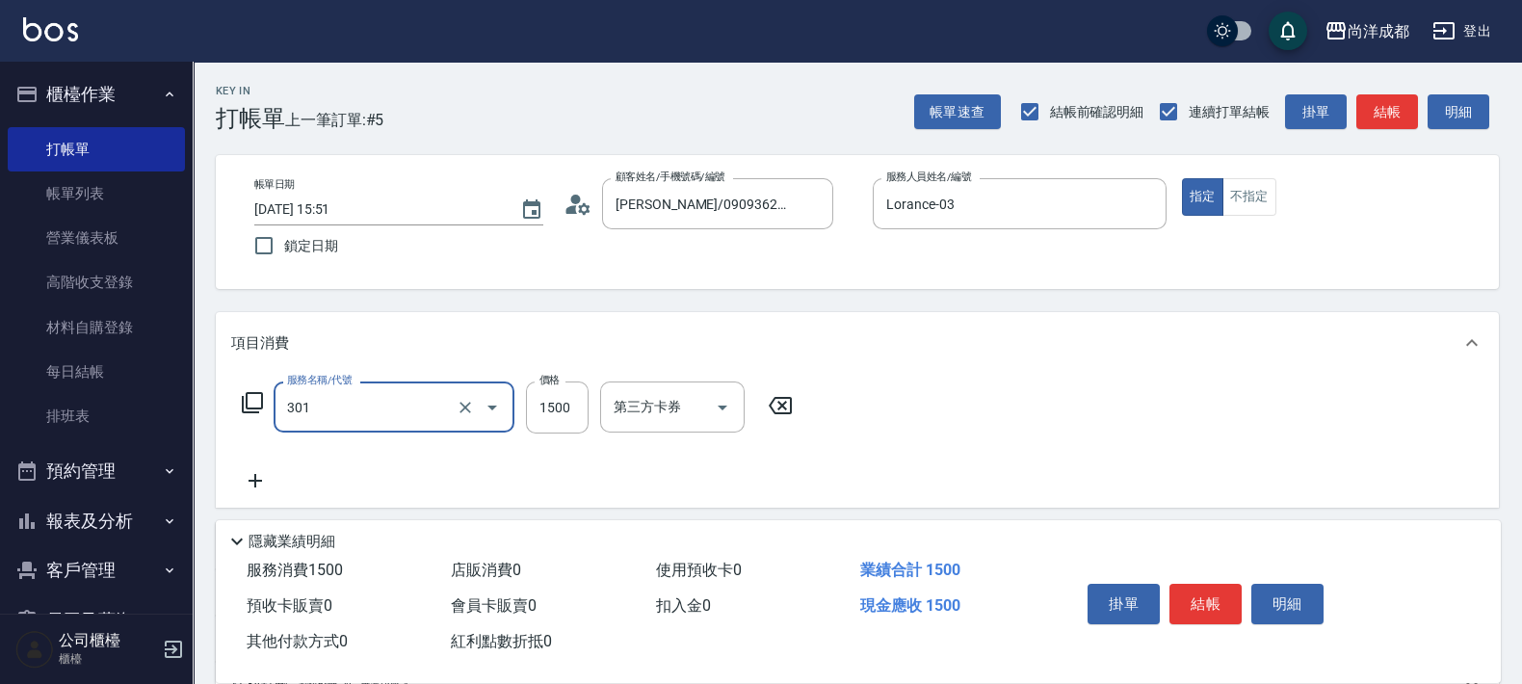
type input "燙髮(301)"
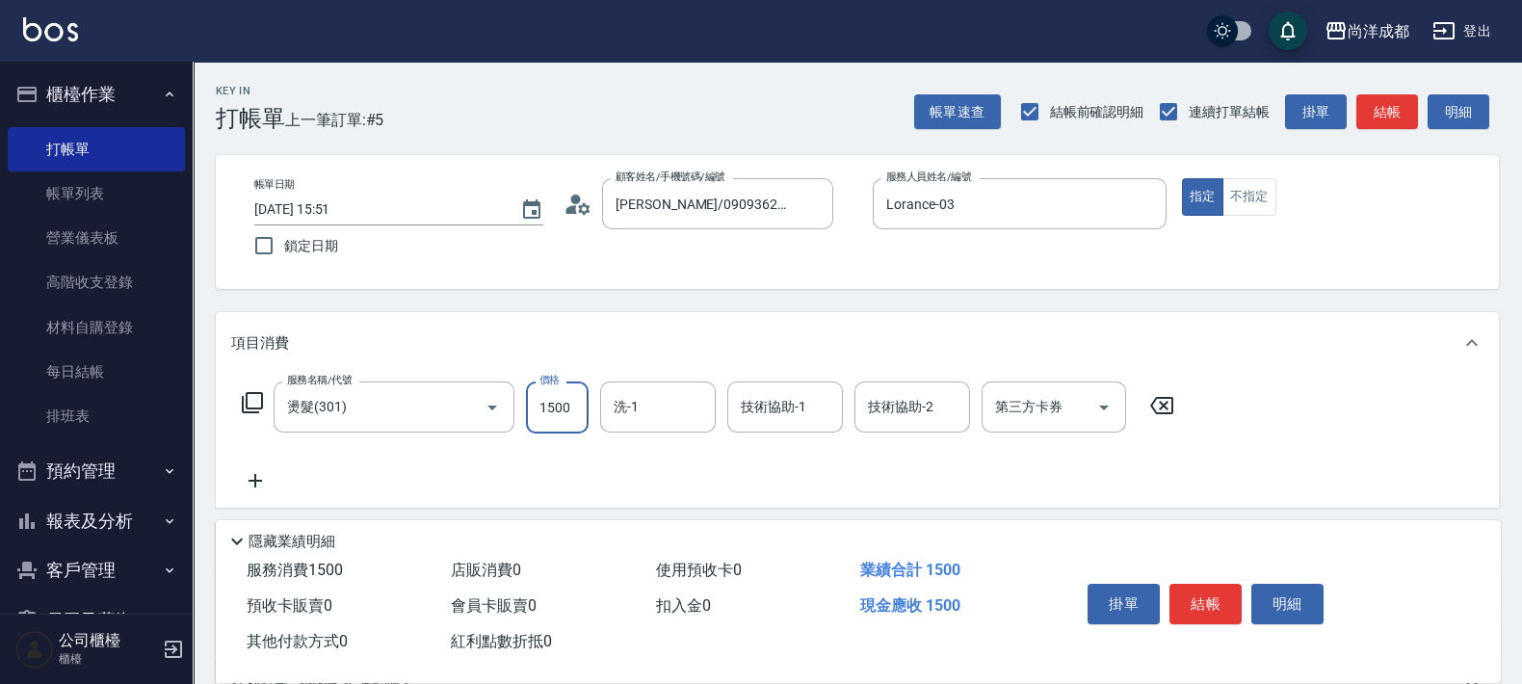
type input "2"
type input "0"
type input "242"
type input "240"
type input "2421"
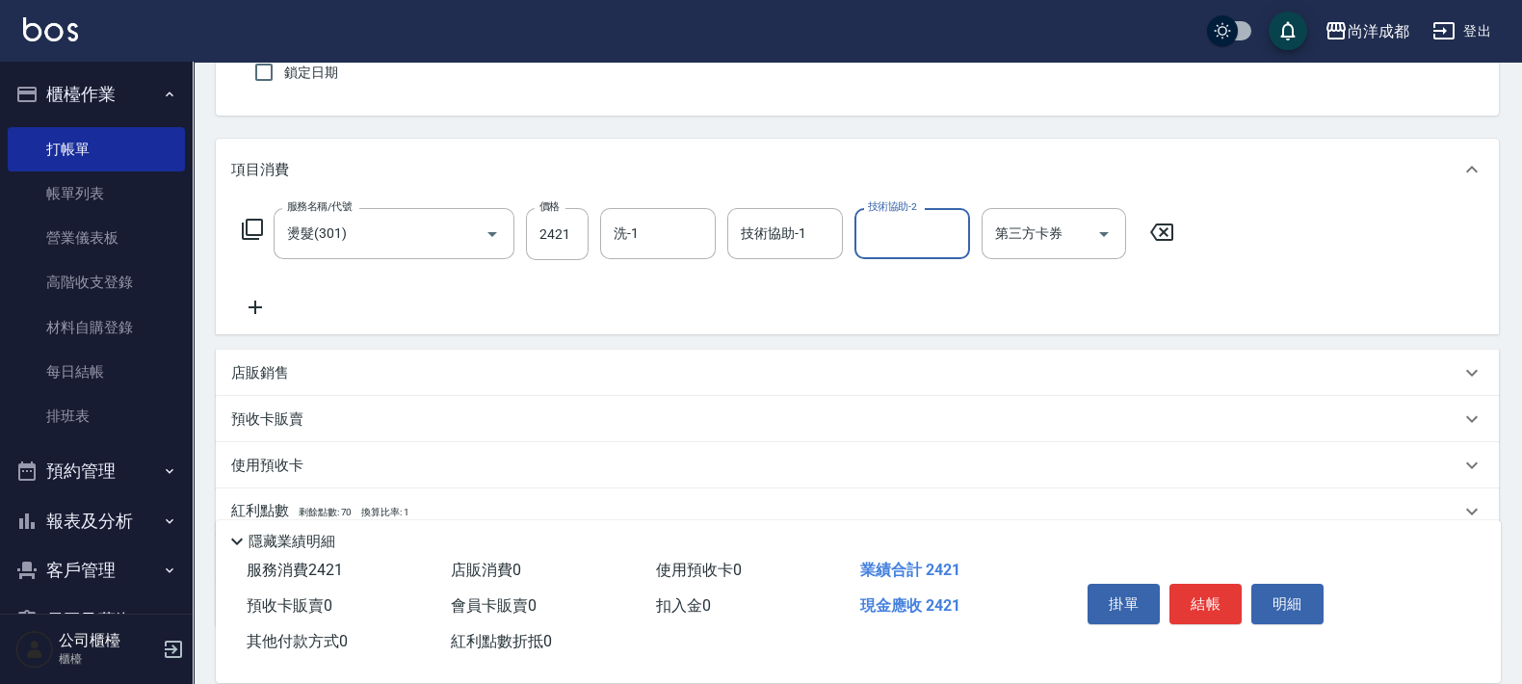
scroll to position [299, 0]
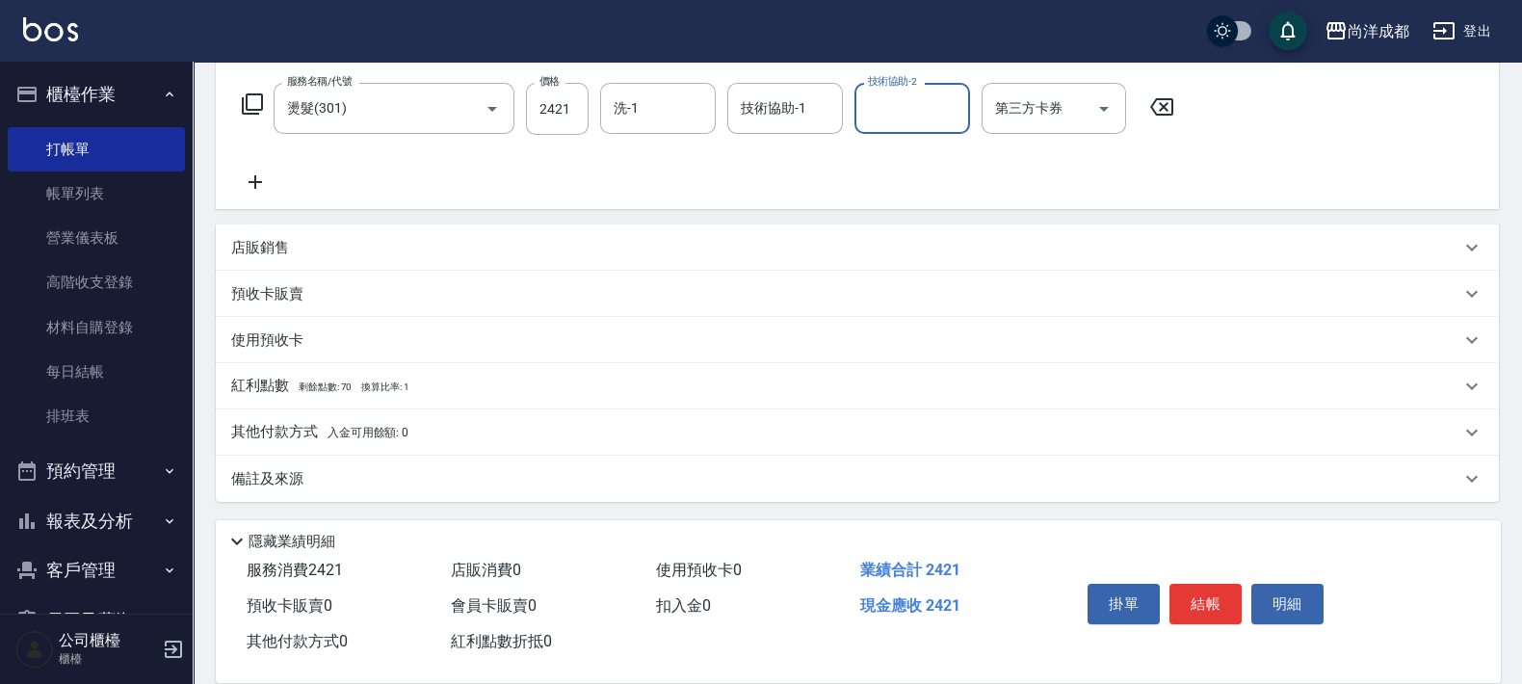
click at [249, 425] on p "其他付款方式 入金可用餘額: 0" at bounding box center [319, 432] width 177 height 21
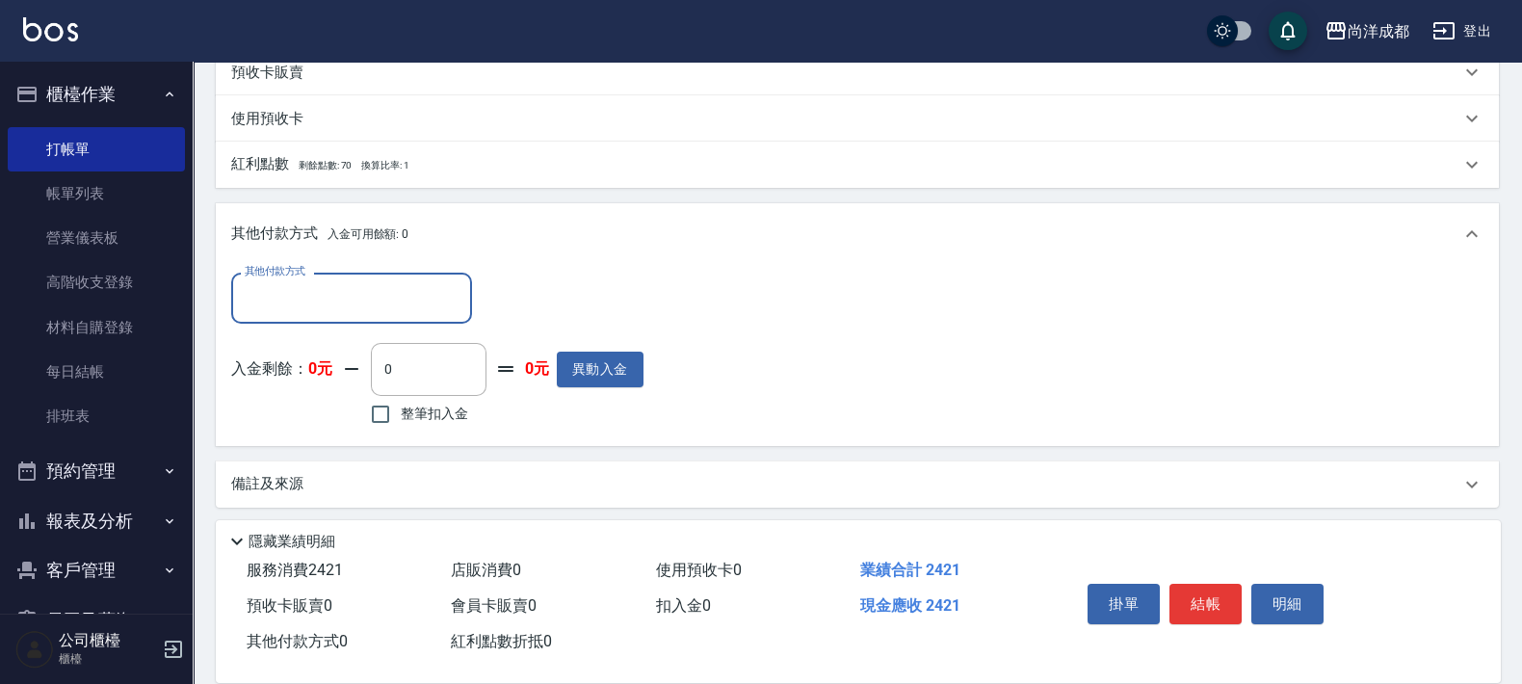
scroll to position [525, 0]
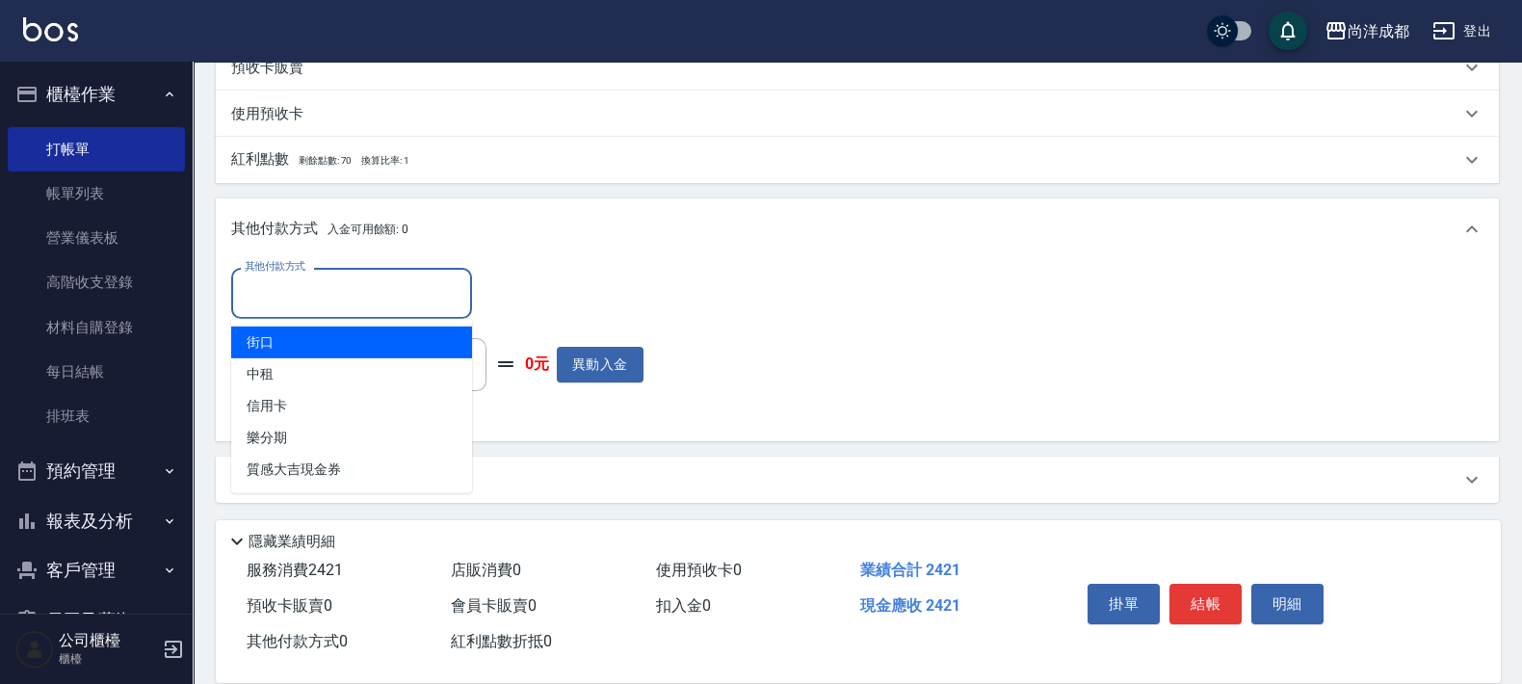
click at [376, 304] on input "其他付款方式" at bounding box center [352, 294] width 224 height 34
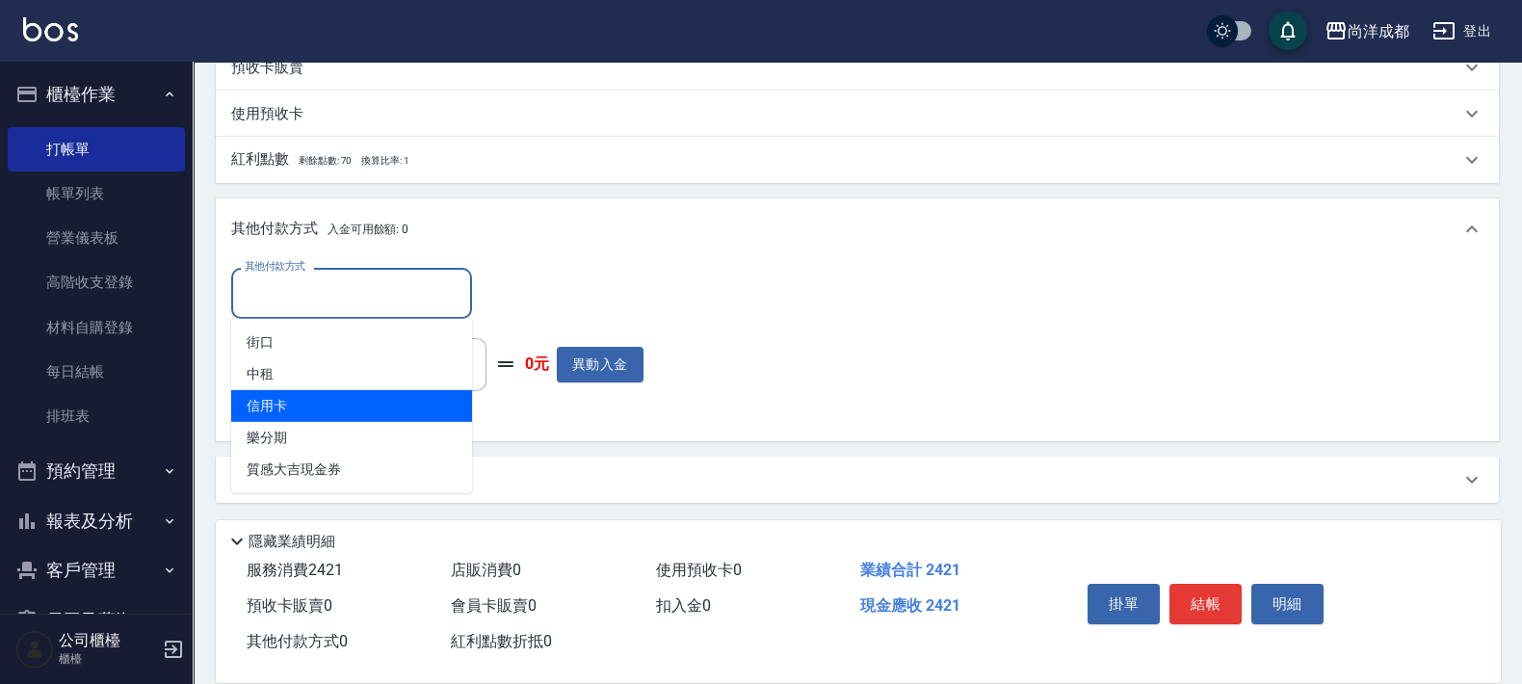
click at [366, 410] on span "信用卡" at bounding box center [351, 406] width 241 height 32
type input "信用卡"
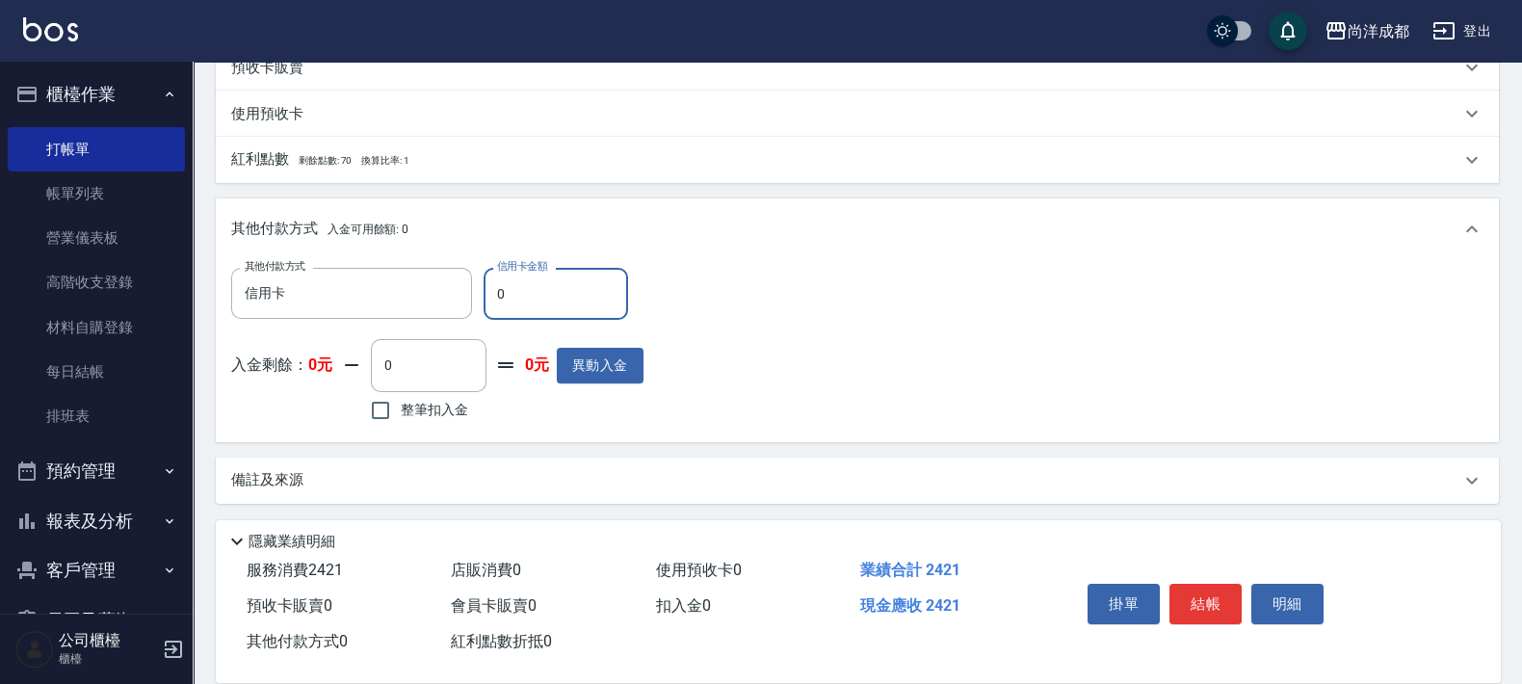
type input "22"
type input "240"
type input "24"
type input "230"
type input "242"
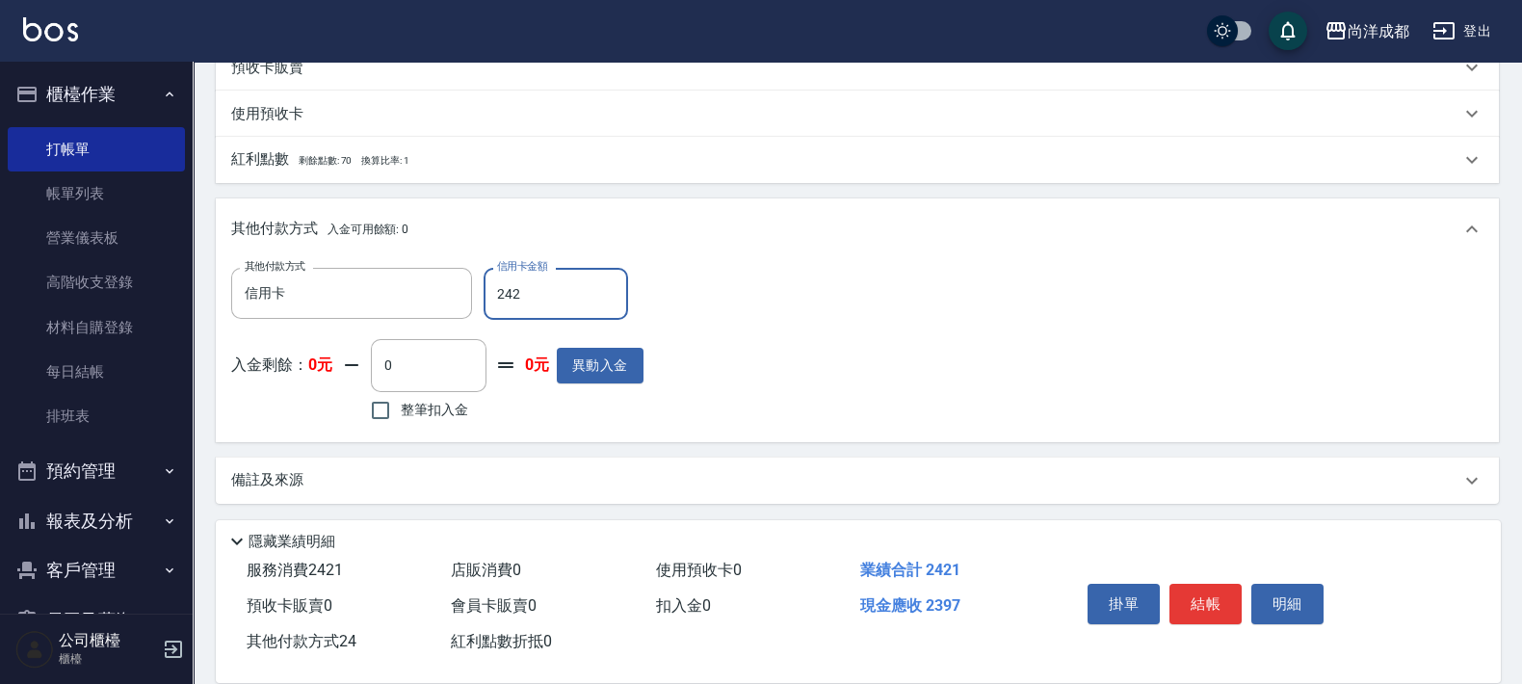
type input "210"
type input "2421"
type input "0"
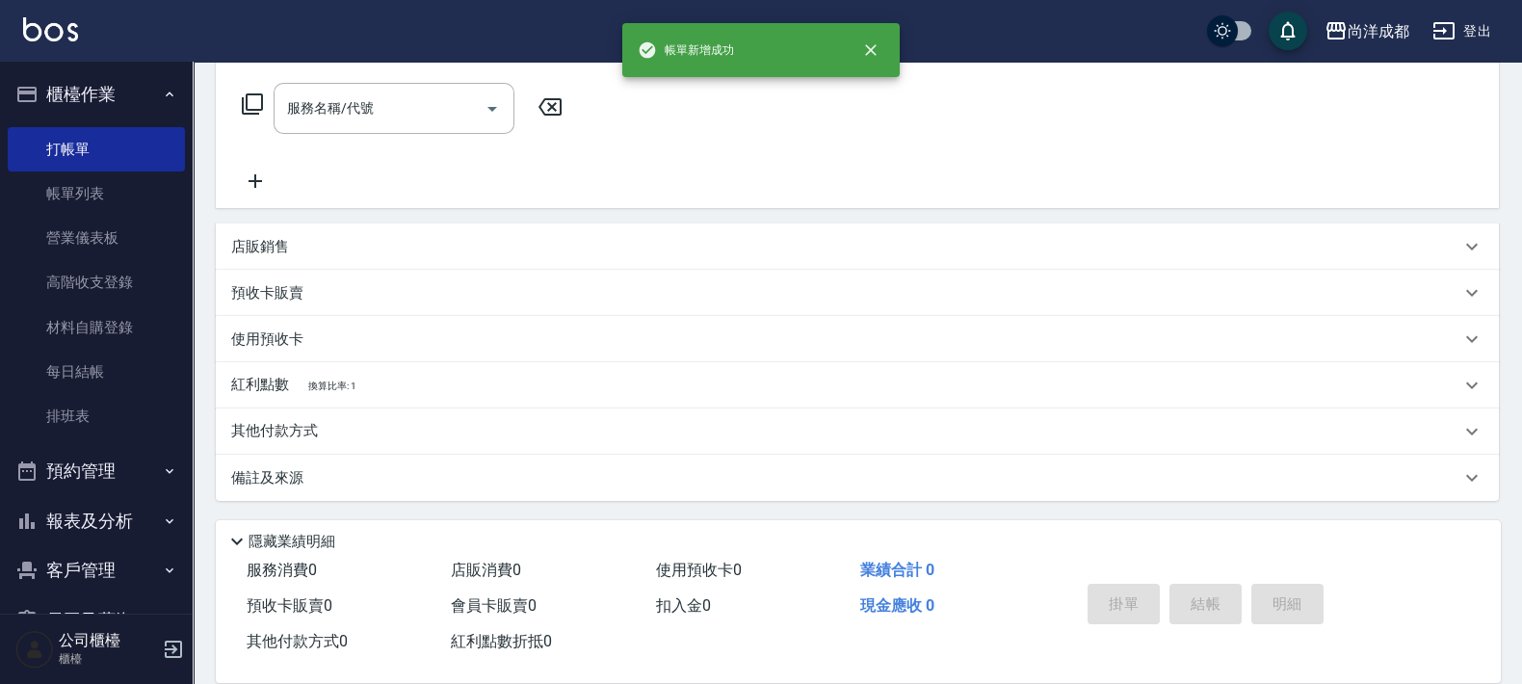
scroll to position [0, 0]
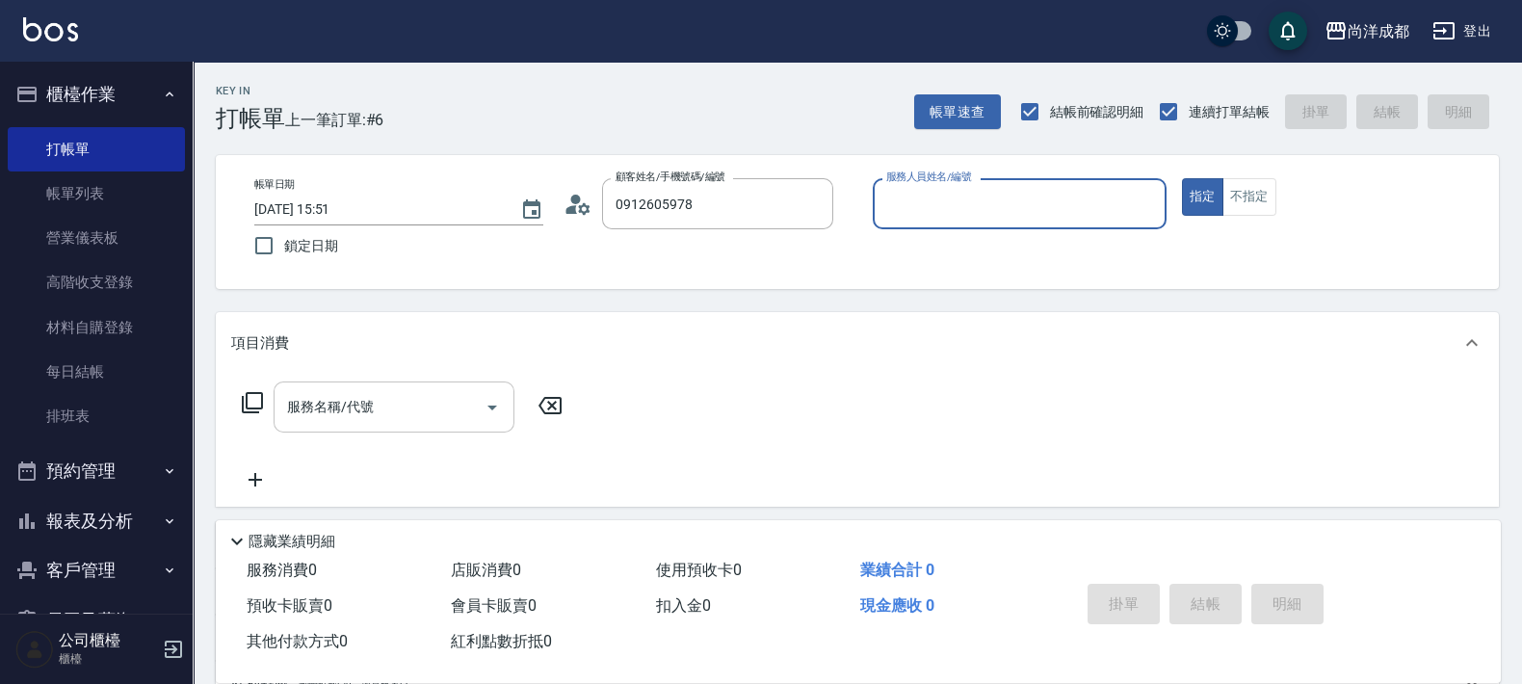
type input "[PERSON_NAME]/0912605978/null"
type input "[PERSON_NAME]-01"
click at [1182, 178] on button "指定" at bounding box center [1202, 197] width 41 height 38
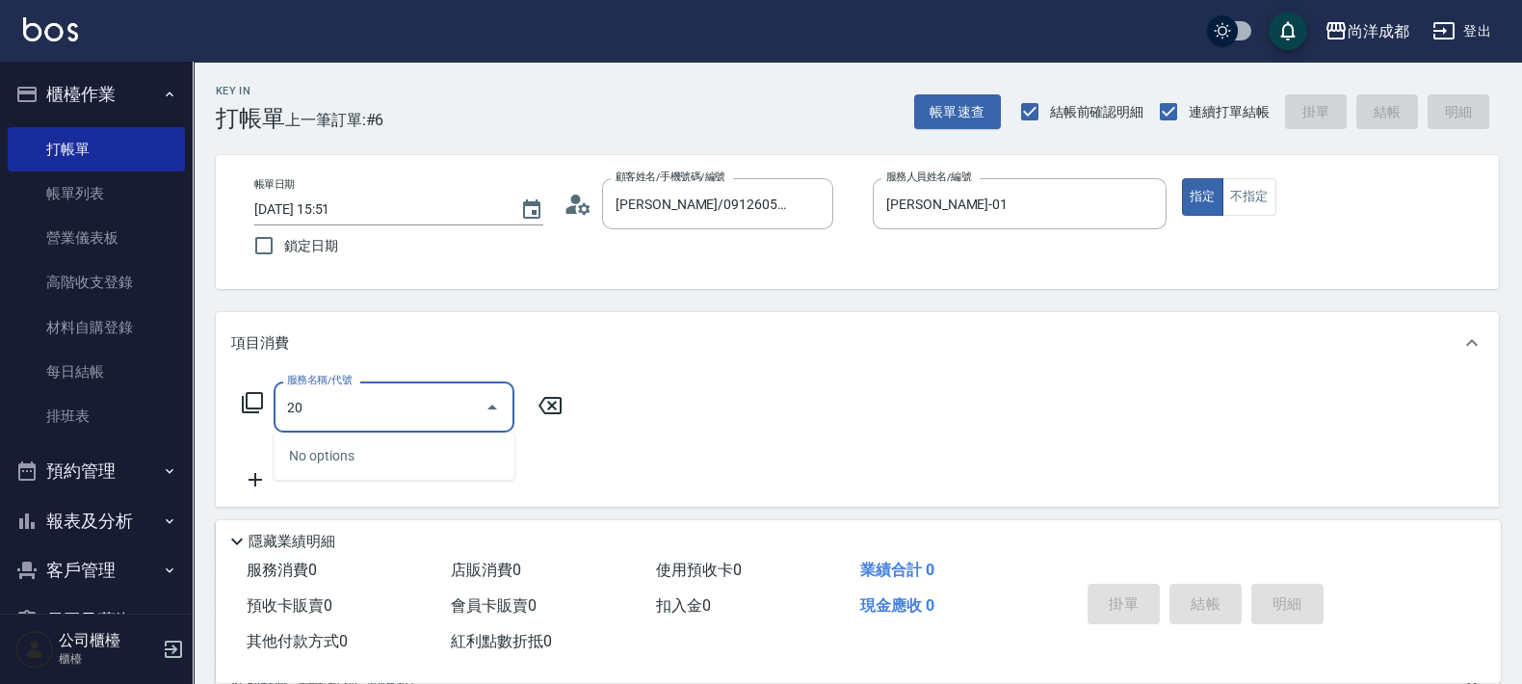
type input "201"
type input "50"
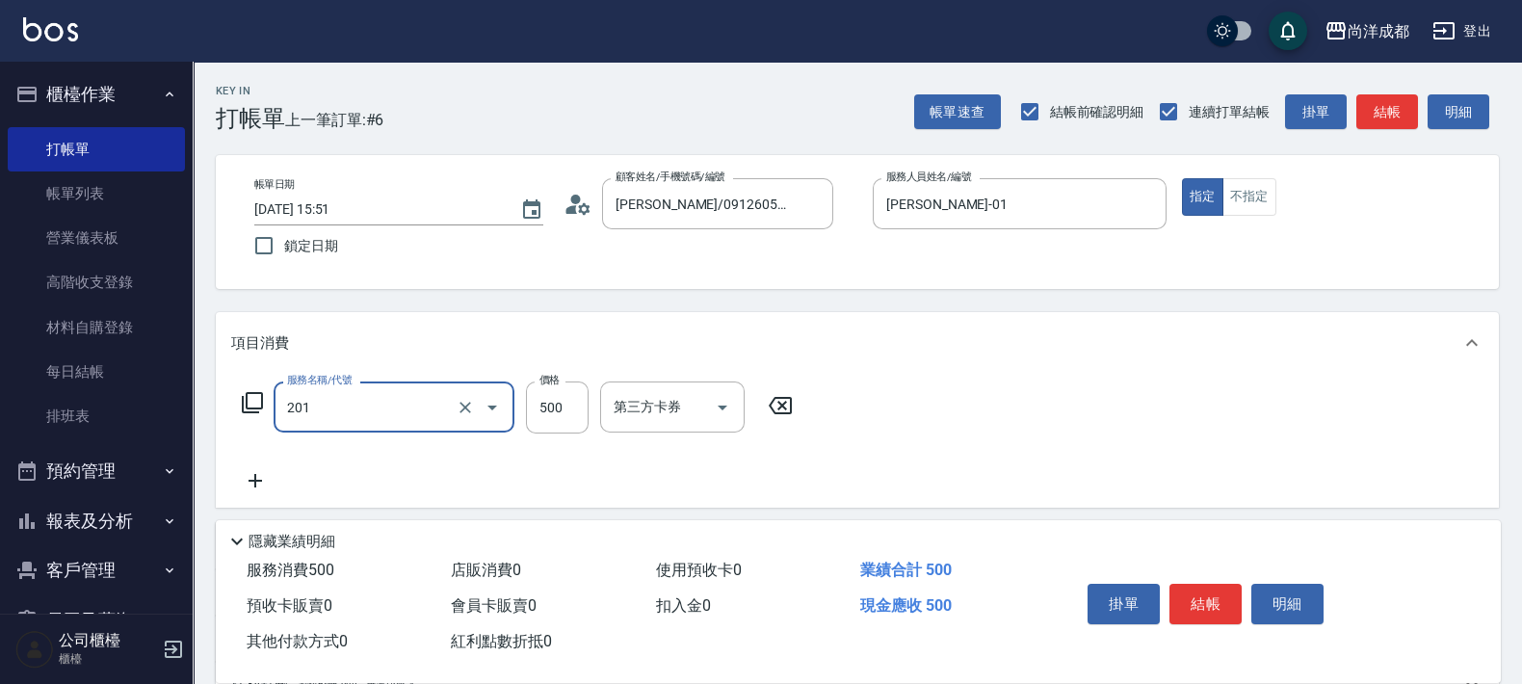
type input "洗髮(201)"
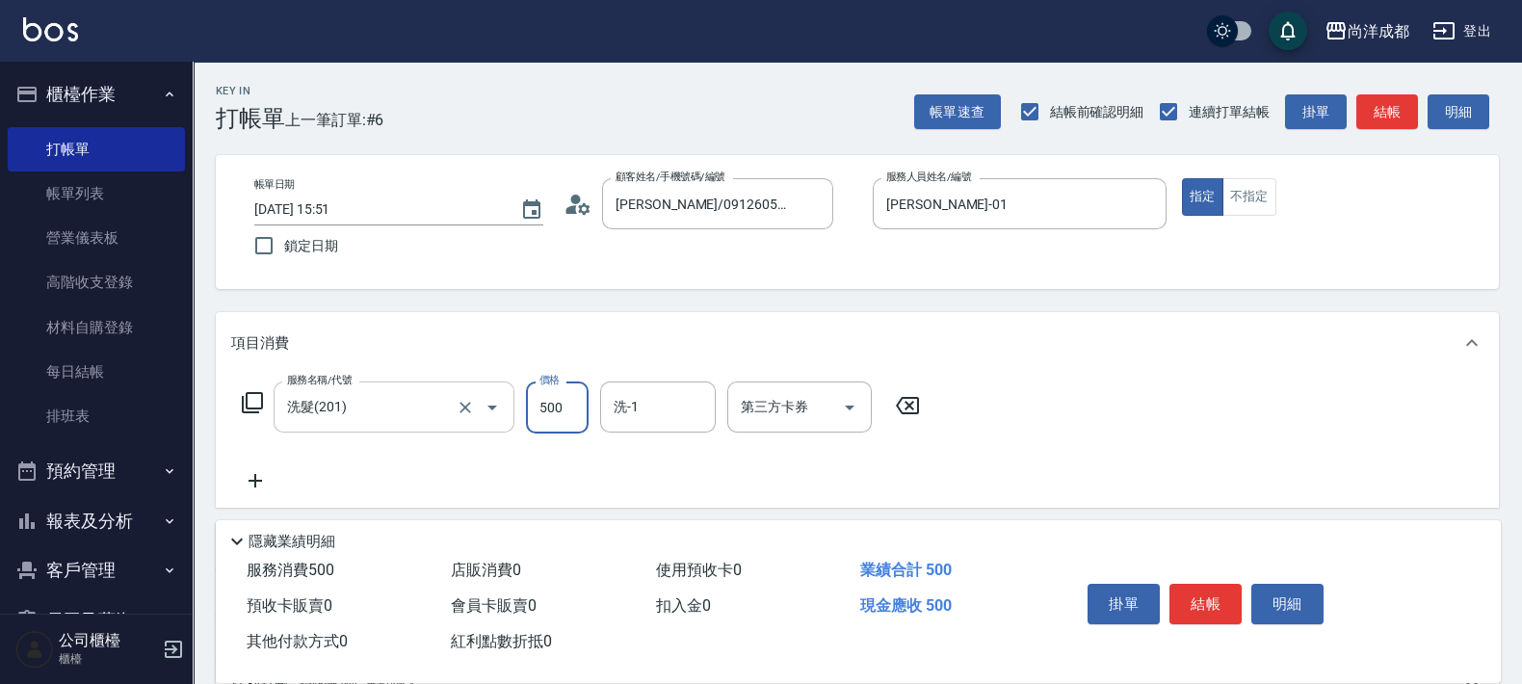
type input "1"
type input "0"
type input "50"
type input "500"
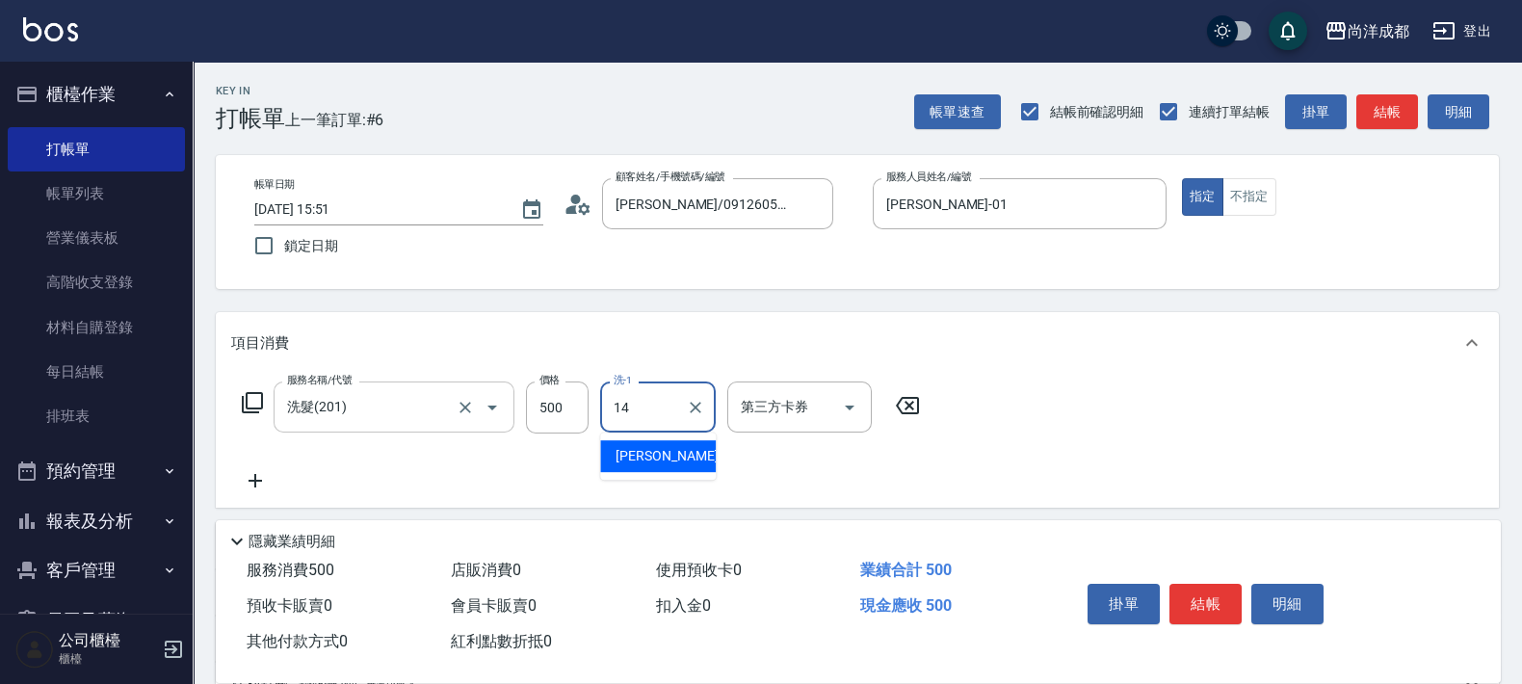
type input "Emma-14"
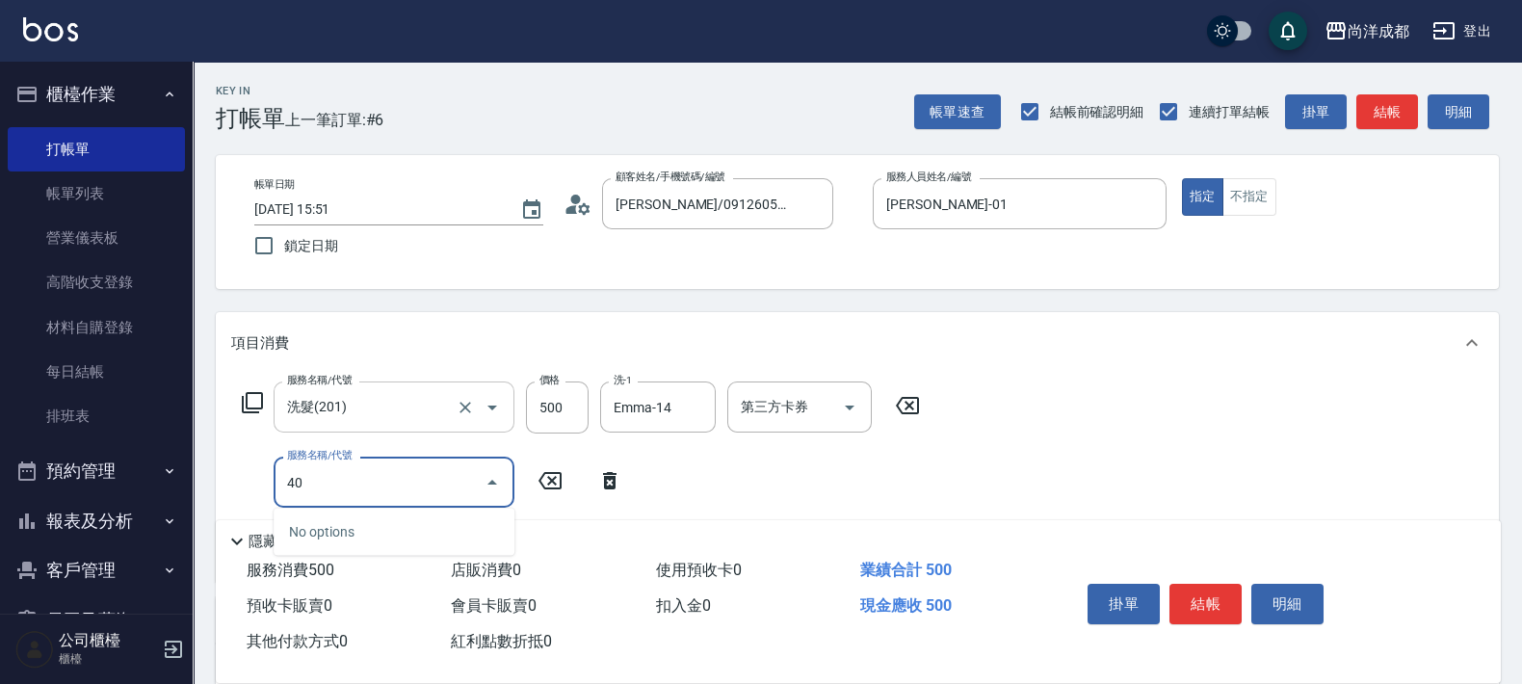
type input "401"
type input "70"
type input "剪髮(401)"
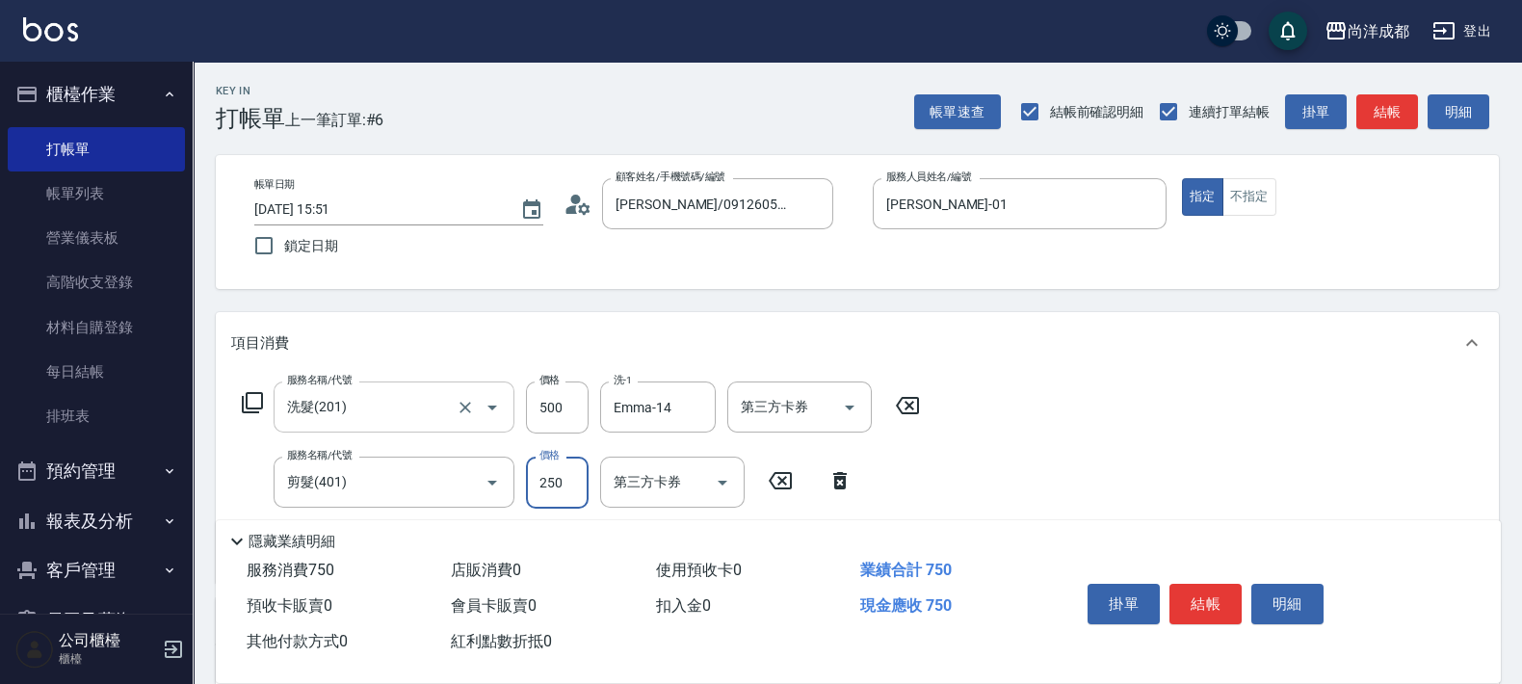
type input "8"
type input "50"
type input "800"
type input "130"
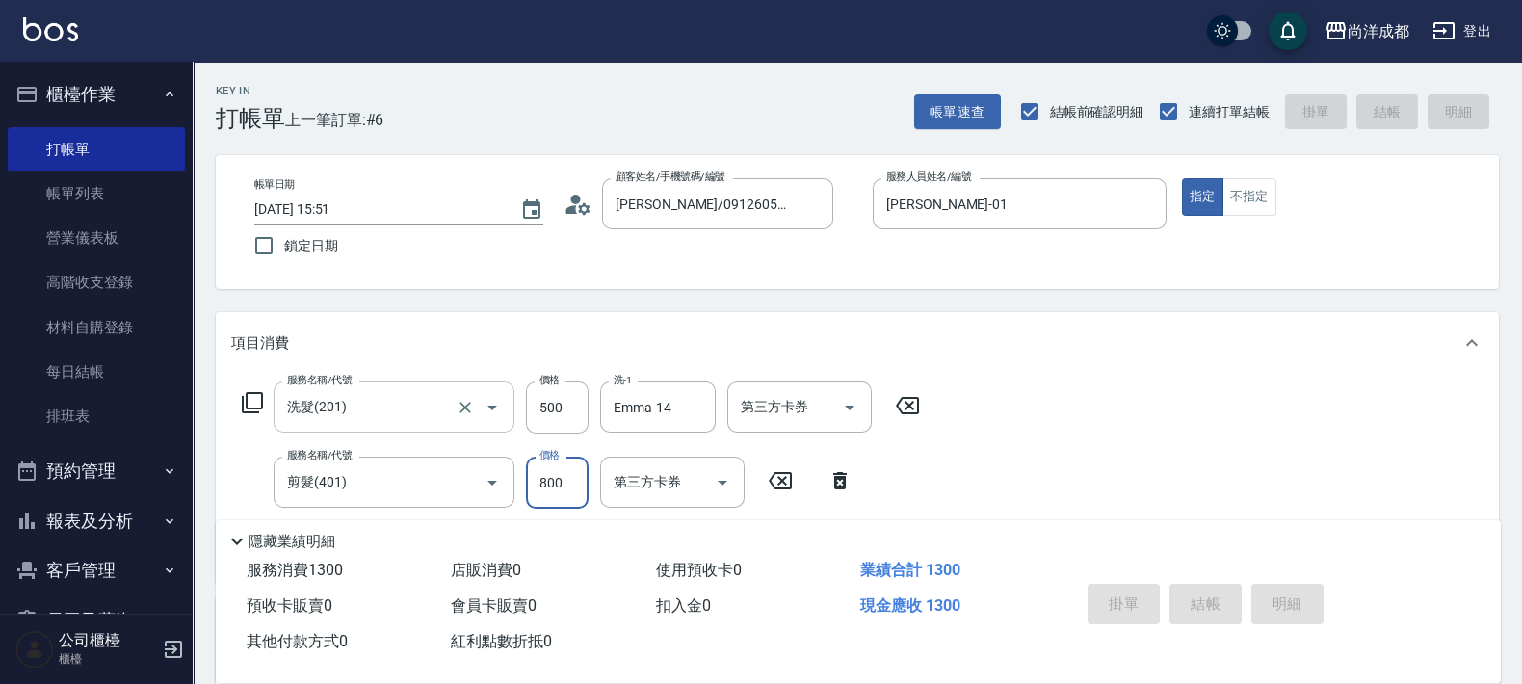
type input "[DATE] 15:53"
type input "0"
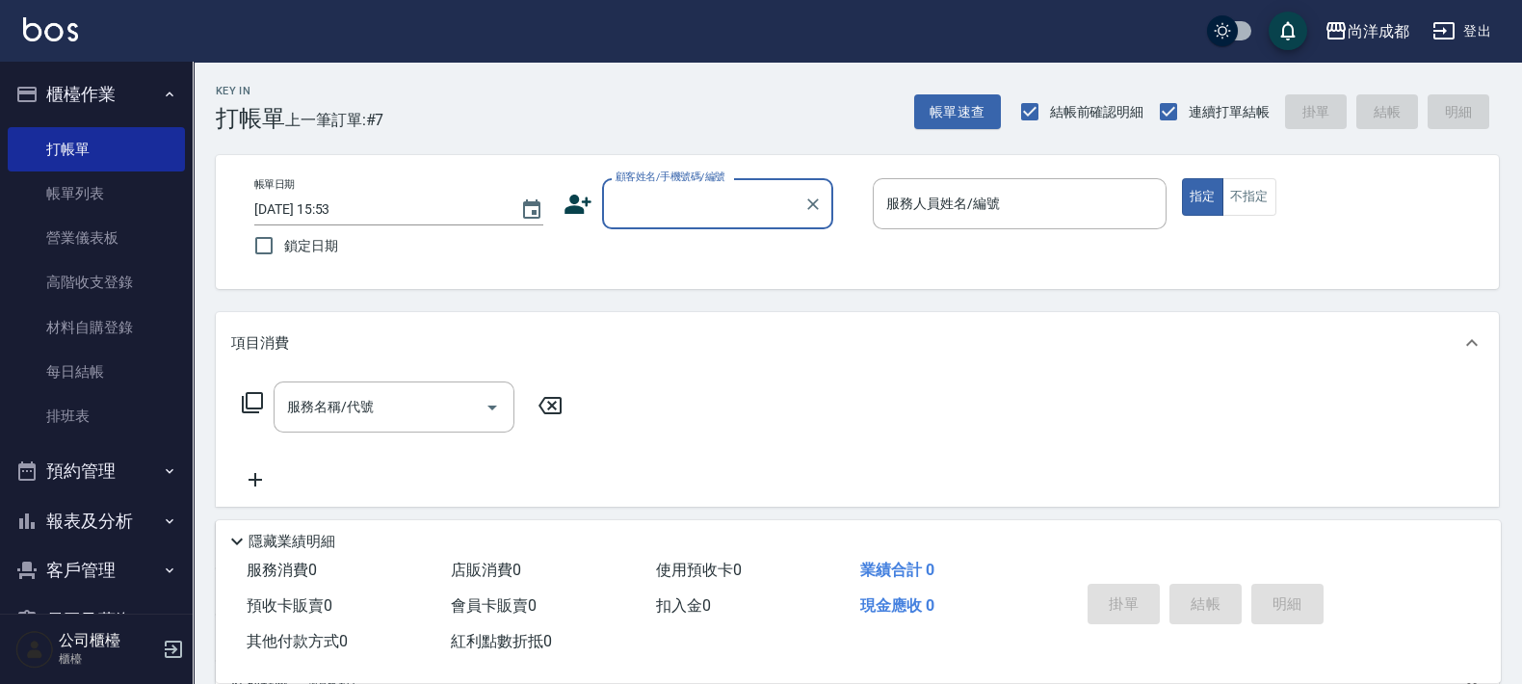
click at [121, 476] on button "預約管理" at bounding box center [96, 471] width 177 height 50
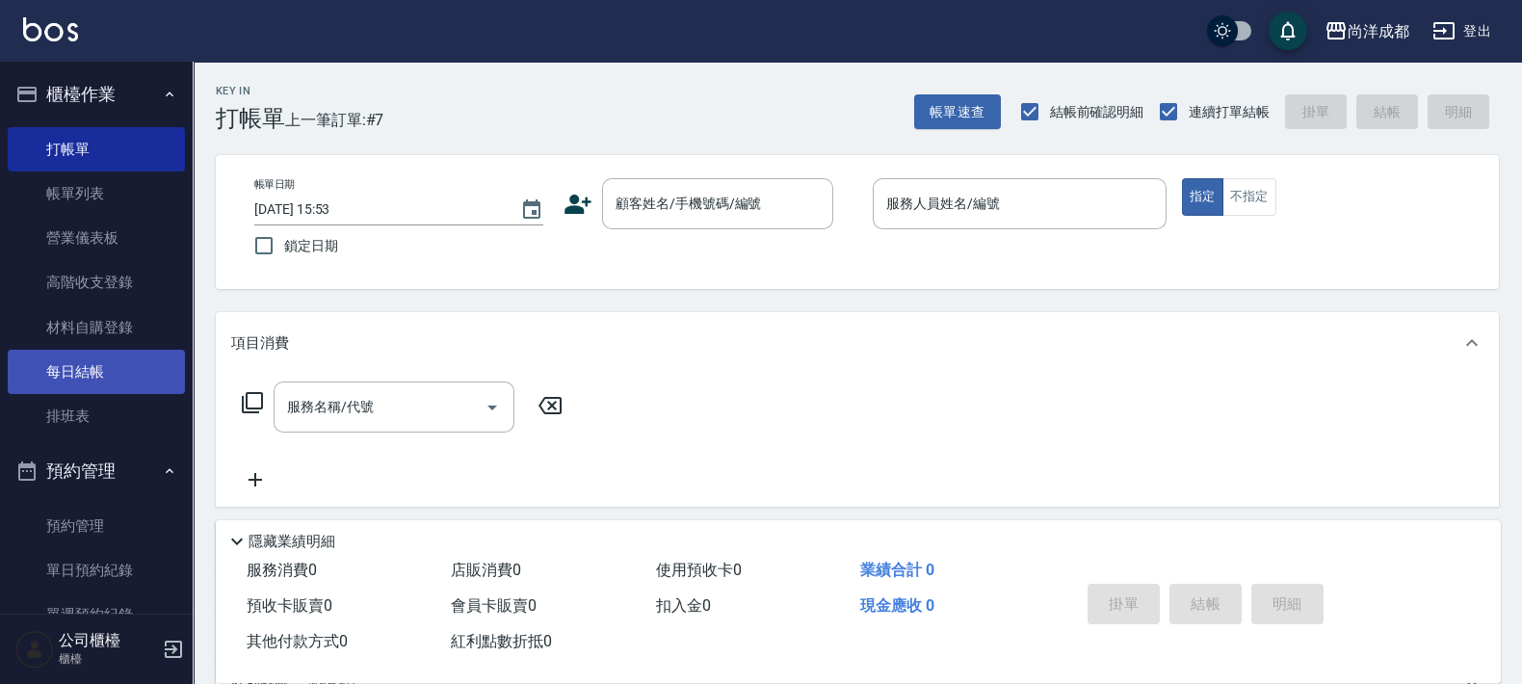
scroll to position [352, 0]
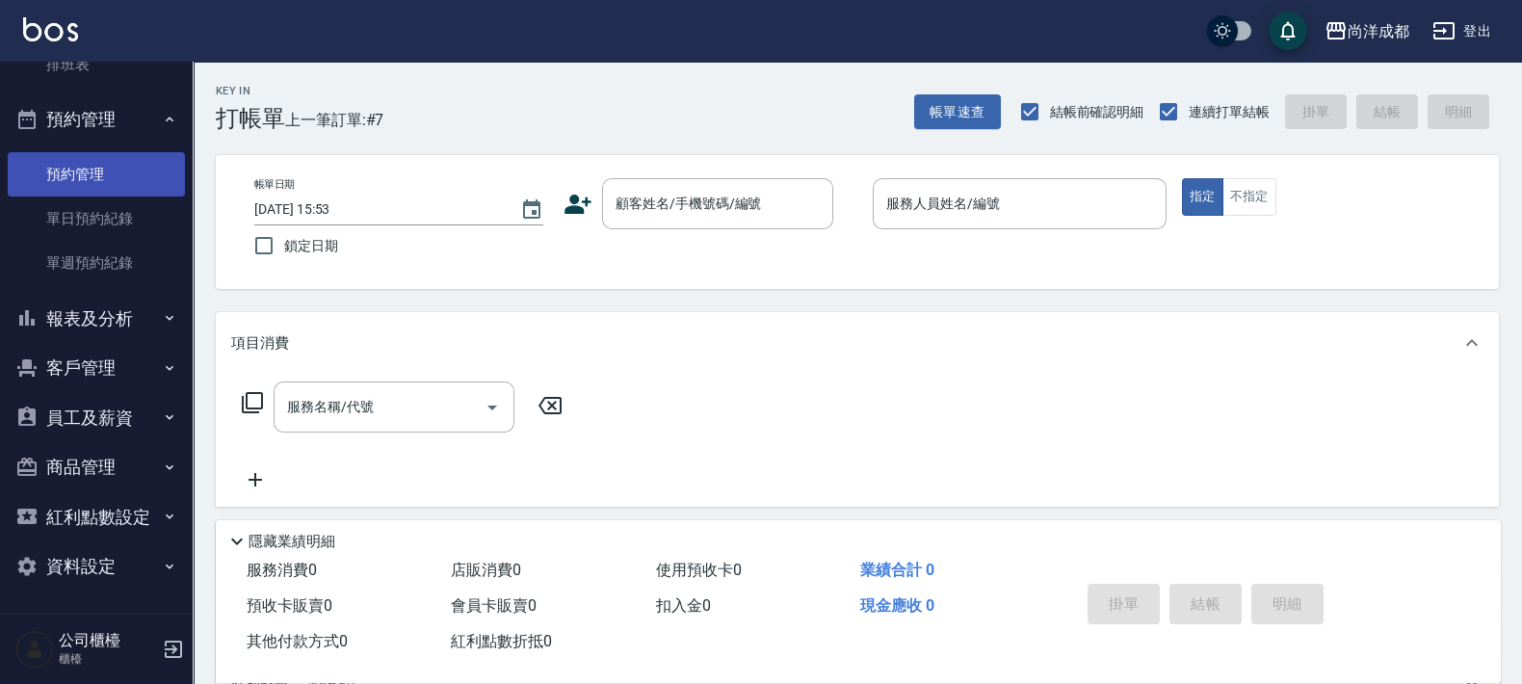
click at [99, 169] on link "預約管理" at bounding box center [96, 174] width 177 height 44
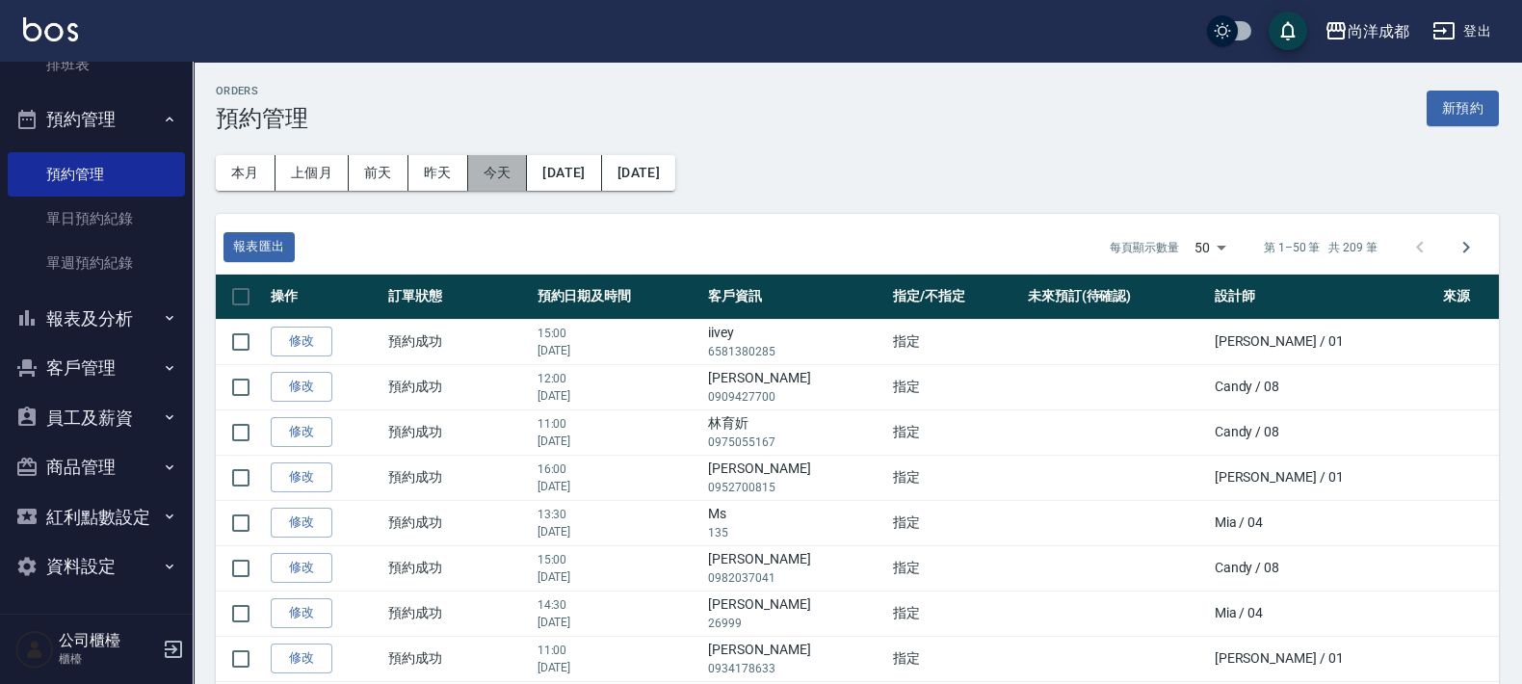
click at [512, 183] on button "今天" at bounding box center [498, 173] width 60 height 36
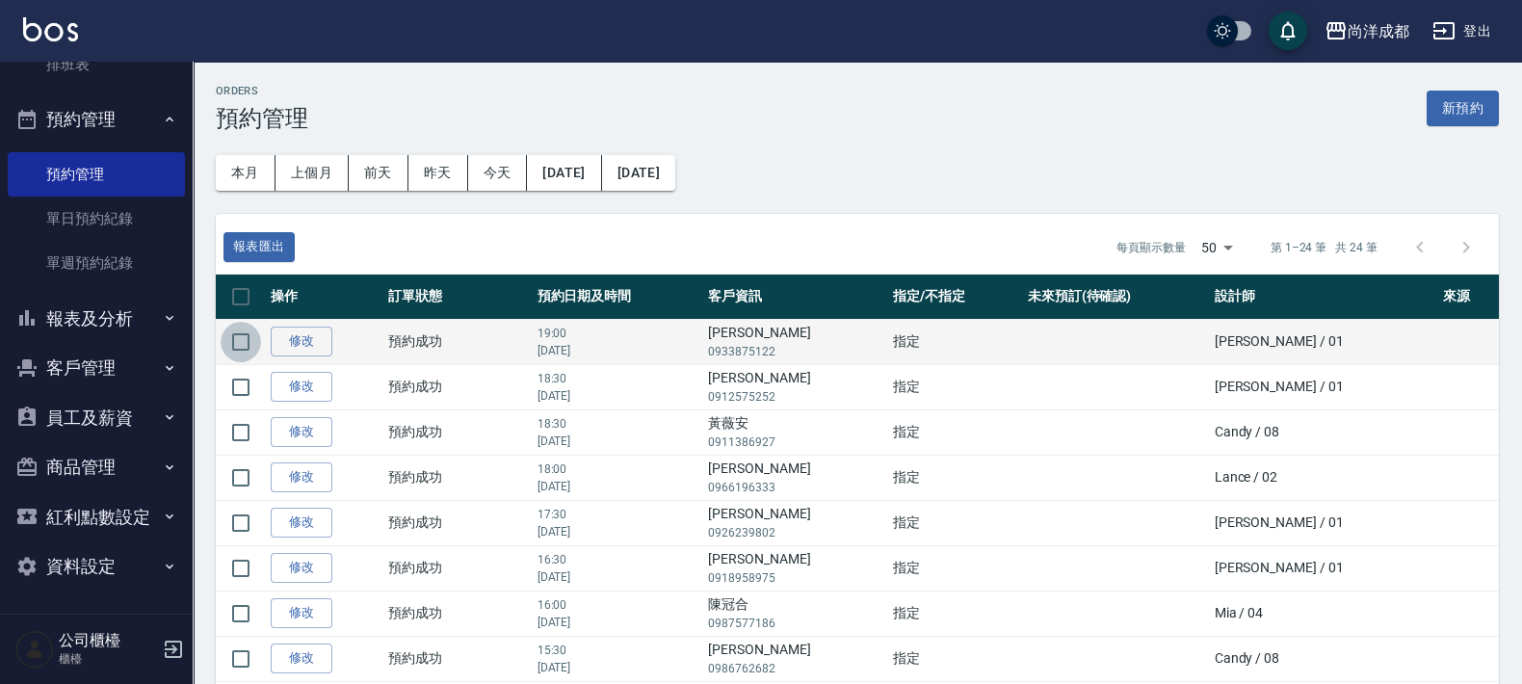
click at [246, 345] on input "checkbox" at bounding box center [241, 342] width 40 height 40
checkbox input "true"
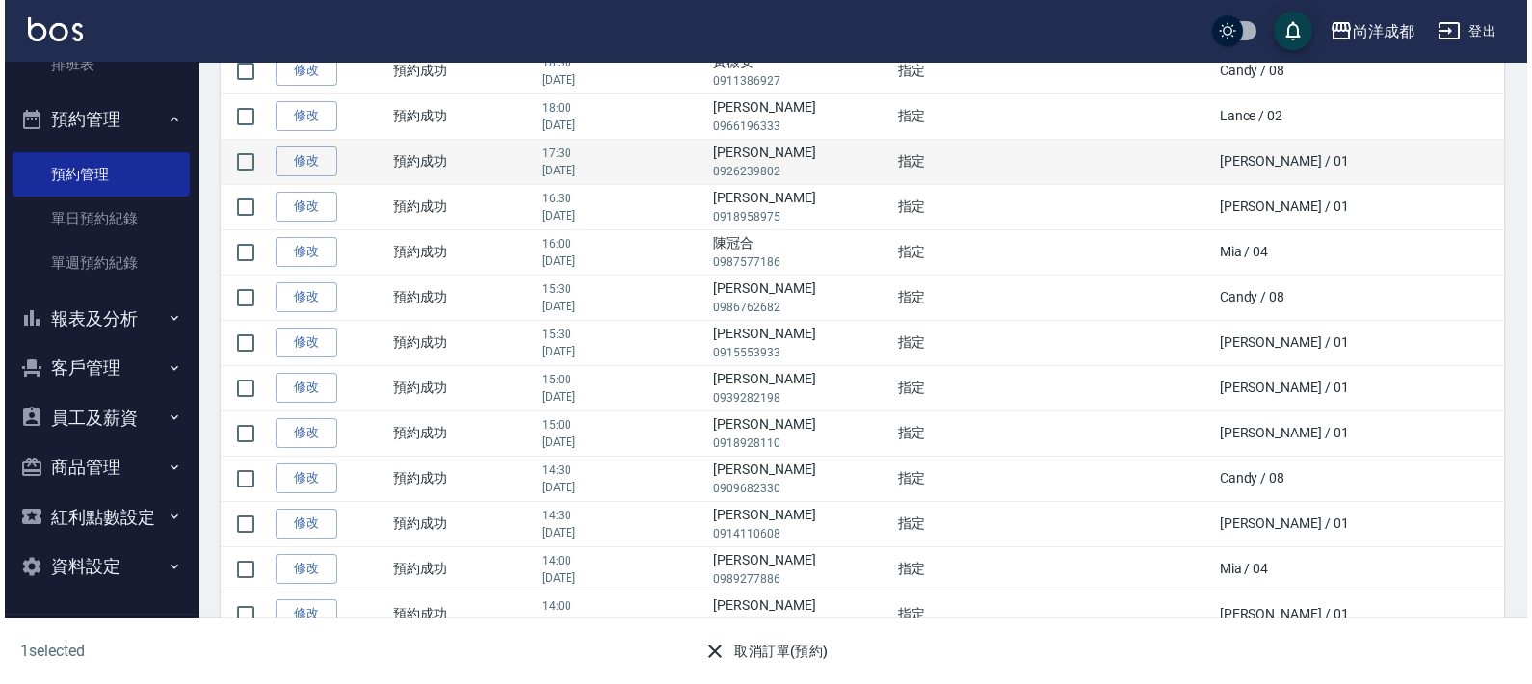
scroll to position [792, 0]
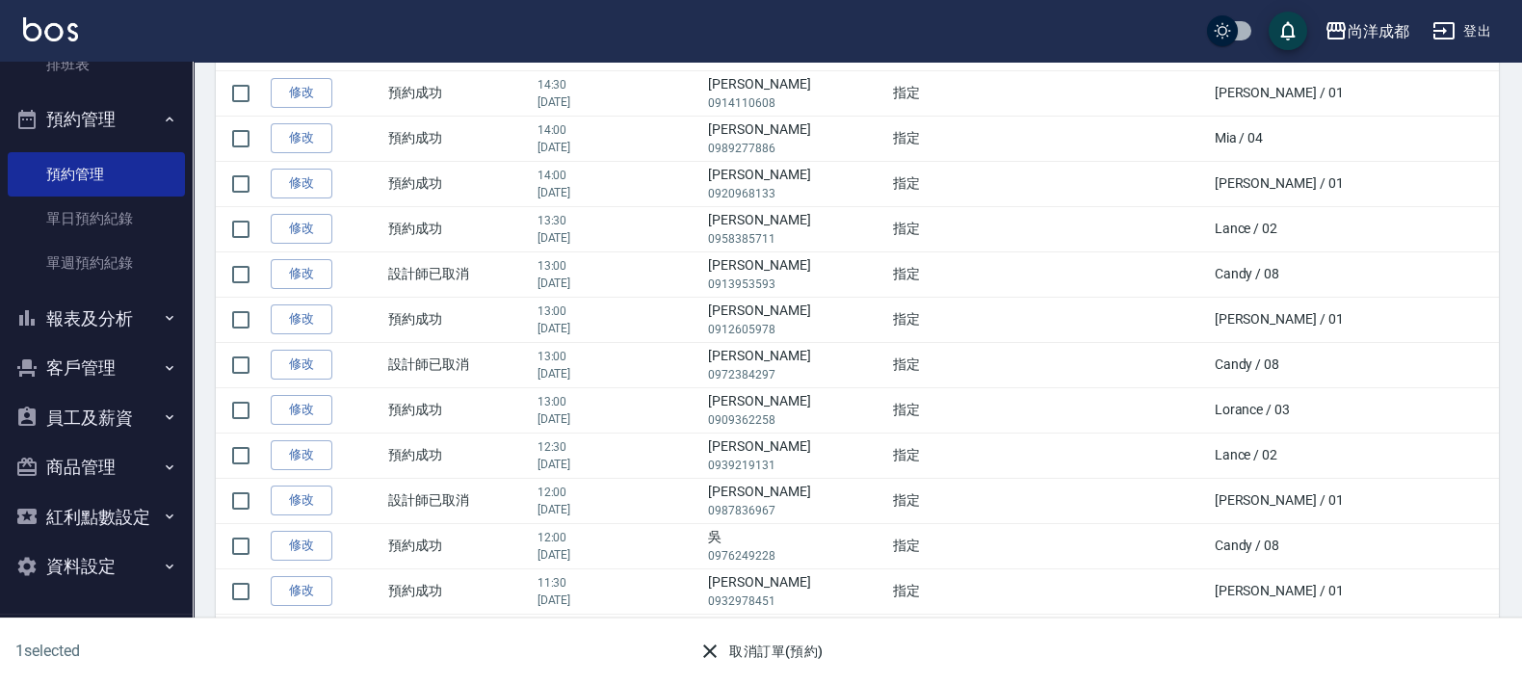
click at [809, 663] on button "取消訂單(預約)" at bounding box center [761, 652] width 140 height 36
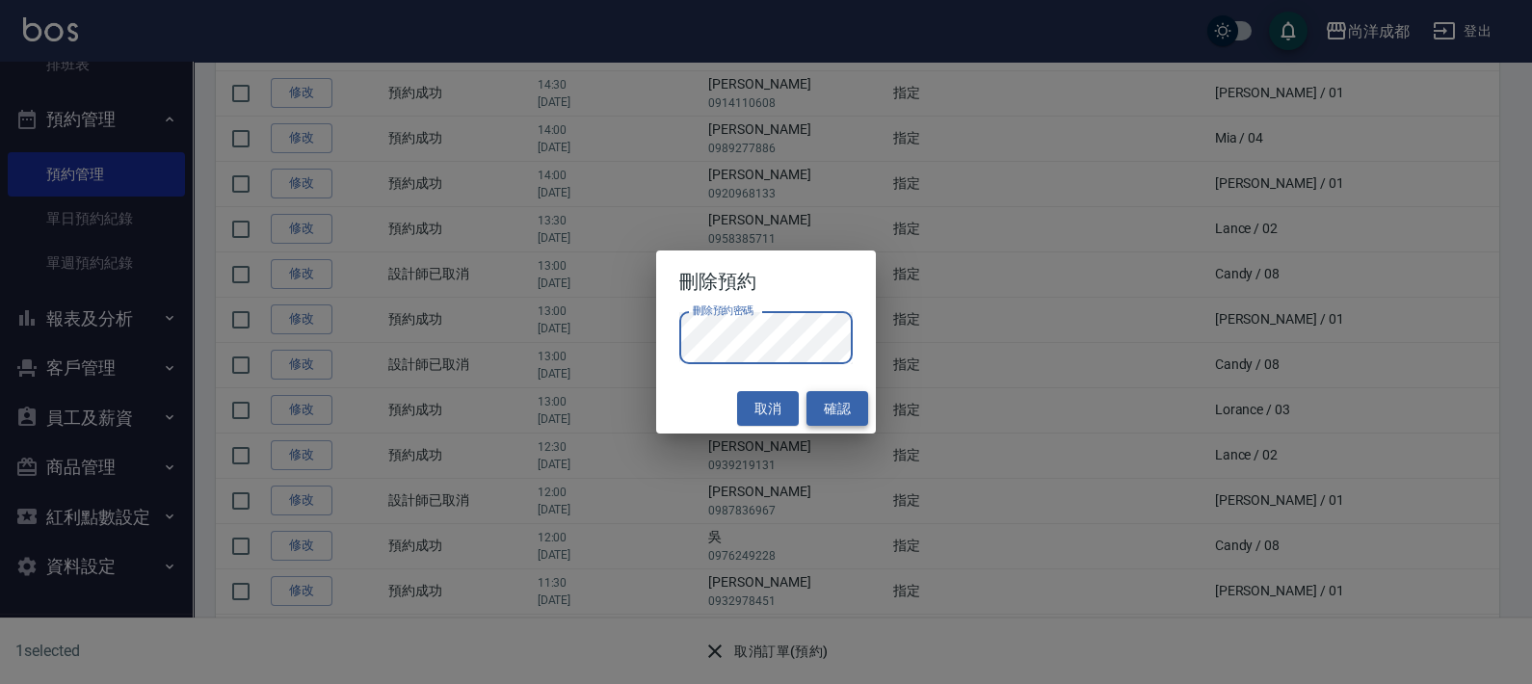
click at [853, 407] on button "確認" at bounding box center [838, 409] width 62 height 36
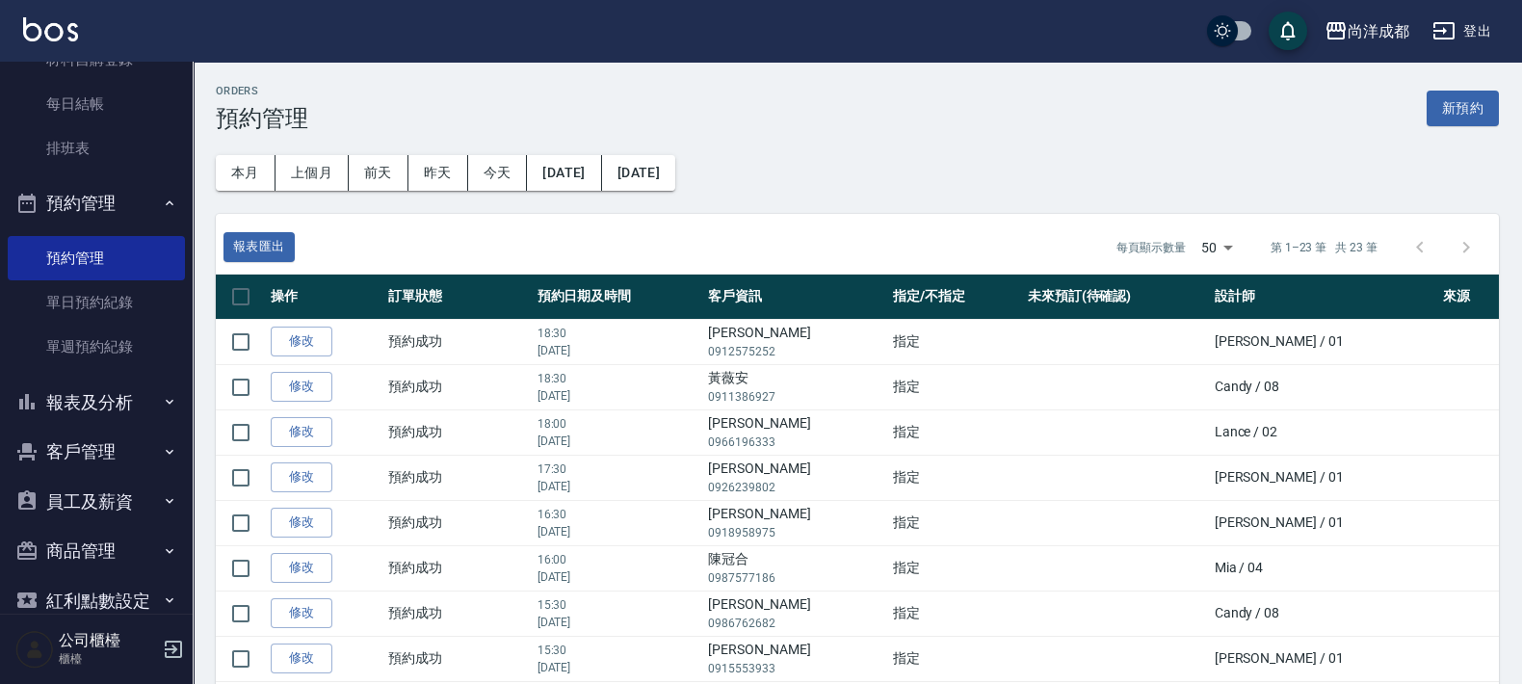
scroll to position [230, 0]
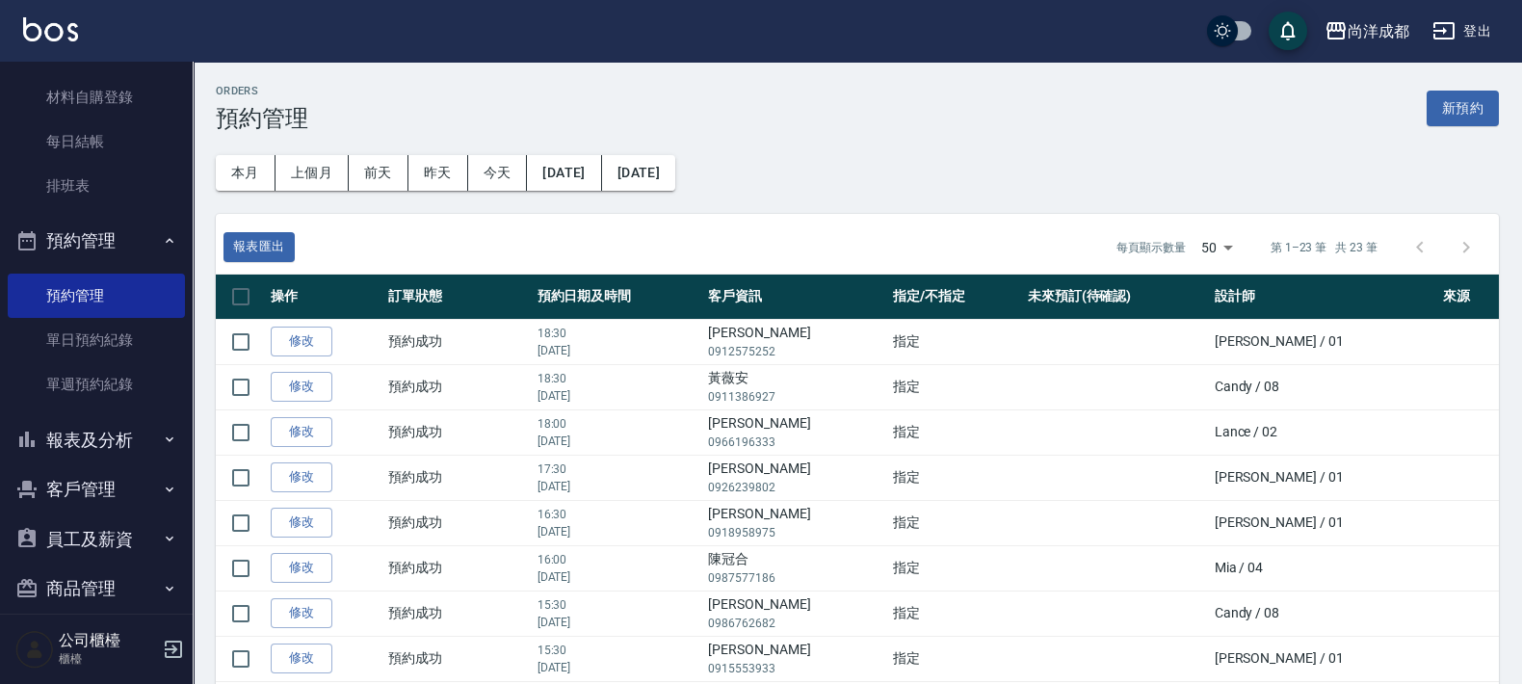
click at [114, 253] on button "預約管理" at bounding box center [96, 241] width 177 height 50
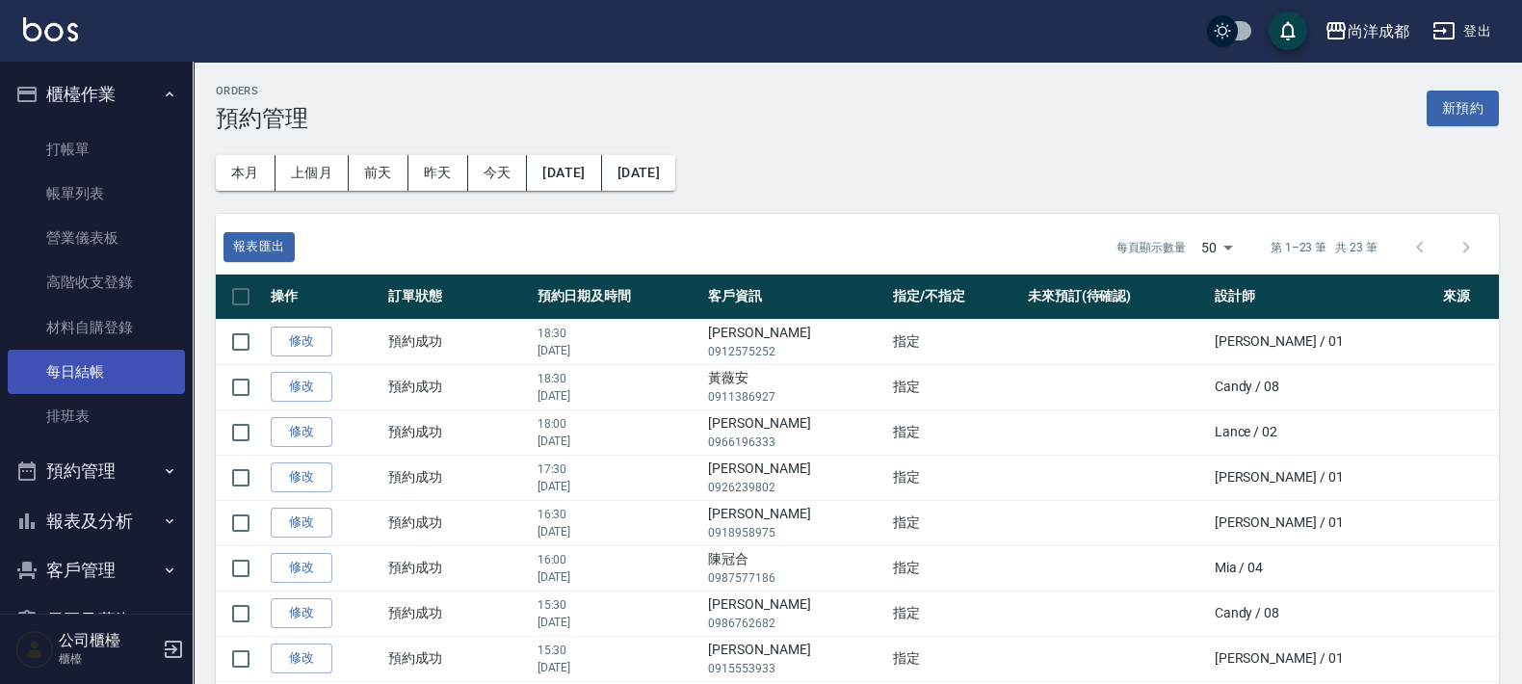
scroll to position [201, 0]
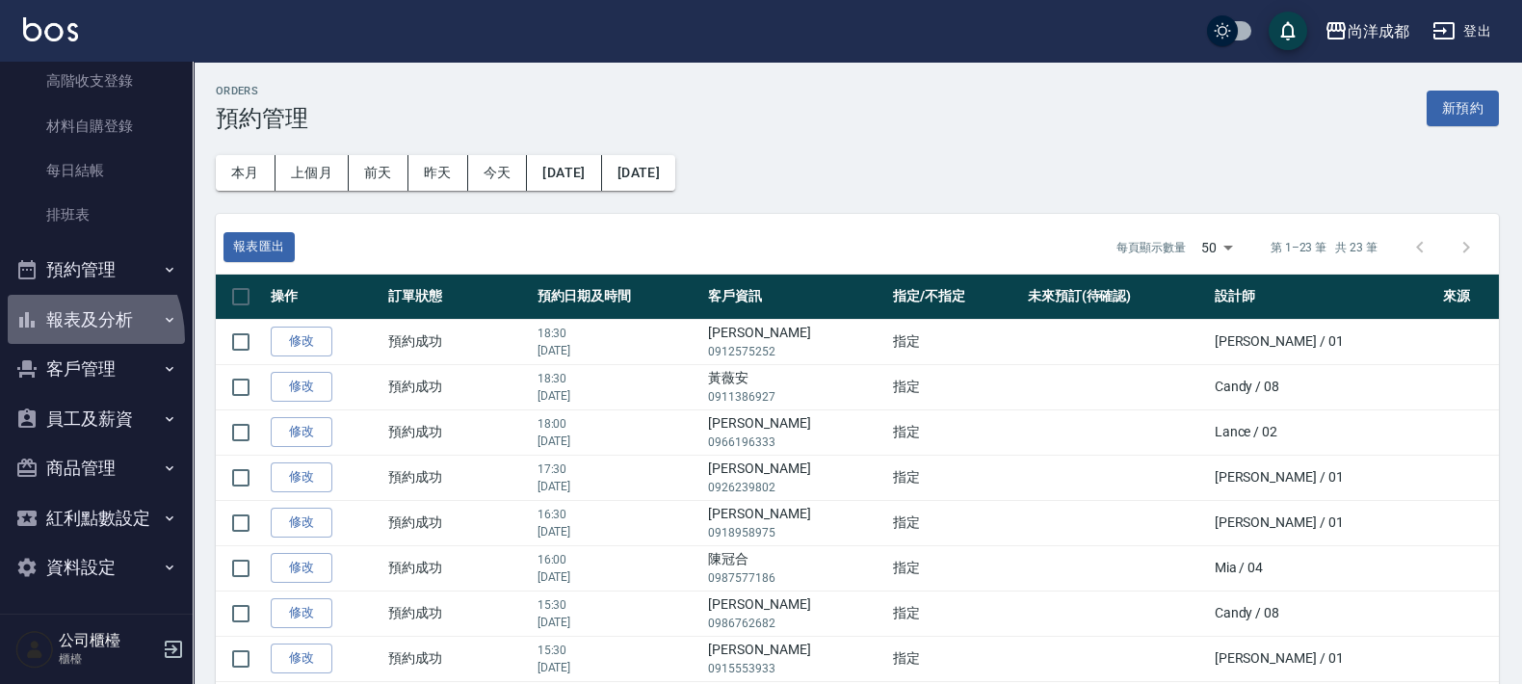
click at [51, 339] on button "報表及分析" at bounding box center [96, 320] width 177 height 50
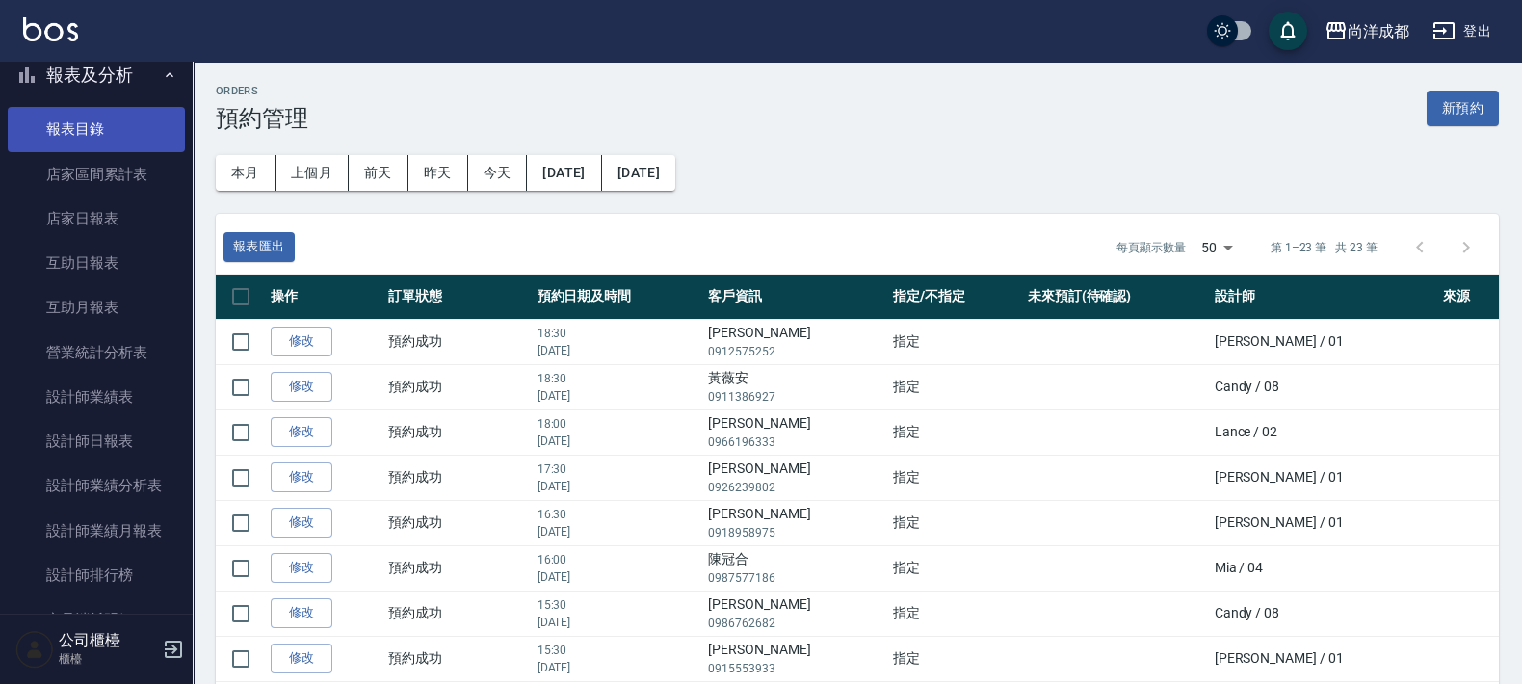
scroll to position [684, 0]
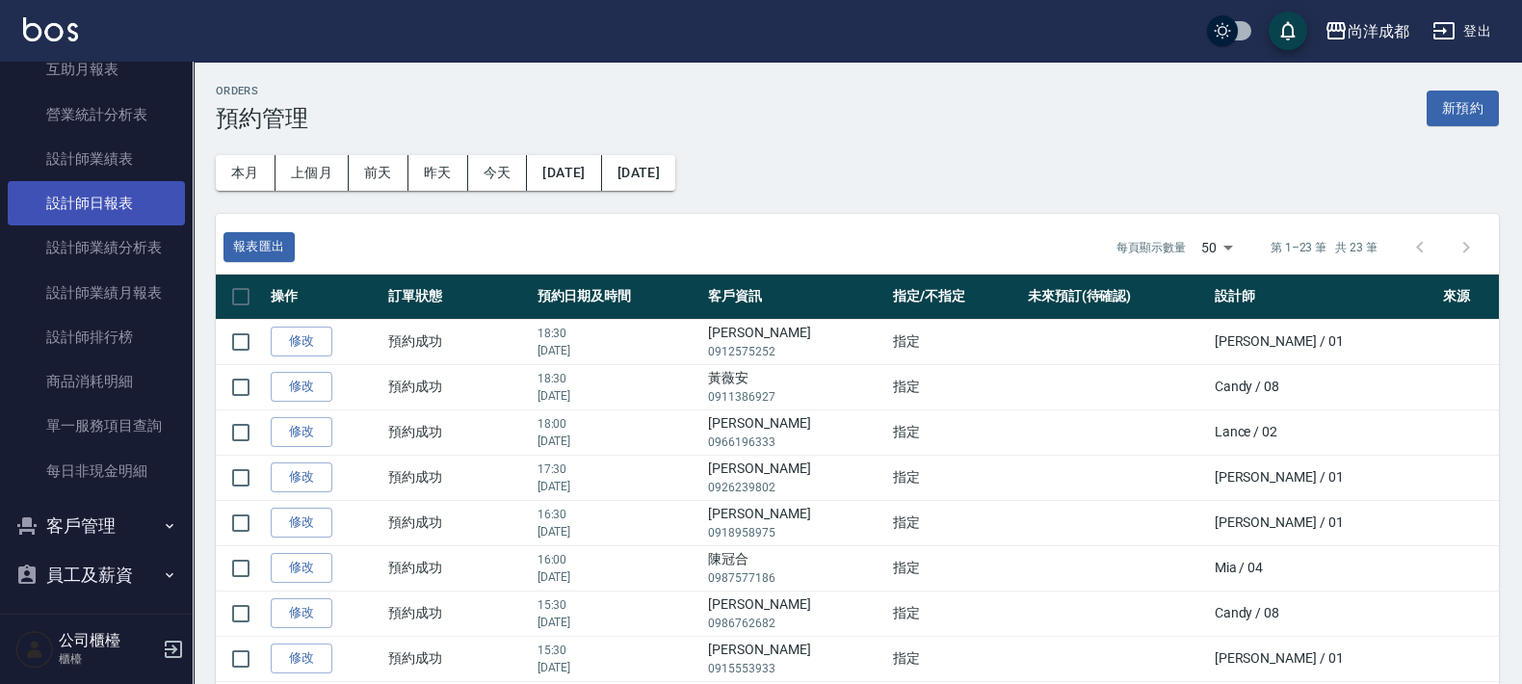
click at [116, 207] on link "設計師日報表" at bounding box center [96, 203] width 177 height 44
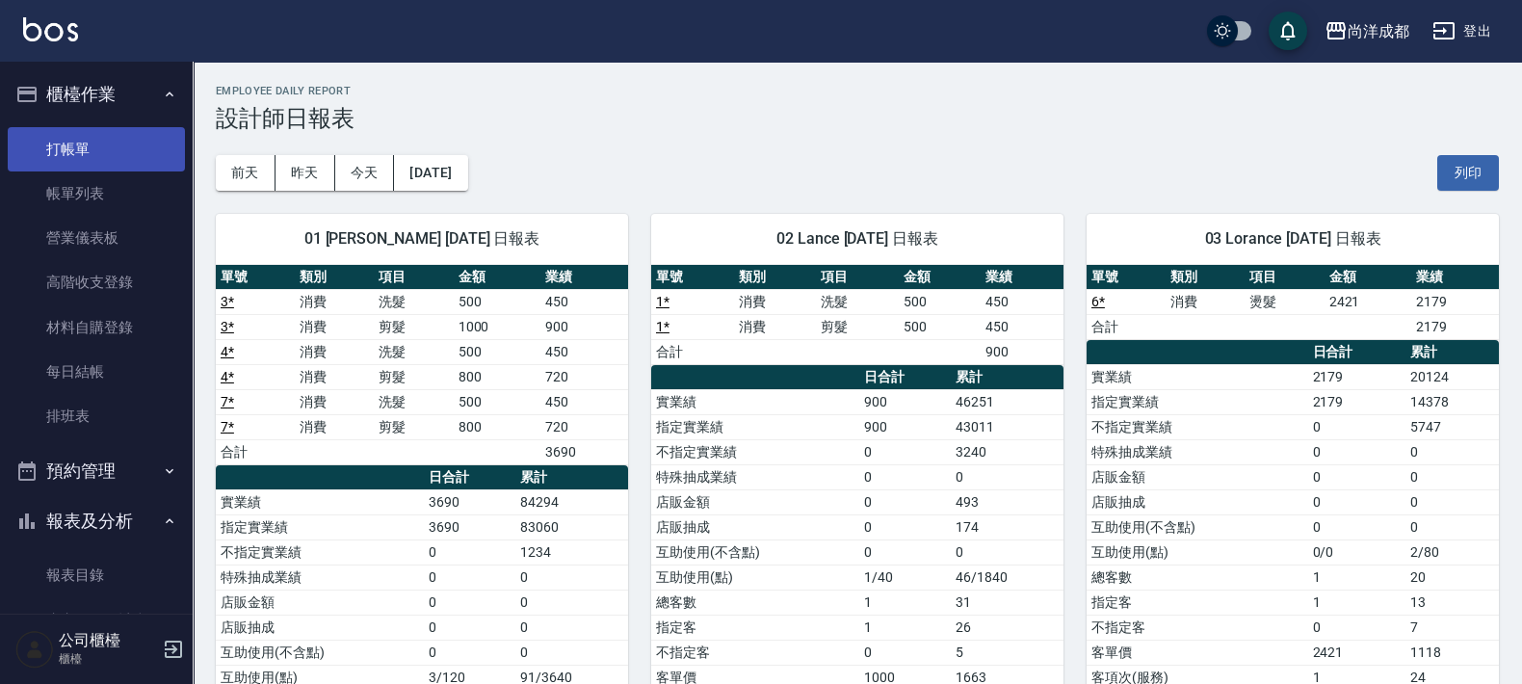
click at [102, 140] on link "打帳單" at bounding box center [96, 149] width 177 height 44
